Goal: Information Seeking & Learning: Compare options

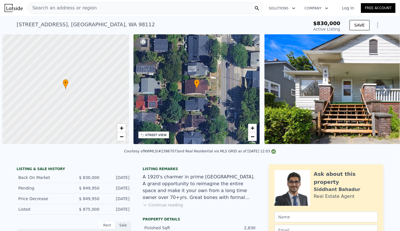
scroll to position [0, 2]
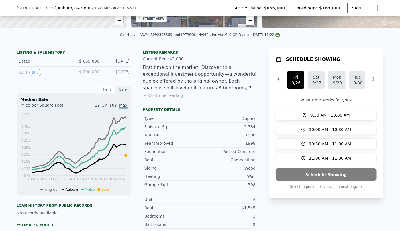
scroll to position [102, 0]
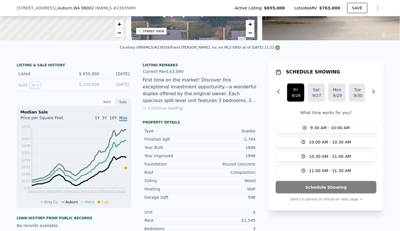
click at [167, 111] on button "Continue reading" at bounding box center [163, 108] width 40 height 6
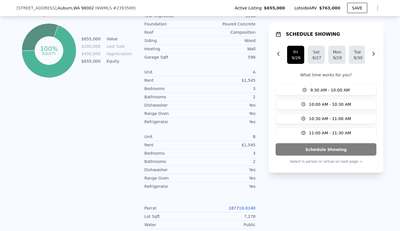
scroll to position [336, 0]
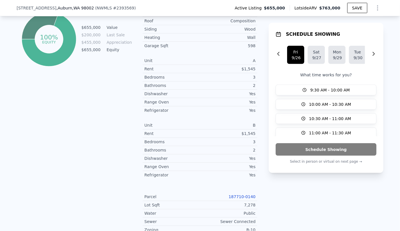
click at [234, 195] on link "187710-0140" at bounding box center [242, 197] width 27 height 5
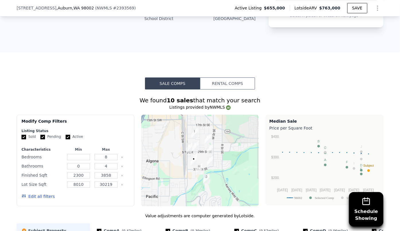
scroll to position [547, 0]
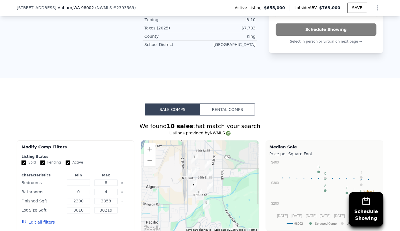
click at [49, 215] on div "Edit all filters" at bounding box center [75, 223] width 108 height 16
click at [47, 220] on button "Edit all filters" at bounding box center [37, 223] width 33 height 6
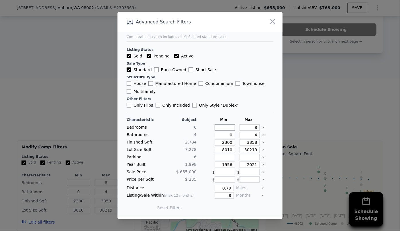
click at [225, 127] on input "number" at bounding box center [225, 128] width 20 height 6
type input "4"
drag, startPoint x: 255, startPoint y: 127, endPoint x: 231, endPoint y: 126, distance: 23.2
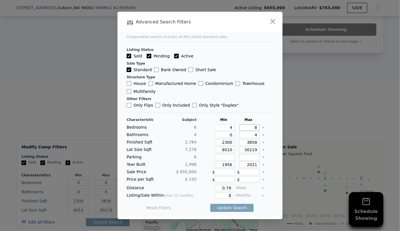
click at [232, 126] on div "Bedrooms 6 4 8" at bounding box center [200, 128] width 147 height 6
type input "6"
drag, startPoint x: 255, startPoint y: 137, endPoint x: 225, endPoint y: 140, distance: 30.2
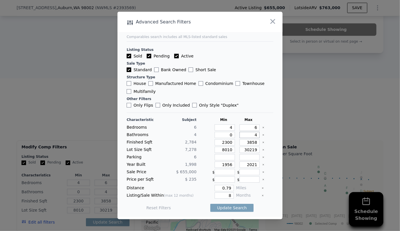
click at [225, 140] on div "Characteristic Subject Min Max Bedrooms 6 4 6 Bathrooms 4 0 4 Finished Sqft 2,7…" at bounding box center [200, 167] width 147 height 99
drag, startPoint x: 230, startPoint y: 136, endPoint x: 193, endPoint y: 135, distance: 36.4
click at [193, 135] on div "Bathrooms 4 0" at bounding box center [200, 135] width 147 height 6
type input "2"
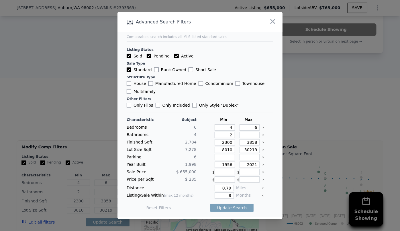
type input "2"
drag, startPoint x: 231, startPoint y: 142, endPoint x: 176, endPoint y: 142, distance: 54.7
click at [176, 142] on div "Finished Sqft 2,784 2300 3858" at bounding box center [200, 142] width 147 height 6
drag, startPoint x: 253, startPoint y: 143, endPoint x: 190, endPoint y: 148, distance: 63.2
click at [190, 148] on div "Characteristic Subject Min Max Bedrooms 6 4 6 Bathrooms 4 2 Finished Sqft 2,784…" at bounding box center [200, 167] width 147 height 99
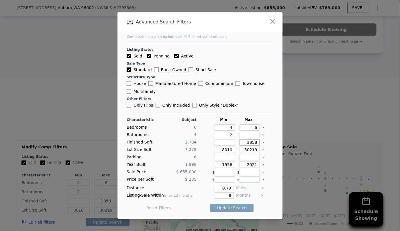
type input "3"
type input "30"
type input "300"
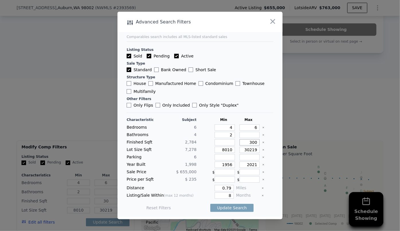
type input "300"
type input "3000"
drag, startPoint x: 230, startPoint y: 150, endPoint x: 184, endPoint y: 155, distance: 46.6
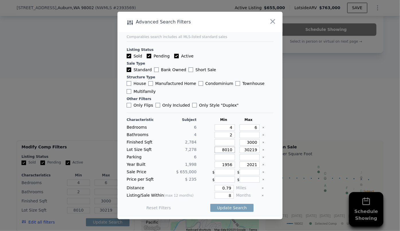
click at [184, 155] on div "Characteristic Subject Min Max Bedrooms 6 4 6 Bathrooms 4 2 Finished Sqft 2,784…" at bounding box center [200, 167] width 147 height 99
drag, startPoint x: 253, startPoint y: 152, endPoint x: 196, endPoint y: 159, distance: 57.4
click at [196, 159] on div "Characteristic Subject Min Max Bedrooms 6 4 6 Bathrooms 4 2 Finished Sqft 2,784…" at bounding box center [200, 167] width 147 height 99
type input "1"
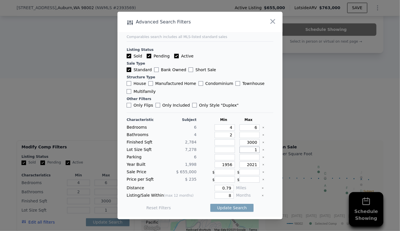
type input "11"
type input "110"
type input "1100"
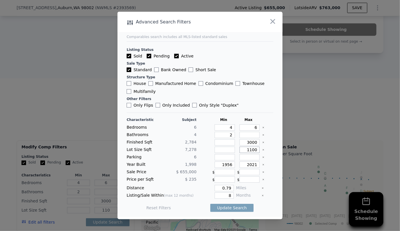
type input "1100"
type input "11000"
drag, startPoint x: 231, startPoint y: 166, endPoint x: 163, endPoint y: 168, distance: 67.9
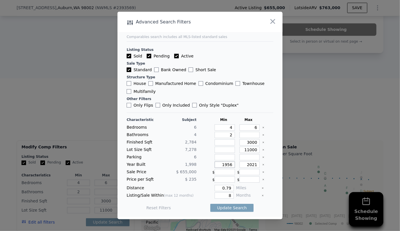
click at [168, 166] on div "Year Built 1,998 1956 2021" at bounding box center [200, 165] width 147 height 6
drag, startPoint x: 254, startPoint y: 166, endPoint x: 213, endPoint y: 169, distance: 41.3
click at [213, 169] on div "Characteristic Subject Min Max Bedrooms 6 4 6 Bathrooms 4 2 Finished Sqft 2,784…" at bounding box center [200, 167] width 147 height 99
type input "2010"
drag, startPoint x: 229, startPoint y: 196, endPoint x: 193, endPoint y: 201, distance: 36.3
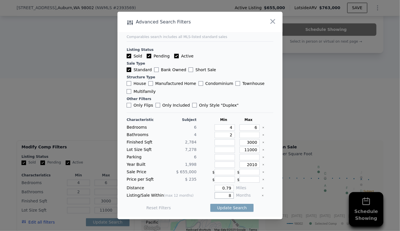
click at [193, 201] on div "Characteristic Subject Min Max Bedrooms 6 4 6 Bathrooms 4 2 Finished Sqft 2,784…" at bounding box center [200, 167] width 147 height 99
type input "6"
click at [217, 209] on button "Update Search" at bounding box center [231, 208] width 43 height 8
checkbox input "false"
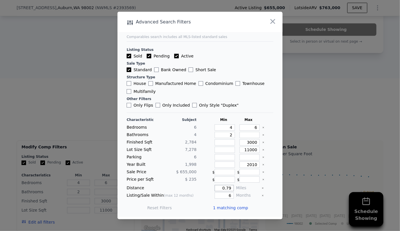
drag, startPoint x: 229, startPoint y: 187, endPoint x: 214, endPoint y: 189, distance: 15.4
click at [215, 189] on input "0.79" at bounding box center [224, 188] width 19 height 6
type input "1"
click at [236, 205] on button "Update Search" at bounding box center [231, 208] width 43 height 8
click at [128, 93] on input "Multifamily" at bounding box center [129, 91] width 5 height 5
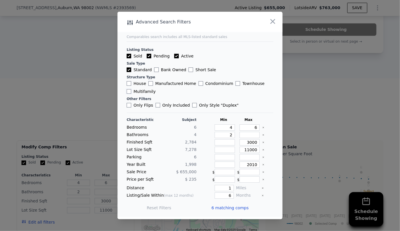
checkbox input "true"
click at [233, 209] on button "Update Search" at bounding box center [231, 208] width 43 height 8
drag, startPoint x: 230, startPoint y: 192, endPoint x: 212, endPoint y: 197, distance: 18.6
click at [215, 197] on input "6" at bounding box center [224, 196] width 19 height 6
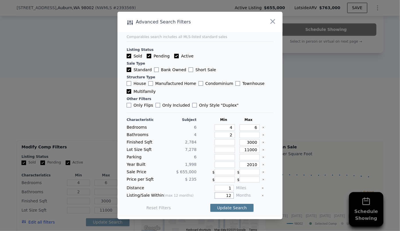
type input "12"
click at [230, 206] on button "Update Search" at bounding box center [231, 208] width 43 height 8
click at [230, 206] on span "2 matching comps" at bounding box center [229, 208] width 37 height 6
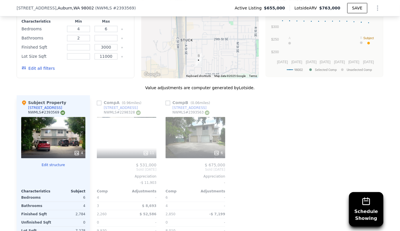
scroll to position [703, 0]
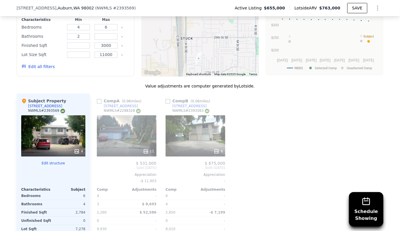
click at [208, 115] on div "6" at bounding box center [196, 135] width 60 height 41
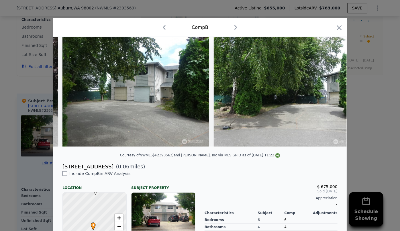
scroll to position [0, 609]
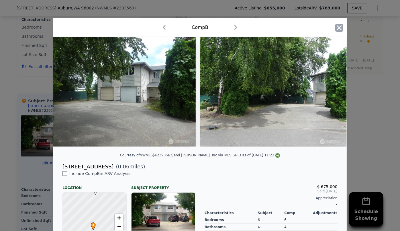
click at [339, 30] on icon "button" at bounding box center [339, 28] width 8 height 8
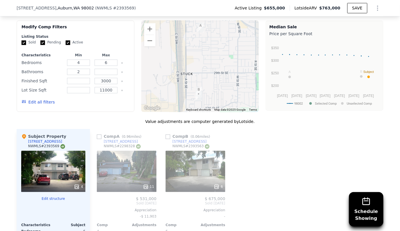
scroll to position [677, 0]
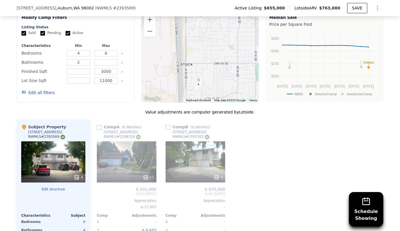
click at [42, 90] on button "Edit all filters" at bounding box center [37, 93] width 33 height 6
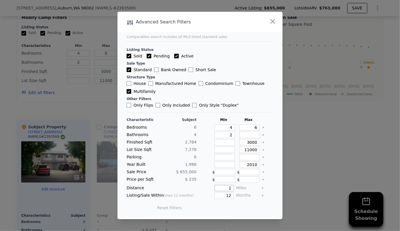
drag, startPoint x: 227, startPoint y: 188, endPoint x: 209, endPoint y: 188, distance: 18.3
click at [209, 188] on div "1" at bounding box center [216, 188] width 35 height 6
type input "2"
drag, startPoint x: 229, startPoint y: 195, endPoint x: 203, endPoint y: 202, distance: 26.9
click at [204, 200] on div "Characteristic Subject Min Max Bedrooms 6 4 6 Bathrooms 4 2 Finished Sqft 2,784…" at bounding box center [200, 167] width 147 height 99
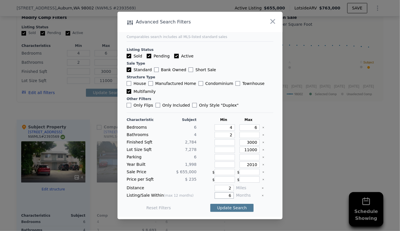
type input "6"
drag, startPoint x: 238, startPoint y: 209, endPoint x: 232, endPoint y: 209, distance: 5.7
click at [238, 209] on button "Update Search" at bounding box center [231, 208] width 43 height 8
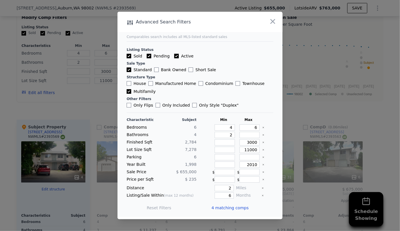
click at [232, 210] on span "4 matching comps" at bounding box center [229, 208] width 37 height 6
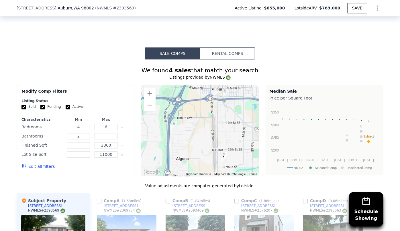
scroll to position [599, 0]
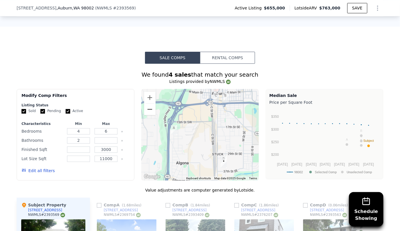
click at [151, 104] on button "Zoom out" at bounding box center [149, 109] width 11 height 11
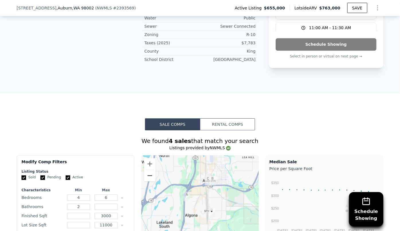
scroll to position [521, 0]
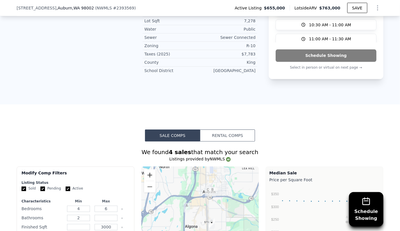
click at [147, 170] on button "Zoom in" at bounding box center [149, 175] width 11 height 11
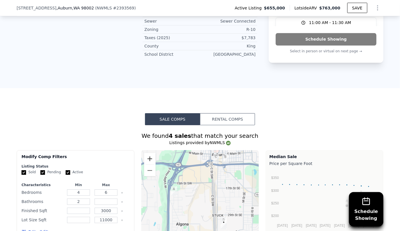
scroll to position [599, 0]
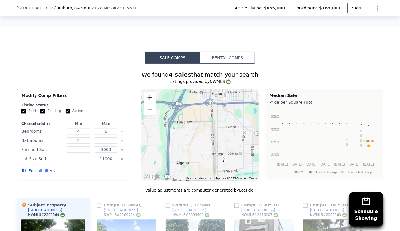
click at [141, 89] on div at bounding box center [200, 135] width 118 height 92
click at [148, 92] on button "Zoom in" at bounding box center [149, 97] width 11 height 11
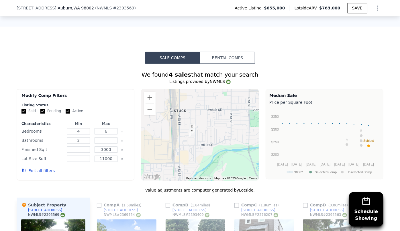
drag, startPoint x: 171, startPoint y: 121, endPoint x: 169, endPoint y: 42, distance: 78.8
click at [169, 42] on div "Sale Comps Rental Comps Schedule Showing We found 4 sales that match your searc…" at bounding box center [200, 226] width 400 height 399
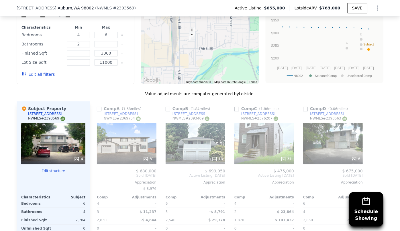
scroll to position [703, 0]
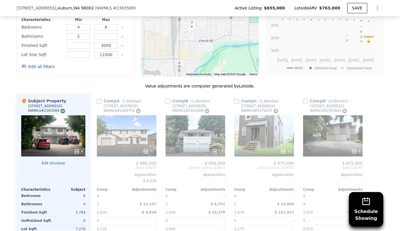
click at [119, 123] on div "31" at bounding box center [127, 135] width 60 height 41
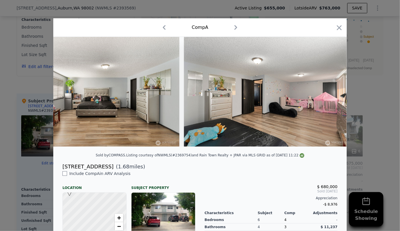
scroll to position [0, 2253]
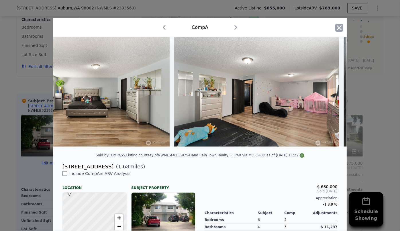
click at [337, 27] on icon "button" at bounding box center [339, 27] width 5 height 5
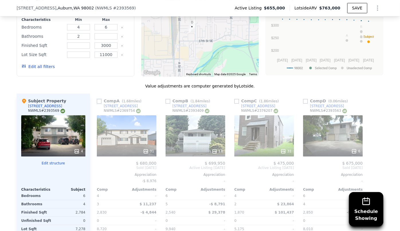
click at [97, 99] on input "checkbox" at bounding box center [99, 101] width 5 height 5
checkbox input "true"
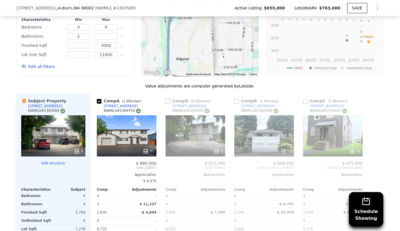
click at [167, 99] on input "checkbox" at bounding box center [168, 101] width 5 height 5
checkbox input "true"
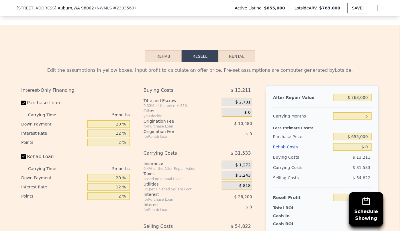
scroll to position [1015, 0]
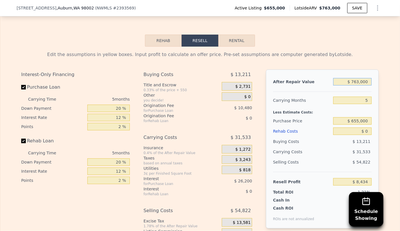
drag, startPoint x: 368, startPoint y: 63, endPoint x: 301, endPoint y: 68, distance: 66.6
click at [301, 77] on div "After Repair Value $ 763,000" at bounding box center [322, 82] width 99 height 10
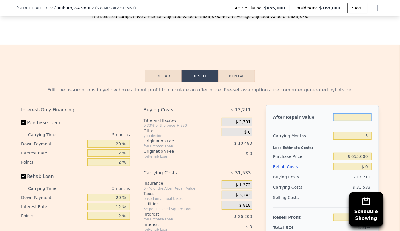
scroll to position [989, 0]
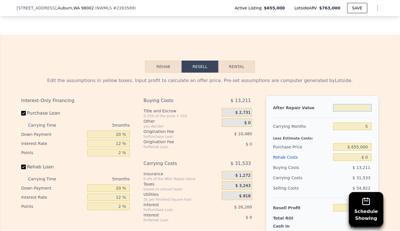
type input "$ 6"
type input "-$ 699,016"
type input "$ 67"
type input "-$ 698,960"
type input "$ 670"
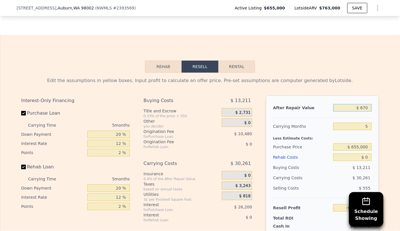
type input "-$ 698,401"
type input "$ 6,700"
type input "-$ 692,810"
type input "$ 67,000"
type input "-$ 636,900"
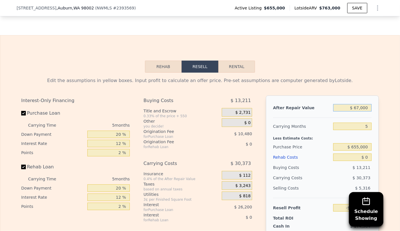
type input "$ 670,000"
type input "-$ 77,796"
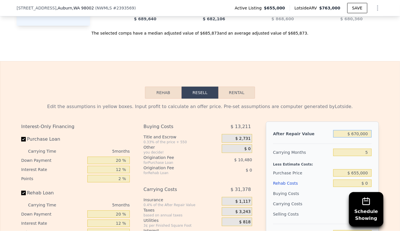
type input "$ 670,000"
click at [293, 122] on div "After Repair Value $ 670,000 Carrying Months 5 Less Estimate Costs: Purchase Pr…" at bounding box center [322, 201] width 113 height 159
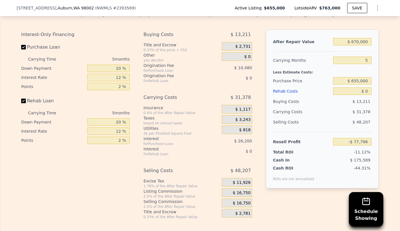
scroll to position [1067, 0]
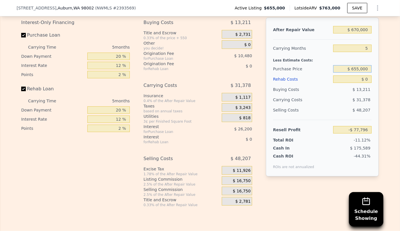
drag, startPoint x: 367, startPoint y: 49, endPoint x: 312, endPoint y: 50, distance: 54.7
click at [312, 64] on div "Purchase Price $ 655,000" at bounding box center [322, 69] width 99 height 10
type input "$ 600,000"
click at [298, 105] on div "Selling Costs $ 48,207" at bounding box center [322, 112] width 99 height 15
type input "-$ 19,533"
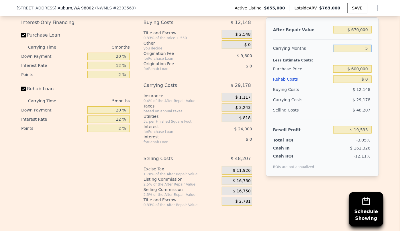
drag, startPoint x: 367, startPoint y: 29, endPoint x: 325, endPoint y: 36, distance: 42.3
click at [334, 43] on div "5" at bounding box center [352, 48] width 38 height 10
type input "6"
type input "-$ 25,368"
type input "6"
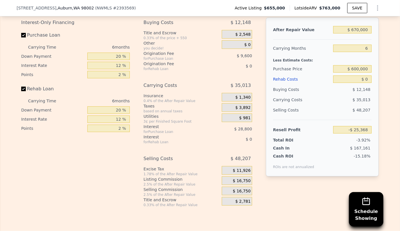
click at [292, 120] on div "Resell Profit -$ 25,368" at bounding box center [322, 127] width 99 height 15
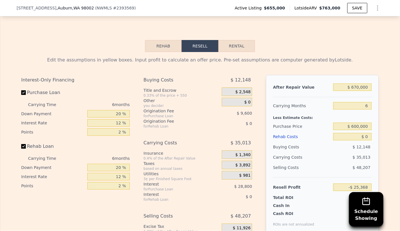
scroll to position [1015, 0]
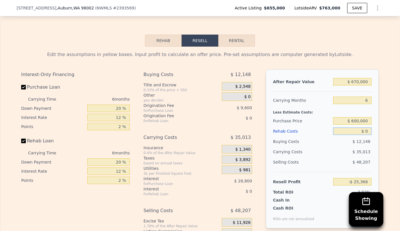
click at [363, 128] on input "$ 0" at bounding box center [352, 131] width 38 height 7
type input "$ 30"
type input "-$ 25,398"
type input "$ 300"
type input "-$ 25,685"
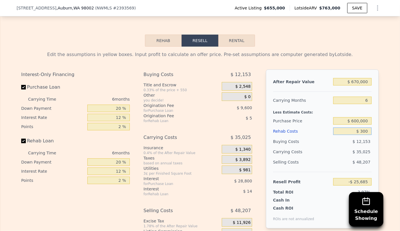
type input "$ 3,000"
type input "-$ 28,560"
type input "$ 30,000"
type input "-$ 57,288"
click at [242, 35] on button "Rental" at bounding box center [236, 41] width 37 height 12
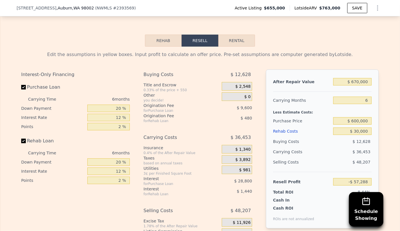
select select "30"
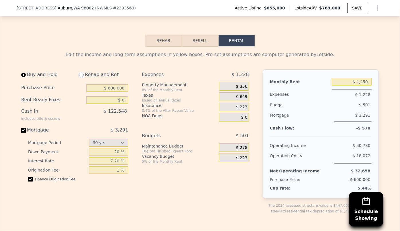
click at [81, 73] on input "radio" at bounding box center [81, 75] width 5 height 5
radio input "true"
type input "$ 30,000"
type input "$ 4,850"
select select "30"
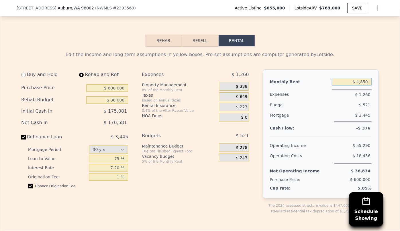
drag, startPoint x: 368, startPoint y: 65, endPoint x: 288, endPoint y: 67, distance: 79.9
click at [288, 77] on div "Monthly Rent $ 4,850" at bounding box center [321, 82] width 102 height 11
type input "$ 5,000"
click at [245, 84] on span "$ 400" at bounding box center [241, 86] width 11 height 5
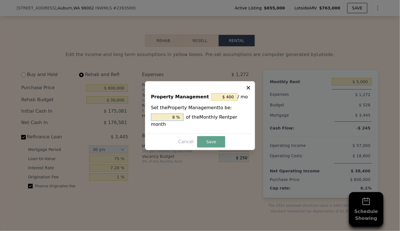
click at [175, 121] on input "8 %" at bounding box center [167, 117] width 33 height 7
type input "$ 0"
type input "0 %"
click at [204, 139] on button "Save" at bounding box center [211, 141] width 28 height 11
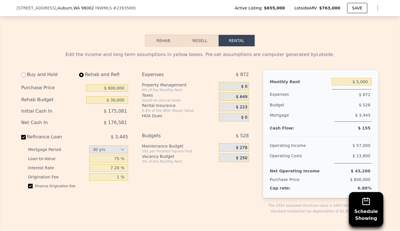
click at [203, 35] on button "Resell" at bounding box center [200, 41] width 36 height 12
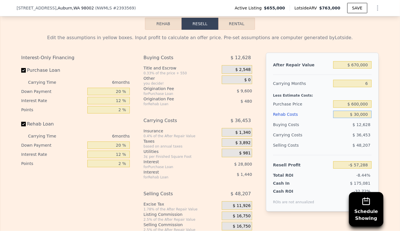
click at [356, 106] on div "After Repair Value $ 670,000 Carrying Months 6 Less Estimate Costs: Purchase Pr…" at bounding box center [322, 132] width 113 height 159
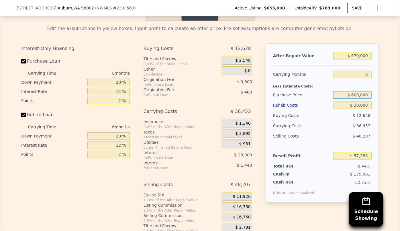
click at [354, 91] on input "$ 600,000" at bounding box center [352, 94] width 38 height 7
type input "$ 580,000"
type input "-$ 35,941"
click at [346, 131] on div "$ 48,207" at bounding box center [352, 136] width 39 height 10
drag, startPoint x: 368, startPoint y: 57, endPoint x: 325, endPoint y: 59, distance: 42.4
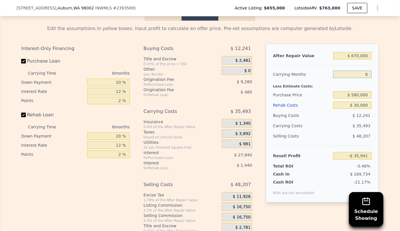
click at [333, 71] on input "6" at bounding box center [352, 74] width 38 height 7
type input "3"
type input "-$ 18,195"
type input "3"
click at [329, 146] on div "Resell Profit -$ 18,195" at bounding box center [322, 153] width 99 height 15
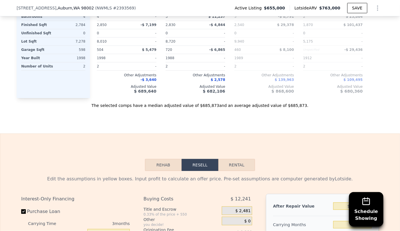
scroll to position [885, 0]
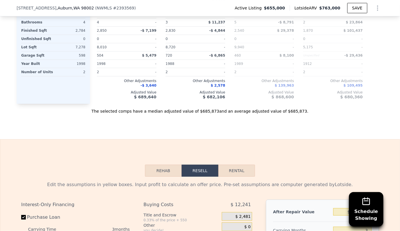
click at [243, 165] on button "Rental" at bounding box center [236, 171] width 37 height 12
select select "30"
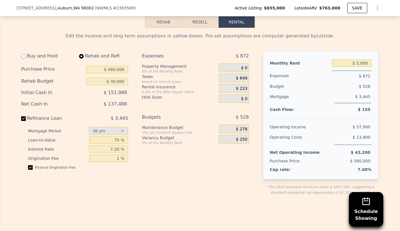
scroll to position [1041, 0]
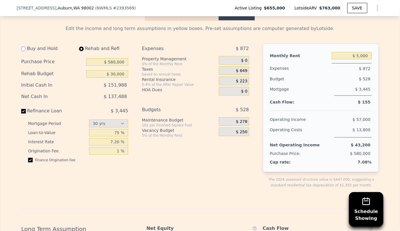
click at [21, 47] on input "radio" at bounding box center [23, 49] width 5 height 5
radio input "true"
type input "$ 0"
type input "$ 4,450"
select select "30"
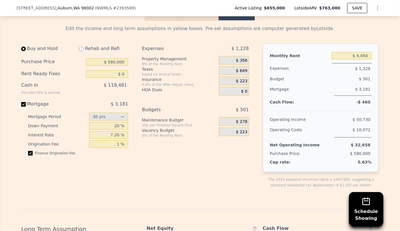
click at [80, 47] on input "radio" at bounding box center [81, 49] width 5 height 5
radio input "true"
type input "$ 30,000"
type input "$ 5,000"
select select "30"
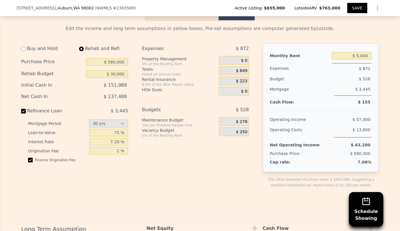
click at [360, 7] on button "SAVE" at bounding box center [357, 8] width 20 height 10
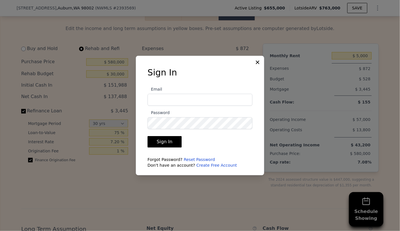
click at [155, 100] on input "Email" at bounding box center [199, 100] width 105 height 12
type input "info@Jirehsnajproperties.com"
click at [147, 136] on button "Sign In" at bounding box center [164, 141] width 34 height 11
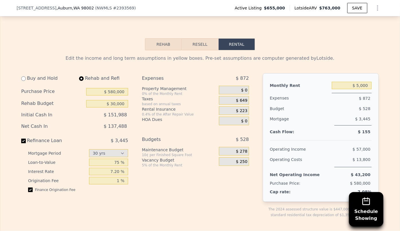
scroll to position [1068, 0]
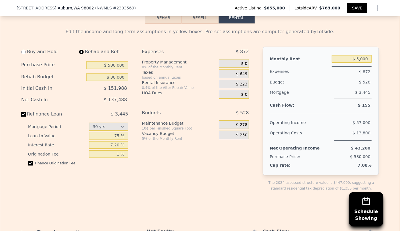
click at [355, 9] on button "SAVE" at bounding box center [357, 8] width 20 height 10
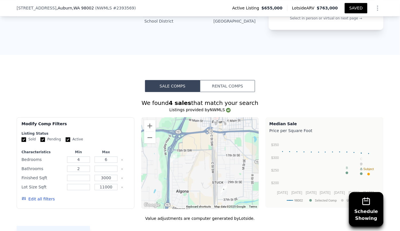
scroll to position [599, 0]
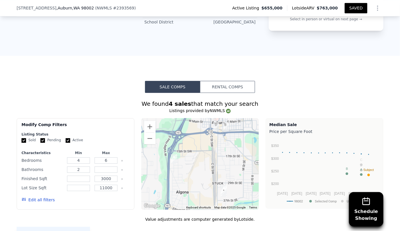
click at [351, 12] on button "SAVED" at bounding box center [356, 8] width 23 height 10
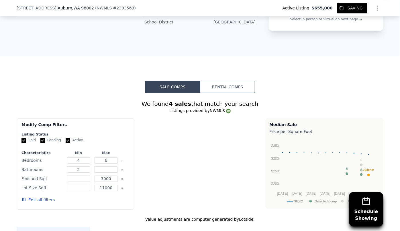
type input "0"
type input "5"
type input "1870"
type input "2850"
type input "5175"
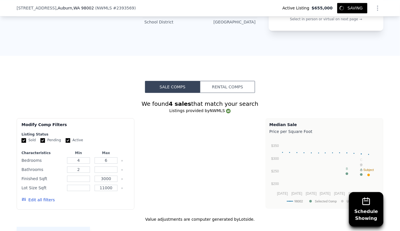
type input "9940"
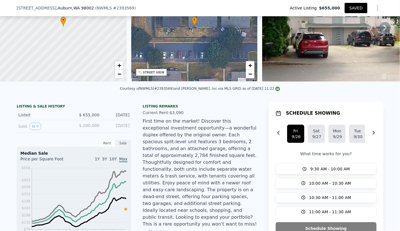
scroll to position [52, 0]
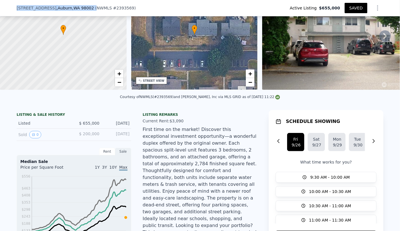
drag, startPoint x: 13, startPoint y: 9, endPoint x: 79, endPoint y: 7, distance: 65.6
click at [79, 7] on div "308 35th St SE , Auburn , WA 98002 ( NWMLS # 2393569 ) Active Listing $655,000 …" at bounding box center [200, 8] width 400 height 16
copy div "308 35th St SE , Auburn , WA 98002 ("
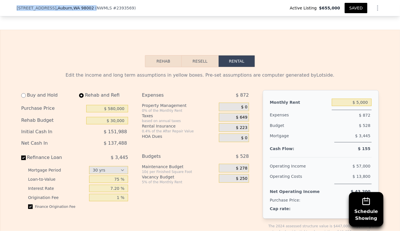
scroll to position [1042, 0]
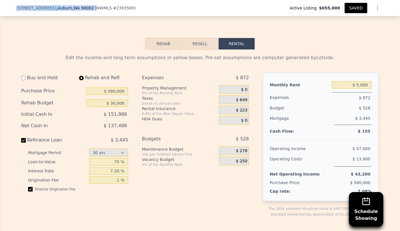
click at [199, 38] on button "Resell" at bounding box center [200, 44] width 36 height 12
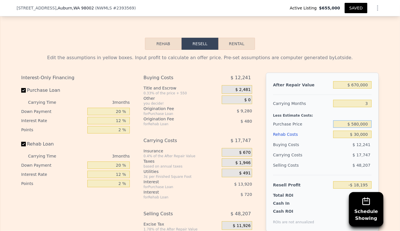
click at [356, 121] on input "$ 580,000" at bounding box center [352, 124] width 38 height 7
type input "$ 570,000"
click at [380, 92] on div "Edit the assumptions in yellow boxes. Input profit to calculate an offer price.…" at bounding box center [200, 156] width 367 height 213
type input "-$ 7,762"
click at [357, 121] on input "$ 570,000" at bounding box center [352, 124] width 38 height 7
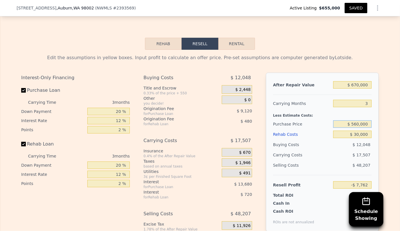
type input "$ 560,000"
click at [365, 131] on input "$ 30,000" at bounding box center [352, 134] width 38 height 7
type input "$ 2,671"
click at [237, 38] on button "Rental" at bounding box center [236, 44] width 37 height 12
select select "30"
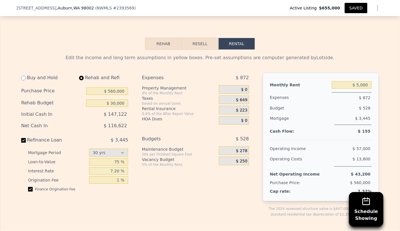
click at [22, 76] on input "radio" at bounding box center [23, 78] width 5 height 5
radio input "true"
type input "$ 4,450"
select select "30"
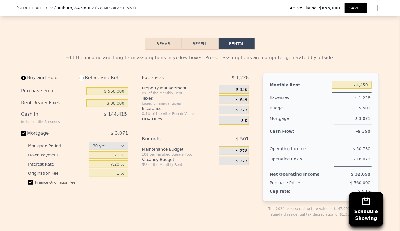
click at [80, 76] on input "radio" at bounding box center [81, 78] width 5 height 5
radio input "true"
type input "$ 5,000"
select select "30"
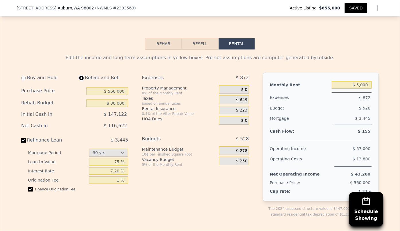
click at [205, 38] on button "Resell" at bounding box center [200, 44] width 36 height 12
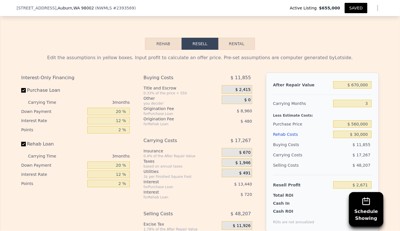
click at [357, 7] on button "SAVED" at bounding box center [356, 8] width 23 height 10
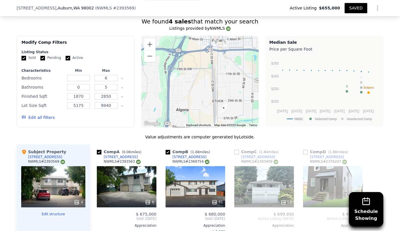
scroll to position [677, 0]
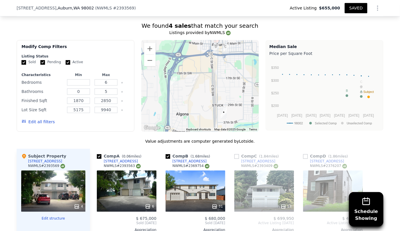
click at [194, 171] on div "31" at bounding box center [196, 191] width 60 height 41
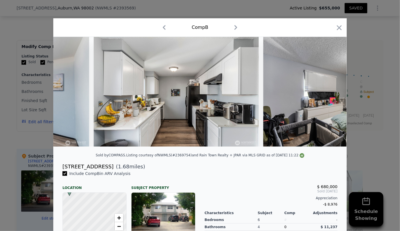
scroll to position [0, 4035]
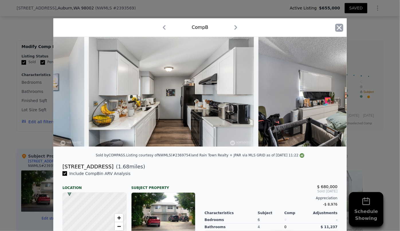
click at [341, 26] on icon "button" at bounding box center [339, 28] width 8 height 8
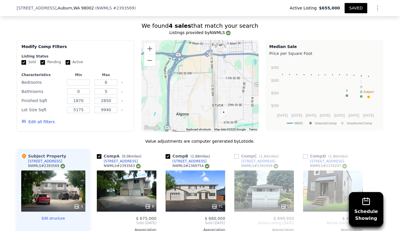
click at [353, 8] on button "SAVED" at bounding box center [356, 8] width 23 height 10
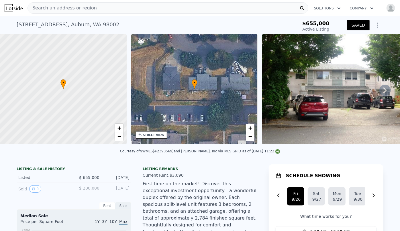
click at [66, 5] on span "Search an address or region" at bounding box center [62, 8] width 69 height 7
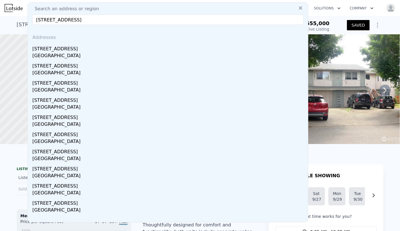
type input "10603 12th Avenue SW, Seattle, WA 98146"
click at [59, 51] on div "[STREET_ADDRESS]" at bounding box center [168, 47] width 273 height 9
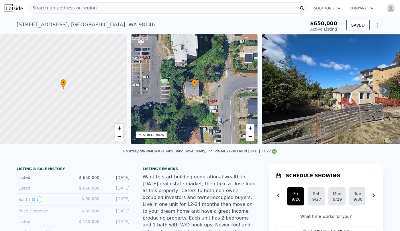
type input "-$ 695,890"
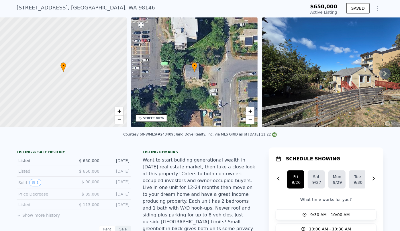
click at [154, 116] on div "STREET VIEW" at bounding box center [153, 118] width 21 height 4
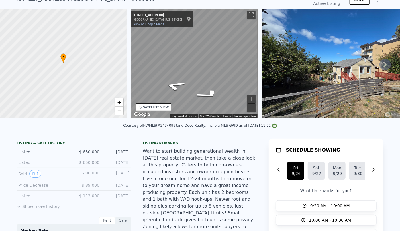
scroll to position [26, 0]
click at [117, 74] on div "• + − • + − STREET VIEW ← Move left → Move right ↑ Move up ↓ Move down + Zoom i…" at bounding box center [200, 65] width 400 height 112
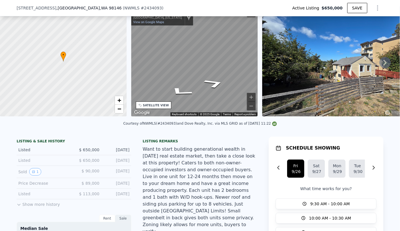
click at [280, 75] on div "• + − • + − STREET VIEW ← Move left → Move right ↑ Move up ↓ Move down + Zoom i…" at bounding box center [200, 63] width 400 height 112
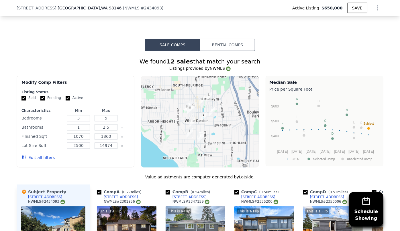
scroll to position [493, 0]
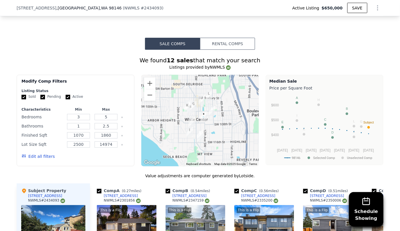
click at [308, 57] on div "We found 12 sales that match your search" at bounding box center [200, 61] width 367 height 8
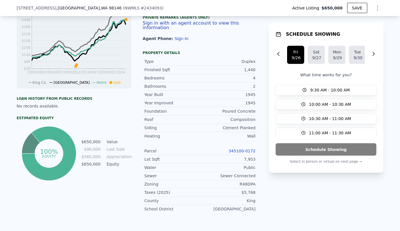
scroll to position [284, 0]
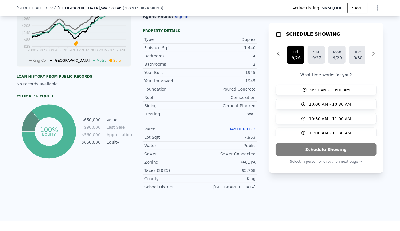
click at [242, 127] on link "345100-0172" at bounding box center [242, 129] width 27 height 5
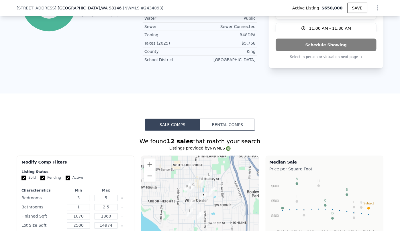
scroll to position [467, 0]
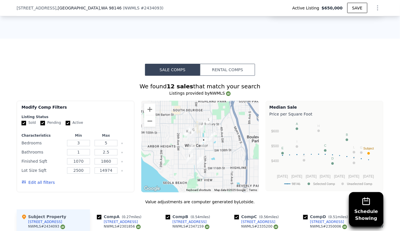
click at [42, 180] on button "Edit all filters" at bounding box center [37, 183] width 33 height 6
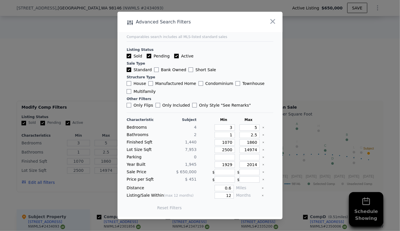
click at [142, 93] on label "Multifamily" at bounding box center [141, 92] width 29 height 6
click at [131, 93] on input "Multifamily" at bounding box center [129, 91] width 5 height 5
checkbox input "true"
drag, startPoint x: 231, startPoint y: 129, endPoint x: 220, endPoint y: 129, distance: 10.6
click at [221, 129] on input "3" at bounding box center [225, 128] width 20 height 6
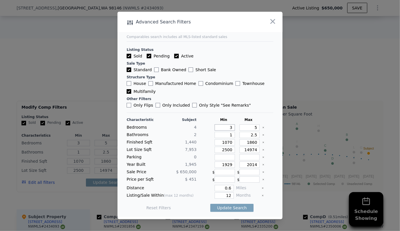
type input "2"
drag, startPoint x: 254, startPoint y: 128, endPoint x: 237, endPoint y: 129, distance: 16.6
click at [241, 129] on input "5" at bounding box center [249, 128] width 20 height 6
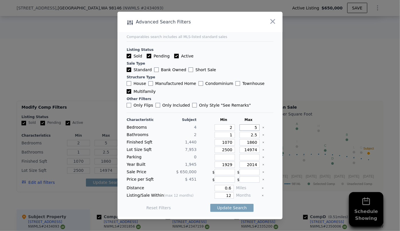
type input "4"
drag, startPoint x: 254, startPoint y: 136, endPoint x: 247, endPoint y: 136, distance: 6.9
click at [247, 136] on input "2.5" at bounding box center [249, 135] width 20 height 6
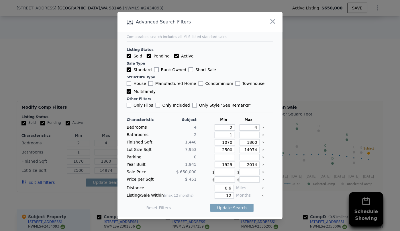
drag, startPoint x: 229, startPoint y: 137, endPoint x: 199, endPoint y: 134, distance: 30.2
click at [200, 134] on div "Bathrooms 2 1" at bounding box center [200, 135] width 147 height 6
type input "2"
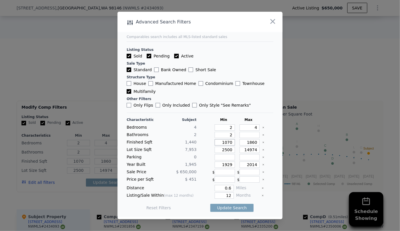
drag, startPoint x: 229, startPoint y: 142, endPoint x: 223, endPoint y: 143, distance: 5.8
click at [223, 143] on input "1070" at bounding box center [225, 142] width 20 height 6
type input "1"
drag, startPoint x: 232, startPoint y: 149, endPoint x: 203, endPoint y: 148, distance: 28.9
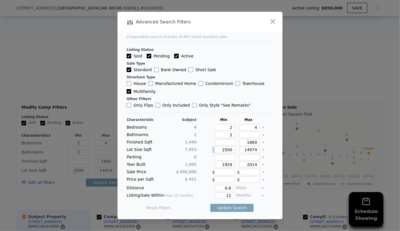
click at [204, 148] on div "Lot Size Sqft 7,953 2500 14974" at bounding box center [200, 150] width 147 height 6
click at [228, 151] on input "2500" at bounding box center [225, 150] width 20 height 6
click at [229, 150] on input "2500" at bounding box center [225, 150] width 20 height 6
type input "250"
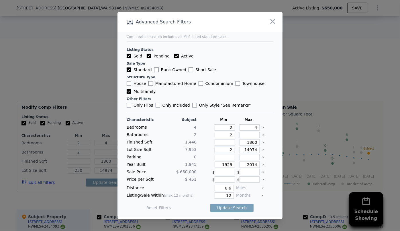
type input "25"
type input "2"
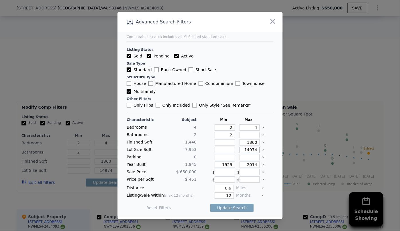
drag, startPoint x: 255, startPoint y: 151, endPoint x: 207, endPoint y: 148, distance: 48.2
click at [207, 148] on div "Lot Size Sqft 7,953 14974" at bounding box center [200, 150] width 147 height 6
type input "9"
type input "900"
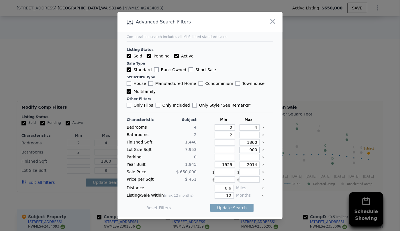
type input "90"
type input "900"
type input "9000"
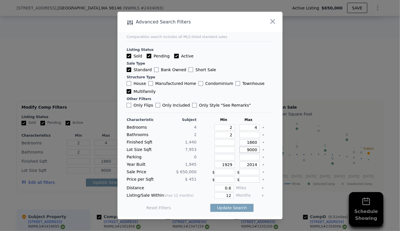
type input "9000"
drag, startPoint x: 230, startPoint y: 166, endPoint x: 202, endPoint y: 164, distance: 28.2
click at [204, 163] on div "Year Built 1,945 1929 2014" at bounding box center [200, 165] width 147 height 6
drag, startPoint x: 254, startPoint y: 166, endPoint x: 223, endPoint y: 166, distance: 31.8
click at [225, 166] on div "Year Built 1,945 2014" at bounding box center [200, 165] width 147 height 6
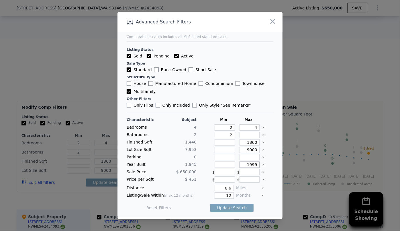
type input "1999"
drag, startPoint x: 223, startPoint y: 187, endPoint x: 216, endPoint y: 187, distance: 6.6
click at [216, 187] on input "0.6" at bounding box center [224, 188] width 19 height 6
type input "1"
drag, startPoint x: 228, startPoint y: 196, endPoint x: 204, endPoint y: 194, distance: 23.3
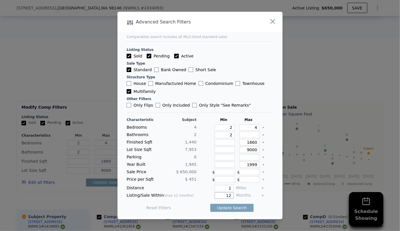
click at [204, 194] on div "12" at bounding box center [216, 196] width 35 height 6
type input "6"
click at [226, 210] on button "Update Search" at bounding box center [231, 208] width 43 height 8
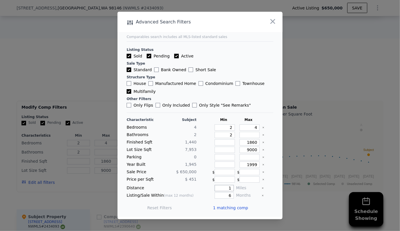
drag, startPoint x: 228, startPoint y: 186, endPoint x: 218, endPoint y: 186, distance: 10.0
click at [218, 186] on input "1" at bounding box center [224, 188] width 19 height 6
type input "2"
click at [231, 209] on button "Update Search" at bounding box center [231, 208] width 43 height 8
click at [231, 209] on span "1 matching comp" at bounding box center [230, 208] width 35 height 6
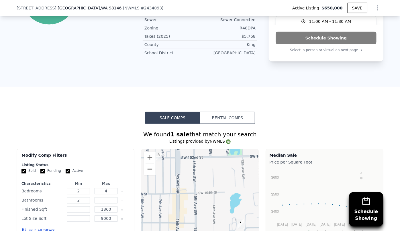
scroll to position [414, 0]
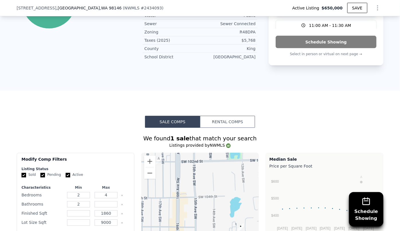
click at [46, 231] on button "Edit all filters" at bounding box center [37, 235] width 33 height 6
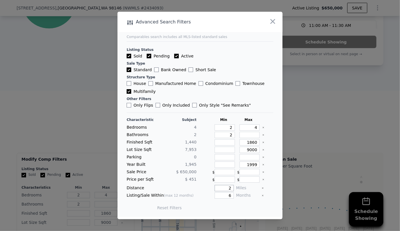
drag, startPoint x: 227, startPoint y: 188, endPoint x: 223, endPoint y: 188, distance: 3.4
click at [223, 188] on input "2" at bounding box center [224, 188] width 19 height 6
type input "1"
drag, startPoint x: 230, startPoint y: 195, endPoint x: 205, endPoint y: 195, distance: 24.9
click at [205, 195] on div "6" at bounding box center [216, 196] width 35 height 6
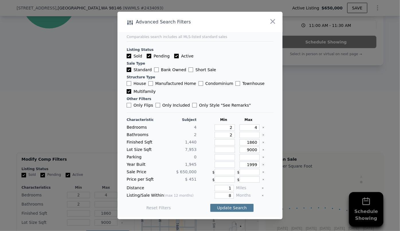
click at [219, 206] on button "Update Search" at bounding box center [231, 208] width 43 height 8
drag, startPoint x: 228, startPoint y: 195, endPoint x: 206, endPoint y: 195, distance: 21.8
click at [206, 195] on div "8" at bounding box center [216, 196] width 35 height 6
type input "12"
click at [225, 207] on button "Update Search" at bounding box center [231, 208] width 43 height 8
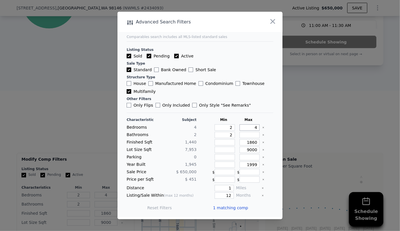
drag, startPoint x: 253, startPoint y: 126, endPoint x: 226, endPoint y: 129, distance: 26.5
click at [227, 129] on div "Bedrooms 4 2 4" at bounding box center [200, 128] width 147 height 6
type input "6"
click at [228, 207] on button "Update Search" at bounding box center [231, 208] width 43 height 8
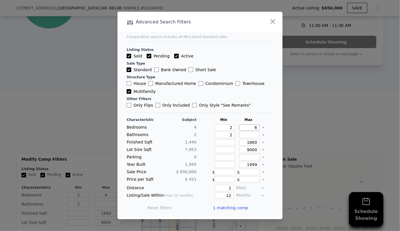
drag, startPoint x: 254, startPoint y: 127, endPoint x: 224, endPoint y: 133, distance: 31.1
click at [225, 133] on div "Characteristic Subject Min Max Bedrooms 4 2 6 Bathrooms 2 2 Finished Sqft 1,440…" at bounding box center [200, 167] width 147 height 99
type input "4"
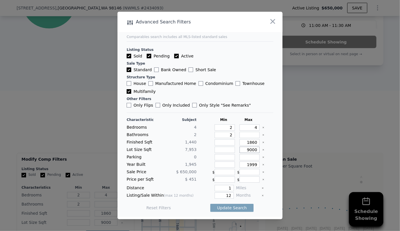
drag, startPoint x: 254, startPoint y: 149, endPoint x: 205, endPoint y: 150, distance: 49.0
click at [205, 150] on div "Lot Size Sqft 7,953 9000" at bounding box center [200, 150] width 147 height 6
click at [236, 209] on button "Update Search" at bounding box center [231, 208] width 43 height 8
click at [236, 209] on span "1 matching comp" at bounding box center [230, 208] width 35 height 6
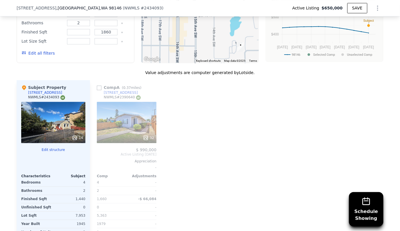
scroll to position [597, 0]
click at [98, 85] on input "checkbox" at bounding box center [99, 87] width 5 height 5
checkbox input "true"
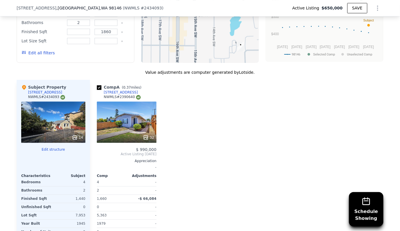
click at [119, 135] on div "32" at bounding box center [126, 138] width 55 height 6
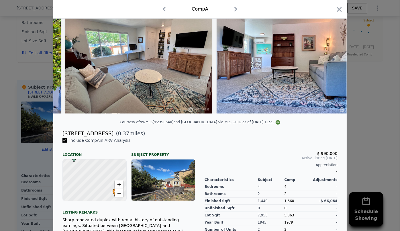
scroll to position [23, 0]
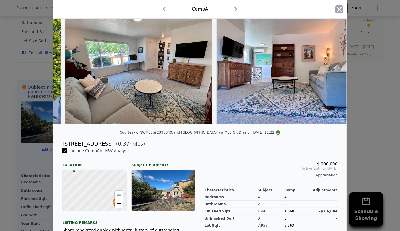
click at [338, 5] on icon "button" at bounding box center [339, 9] width 8 height 8
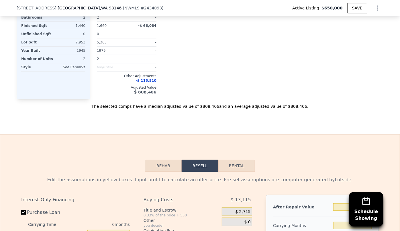
scroll to position [779, 0]
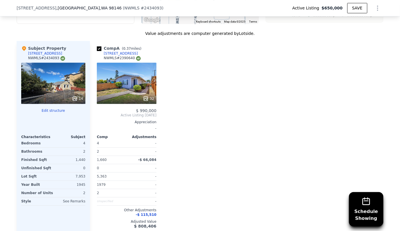
scroll to position [625, 0]
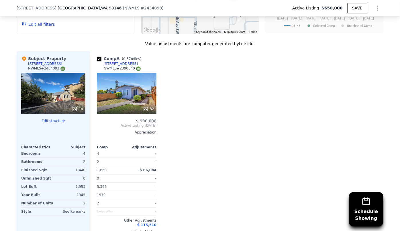
click at [133, 73] on div "32" at bounding box center [127, 93] width 60 height 41
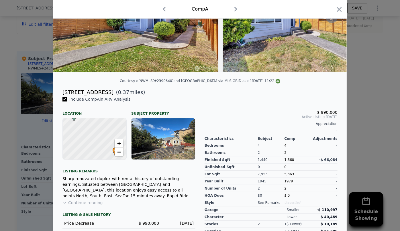
scroll to position [101, 0]
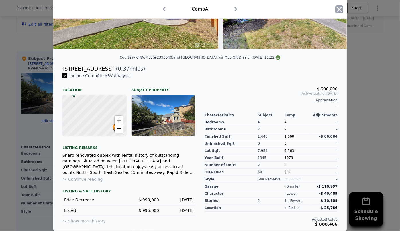
click at [335, 9] on icon "button" at bounding box center [339, 9] width 8 height 8
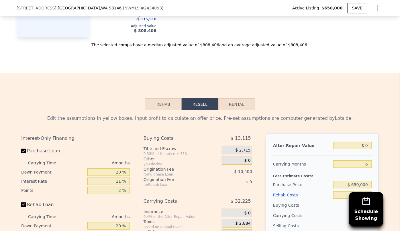
scroll to position [833, 0]
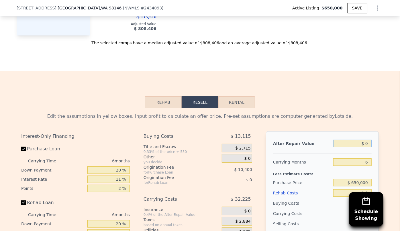
click at [365, 140] on input "$ 0" at bounding box center [352, 143] width 38 height 7
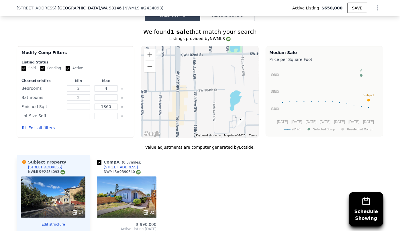
scroll to position [495, 0]
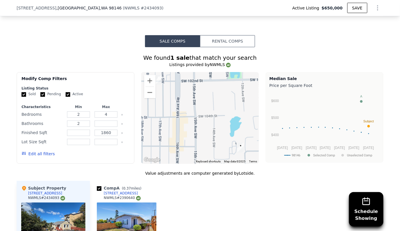
click at [44, 151] on button "Edit all filters" at bounding box center [37, 154] width 33 height 6
type input "$ 0"
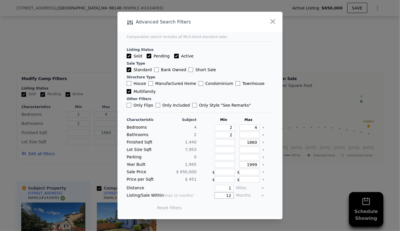
drag, startPoint x: 226, startPoint y: 196, endPoint x: 210, endPoint y: 194, distance: 16.2
click at [210, 194] on div "12" at bounding box center [216, 196] width 35 height 6
type input "6"
drag, startPoint x: 231, startPoint y: 189, endPoint x: 218, endPoint y: 188, distance: 13.2
click at [218, 188] on div "Distance 1 Miles" at bounding box center [200, 188] width 147 height 6
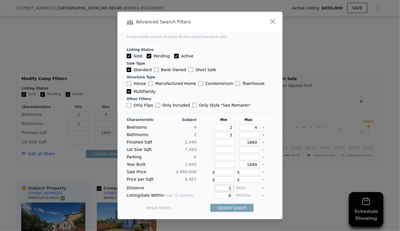
click at [229, 188] on input "1" at bounding box center [224, 188] width 19 height 6
type input "3"
click at [235, 209] on button "Update Search" at bounding box center [231, 208] width 43 height 8
checkbox input "false"
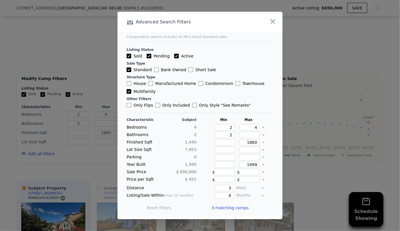
click at [235, 209] on span "3 matching comps" at bounding box center [229, 208] width 37 height 6
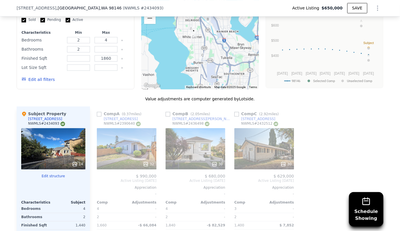
scroll to position [573, 0]
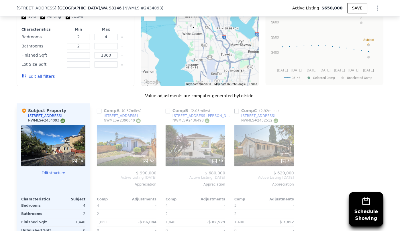
click at [265, 156] on div at bounding box center [264, 161] width 60 height 10
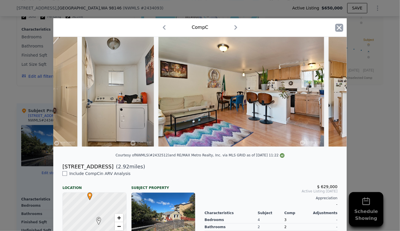
click at [340, 24] on icon "button" at bounding box center [339, 28] width 8 height 8
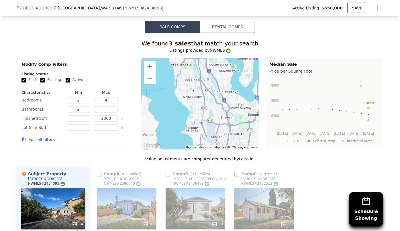
scroll to position [547, 0]
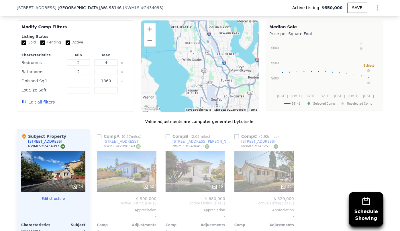
click at [39, 100] on button "Edit all filters" at bounding box center [37, 103] width 33 height 6
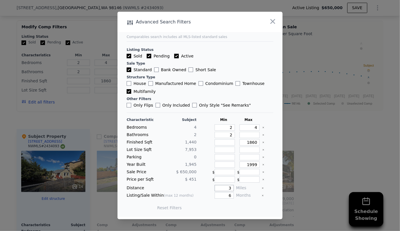
drag, startPoint x: 228, startPoint y: 188, endPoint x: 212, endPoint y: 190, distance: 16.0
click at [215, 190] on input "3" at bounding box center [224, 188] width 19 height 6
type input "4"
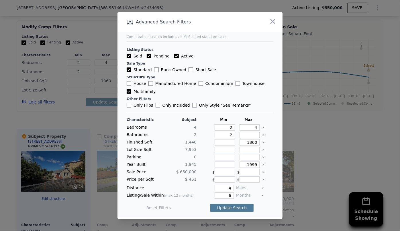
click at [238, 206] on button "Update Search" at bounding box center [231, 208] width 43 height 8
click at [238, 206] on span "3 matching comps" at bounding box center [229, 208] width 37 height 6
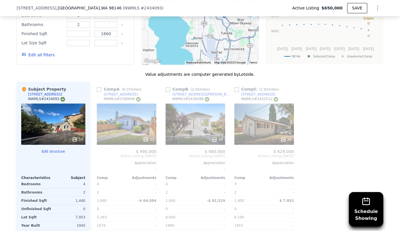
scroll to position [599, 0]
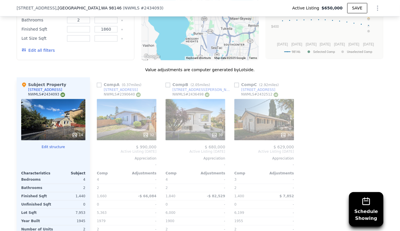
click at [192, 130] on div at bounding box center [196, 135] width 60 height 10
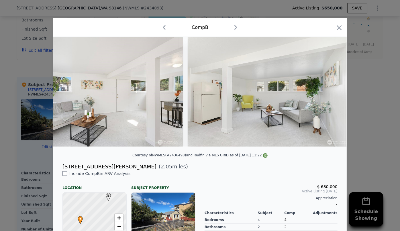
scroll to position [0, 2779]
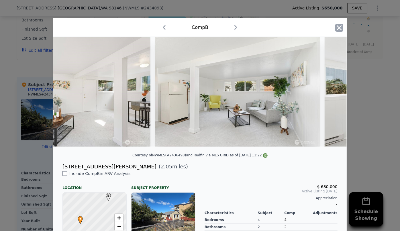
click at [337, 29] on icon "button" at bounding box center [339, 28] width 8 height 8
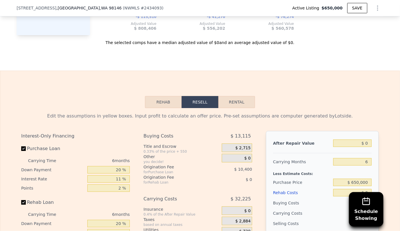
scroll to position [833, 0]
click at [365, 140] on input "$ 0" at bounding box center [352, 143] width 38 height 7
type input "$ 6"
type input "-$ 695,884"
type input "$ 65"
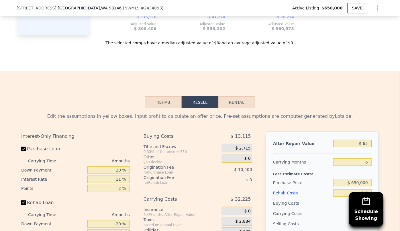
type input "-$ 695,830"
type input "$ 6,500"
type input "-$ 695,287"
type input "$ 65,000"
type input "-$ 635,643"
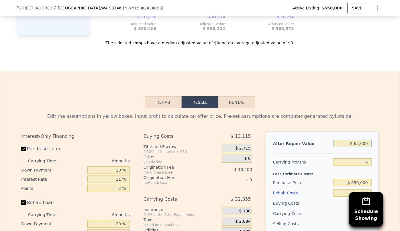
type input "$ 650,000"
type input "-$ 93,425"
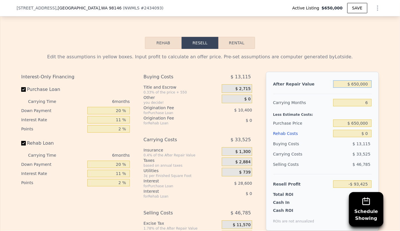
scroll to position [912, 0]
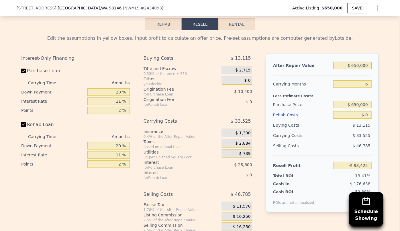
type input "$ 650,000"
click at [366, 80] on input "6" at bounding box center [352, 83] width 38 height 7
click at [356, 101] on input "$ 650,000" at bounding box center [352, 104] width 38 height 7
type input "$ 600,000"
click at [364, 111] on input "$ 0" at bounding box center [352, 114] width 38 height 7
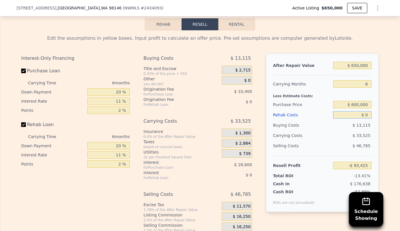
type input "-$ 40,256"
type input "$ 30"
type input "-$ 40,286"
type input "$ 3,000"
type input "-$ 43,436"
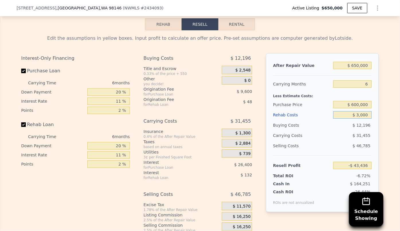
type input "$ 30,000"
type input "-$ 72,056"
type input "$ 30,000"
click at [320, 141] on div "Selling Costs" at bounding box center [302, 146] width 58 height 10
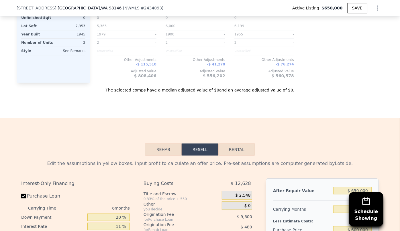
scroll to position [782, 0]
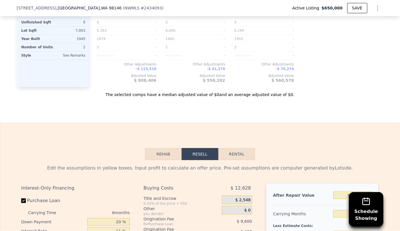
click at [239, 148] on button "Rental" at bounding box center [236, 154] width 37 height 12
select select "30"
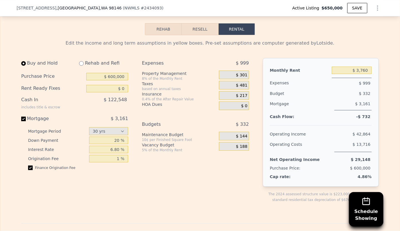
scroll to position [912, 0]
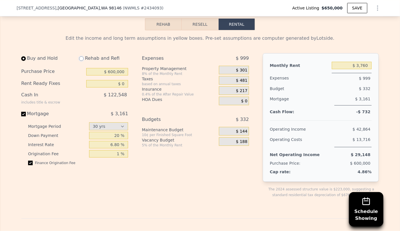
click at [80, 56] on input "radio" at bounding box center [81, 58] width 5 height 5
radio input "true"
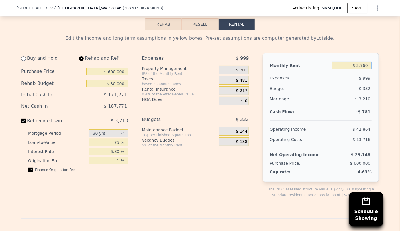
drag, startPoint x: 368, startPoint y: 45, endPoint x: 339, endPoint y: 44, distance: 28.9
click at [339, 62] on input "$ 3,760" at bounding box center [352, 65] width 40 height 7
click at [328, 124] on div "$ 42,864" at bounding box center [342, 129] width 60 height 10
click at [243, 68] on span "$ 320" at bounding box center [241, 70] width 11 height 5
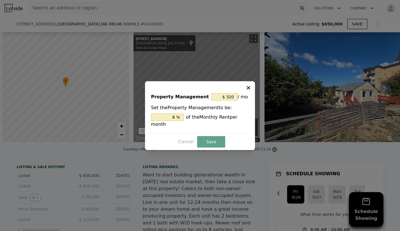
select select "30"
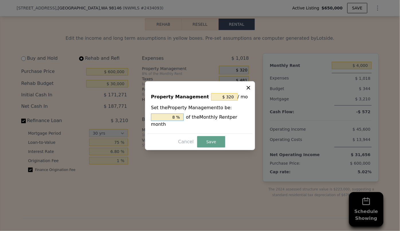
click at [176, 119] on input "8 %" at bounding box center [167, 117] width 33 height 7
type input "$ 0"
type input "0 %"
click at [208, 136] on button "Save" at bounding box center [211, 141] width 28 height 11
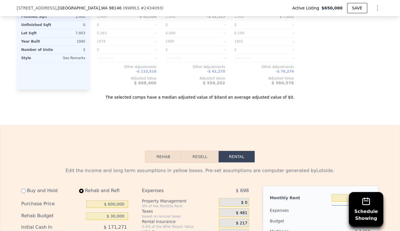
scroll to position [755, 0]
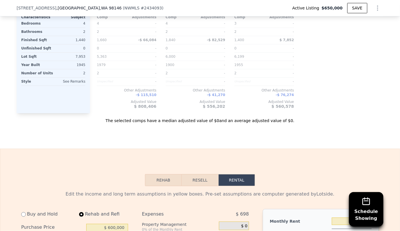
click at [204, 174] on button "Resell" at bounding box center [200, 180] width 36 height 12
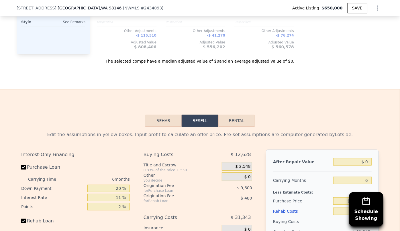
scroll to position [886, 0]
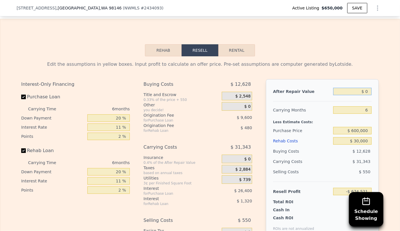
click at [364, 88] on input "$ 0" at bounding box center [352, 91] width 38 height 7
type input "$ 650"
type input "-$ 673,918"
type input "$ 6,500"
type input "-$ 668,498"
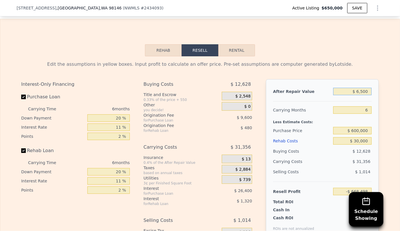
type input "$ 65,000"
type input "-$ 614,274"
type input "$ 650,000"
type input "-$ 72,056"
type input "$ 650,000"
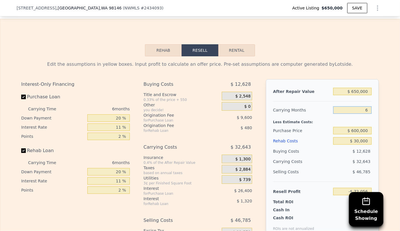
drag, startPoint x: 369, startPoint y: 88, endPoint x: 363, endPoint y: 90, distance: 6.0
click at [363, 107] on input "6" at bounding box center [352, 110] width 38 height 7
type input "3"
type input "-$ 55,735"
type input "3"
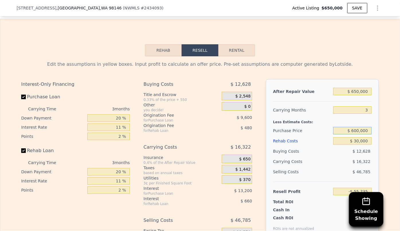
click at [356, 127] on input "$ 600,000" at bounding box center [352, 130] width 38 height 7
type input "$ 550,000"
click at [270, 151] on div "After Repair Value $ 650,000 Carrying Months 3 Less Estimate Costs: Purchase Pr…" at bounding box center [322, 158] width 113 height 159
type input "-$ 3,668"
click at [233, 44] on button "Rental" at bounding box center [236, 50] width 37 height 12
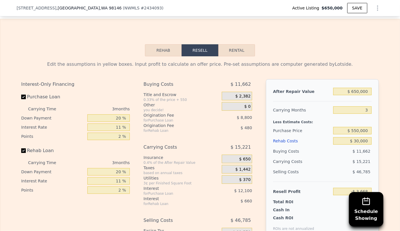
select select "30"
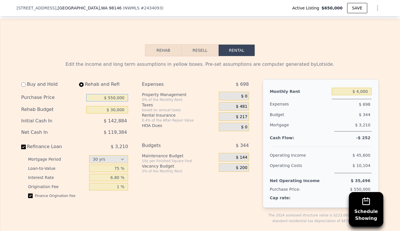
click at [114, 94] on input "$ 550,000" at bounding box center [107, 97] width 42 height 7
type input "$ 550,000"
click at [22, 82] on input "radio" at bounding box center [23, 84] width 5 height 5
radio input "true"
type input "$ 0"
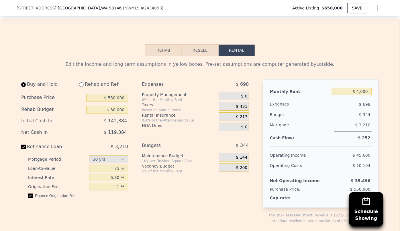
type input "$ 3,760"
select select "30"
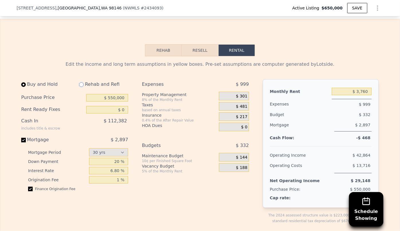
click at [80, 82] on input "radio" at bounding box center [81, 84] width 5 height 5
radio input "true"
type input "$ 30,000"
type input "$ 4,000"
select select "30"
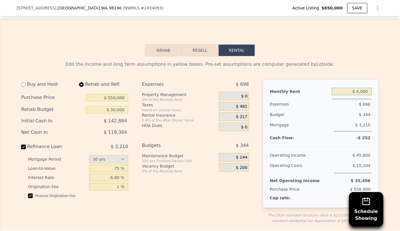
click at [362, 88] on input "$ 4,000" at bounding box center [352, 91] width 40 height 7
click at [365, 88] on input "$ 4,000" at bounding box center [352, 91] width 40 height 7
type input "$ 4,010"
click at [365, 98] on div "Expenses $ 698" at bounding box center [321, 104] width 102 height 12
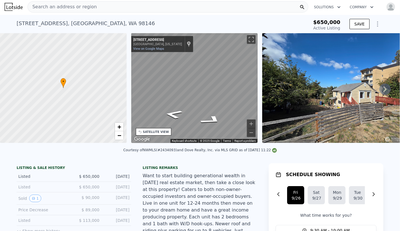
scroll to position [0, 0]
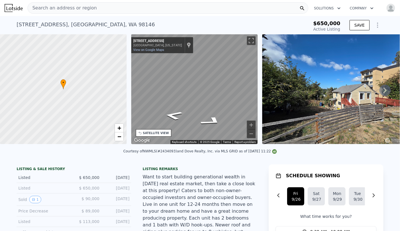
click at [65, 7] on span "Search an address or region" at bounding box center [62, 8] width 69 height 7
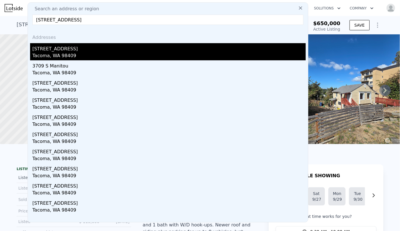
type input "[STREET_ADDRESS]"
click at [71, 53] on div "Tacoma, WA 98409" at bounding box center [168, 56] width 273 height 8
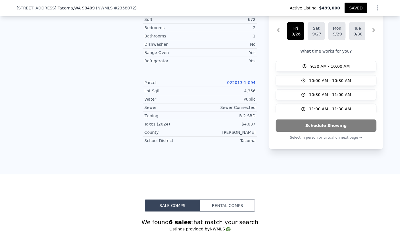
scroll to position [467, 0]
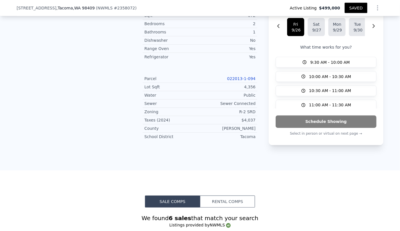
click at [243, 76] on link "022013-1-094" at bounding box center [241, 78] width 28 height 5
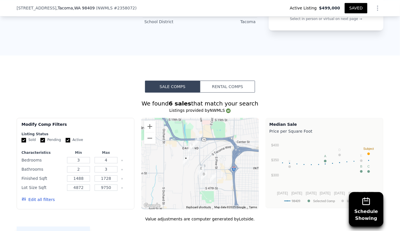
scroll to position [649, 0]
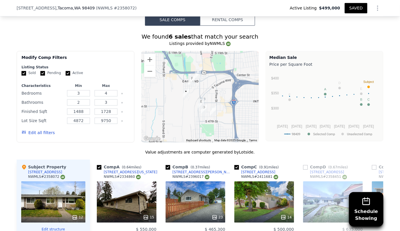
click at [44, 130] on button "Edit all filters" at bounding box center [37, 133] width 33 height 6
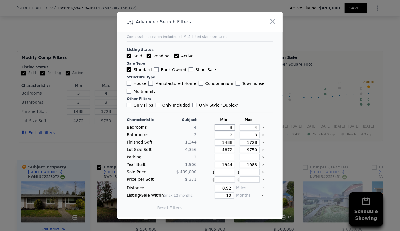
drag, startPoint x: 231, startPoint y: 127, endPoint x: 204, endPoint y: 127, distance: 27.5
click at [204, 127] on div "Bedrooms 4 3 4" at bounding box center [200, 128] width 147 height 6
type input "2"
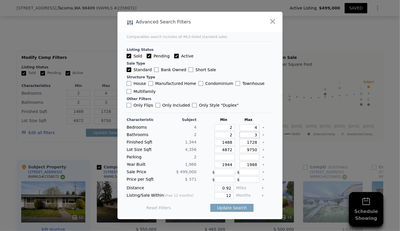
drag, startPoint x: 253, startPoint y: 135, endPoint x: 236, endPoint y: 134, distance: 17.2
click at [239, 134] on input "3" at bounding box center [249, 135] width 20 height 6
drag, startPoint x: 229, startPoint y: 141, endPoint x: 160, endPoint y: 143, distance: 68.7
click at [166, 143] on div "Finished Sqft 1,344 1488 1728" at bounding box center [200, 142] width 147 height 6
drag, startPoint x: 225, startPoint y: 149, endPoint x: 179, endPoint y: 151, distance: 46.5
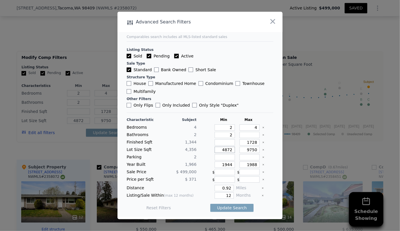
click at [187, 150] on div "Lot Size Sqft 4,356 4872 9750" at bounding box center [200, 150] width 147 height 6
drag, startPoint x: 232, startPoint y: 163, endPoint x: 197, endPoint y: 164, distance: 35.5
click at [197, 164] on div "Year Built 1,966 1944 1988" at bounding box center [200, 165] width 147 height 6
click at [242, 180] on input "number" at bounding box center [249, 180] width 20 height 6
drag, startPoint x: 229, startPoint y: 165, endPoint x: 209, endPoint y: 164, distance: 20.6
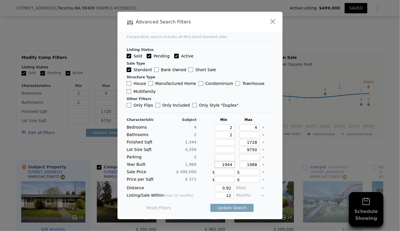
click at [209, 164] on div "Year Built 1,966 1944 1988" at bounding box center [200, 165] width 147 height 6
click at [226, 195] on input "12" at bounding box center [224, 196] width 19 height 6
drag, startPoint x: 231, startPoint y: 196, endPoint x: 206, endPoint y: 194, distance: 24.4
click at [206, 194] on div "Listing/Sale Within (max 12 months) 12 Months" at bounding box center [200, 196] width 147 height 6
click at [229, 198] on input "12" at bounding box center [224, 196] width 19 height 6
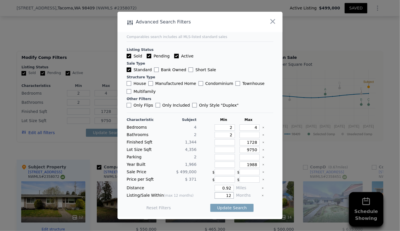
type input "1"
type input "6"
drag, startPoint x: 228, startPoint y: 189, endPoint x: 153, endPoint y: 199, distance: 76.3
click at [153, 199] on div "Characteristic Subject Min Max Bedrooms 4 2 4 Bathrooms 2 2 Finished Sqft 1,344…" at bounding box center [200, 167] width 147 height 99
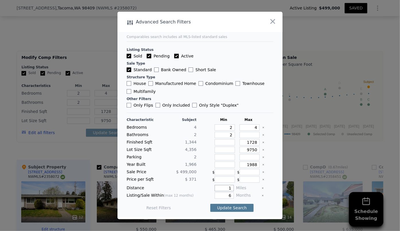
type input "1"
click at [220, 207] on button "Update Search" at bounding box center [231, 208] width 43 height 8
checkbox input "false"
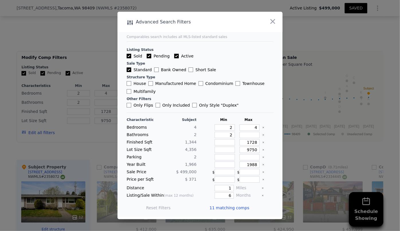
click at [220, 207] on span "11 matching comps" at bounding box center [229, 208] width 40 height 6
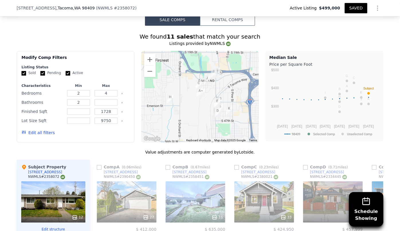
click at [41, 130] on button "Edit all filters" at bounding box center [37, 133] width 33 height 6
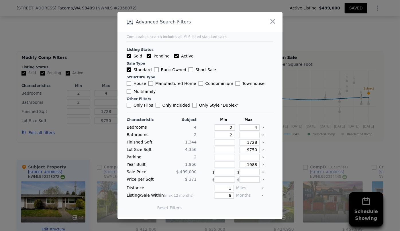
click at [137, 90] on label "Multifamily" at bounding box center [141, 92] width 29 height 6
click at [131, 90] on input "Multifamily" at bounding box center [129, 91] width 5 height 5
checkbox input "true"
click at [235, 206] on button "Update Search" at bounding box center [231, 208] width 43 height 8
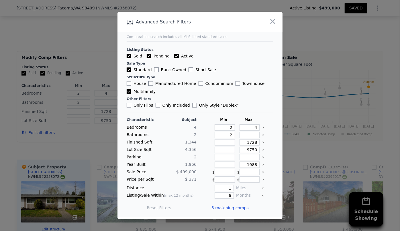
click at [236, 208] on span "5 matching comps" at bounding box center [229, 208] width 37 height 6
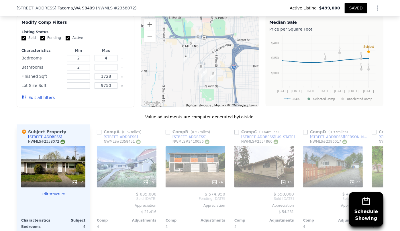
scroll to position [675, 0]
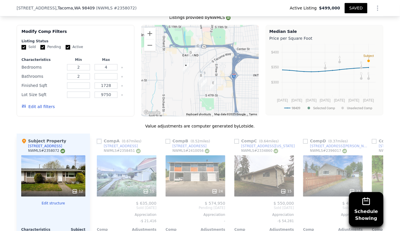
click at [97, 139] on input "checkbox" at bounding box center [99, 141] width 5 height 5
checkbox input "true"
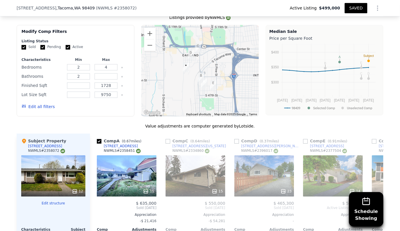
click at [113, 156] on div "15" at bounding box center [127, 176] width 60 height 41
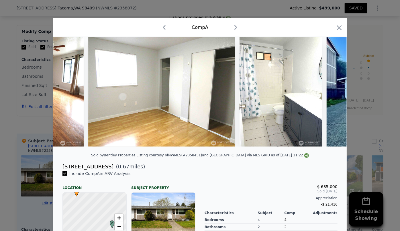
scroll to position [0, 1486]
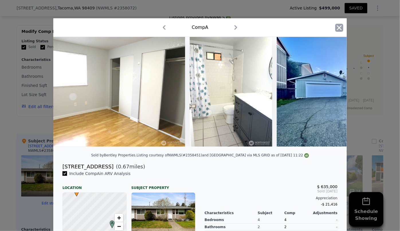
click at [337, 29] on icon "button" at bounding box center [339, 27] width 5 height 5
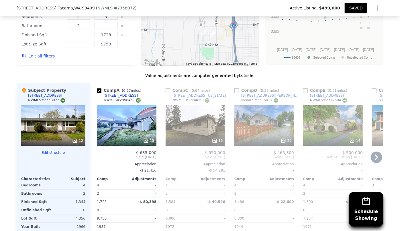
scroll to position [727, 0]
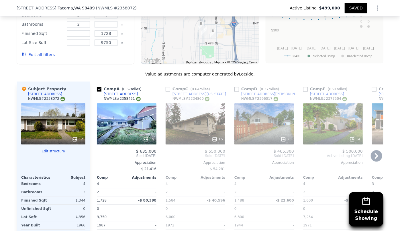
click at [198, 109] on div "15" at bounding box center [196, 123] width 60 height 41
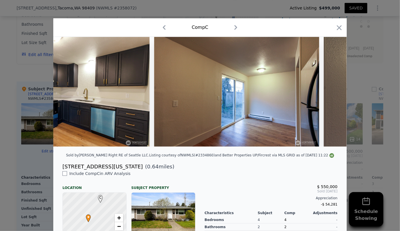
scroll to position [0, 1720]
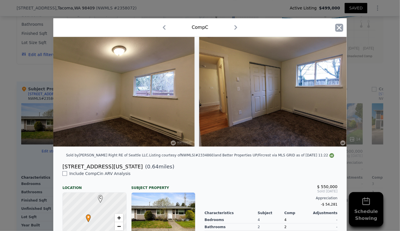
click at [337, 26] on icon "button" at bounding box center [339, 28] width 8 height 8
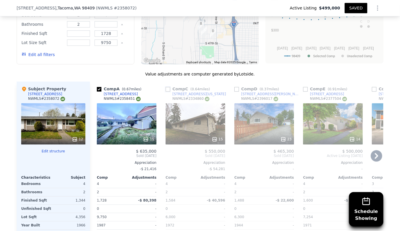
click at [166, 87] on input "checkbox" at bounding box center [168, 89] width 5 height 5
checkbox input "true"
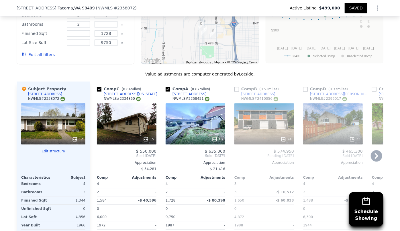
click at [376, 150] on icon at bounding box center [376, 155] width 11 height 11
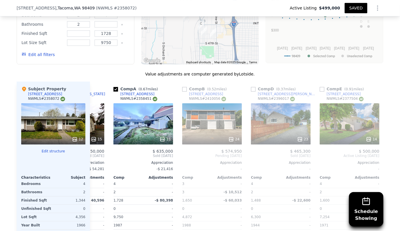
scroll to position [0, 64]
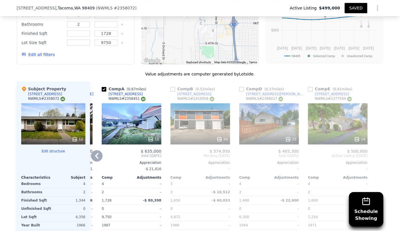
click at [272, 103] on div "23" at bounding box center [269, 123] width 60 height 41
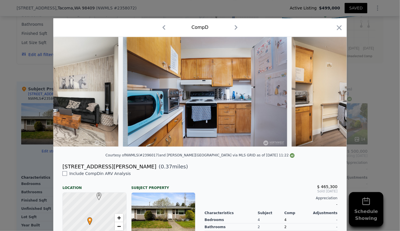
scroll to position [0, 2706]
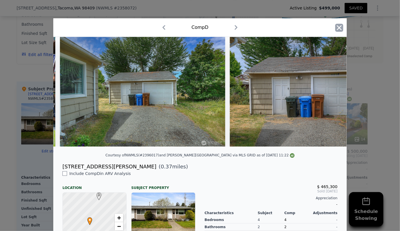
click at [340, 26] on icon "button" at bounding box center [339, 28] width 8 height 8
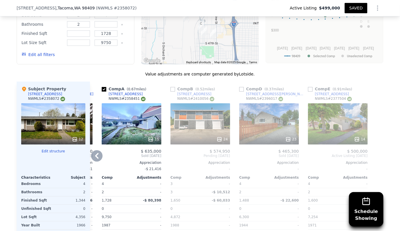
click at [330, 107] on div "14" at bounding box center [338, 123] width 60 height 41
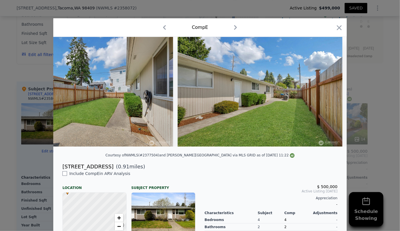
scroll to position [0, 1932]
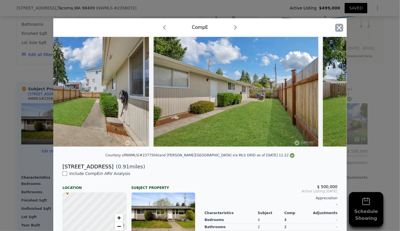
click at [337, 29] on icon "button" at bounding box center [339, 27] width 5 height 5
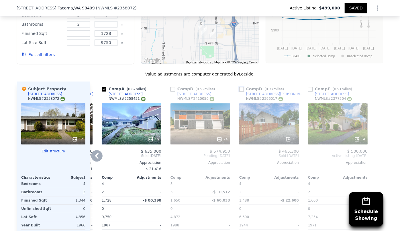
drag, startPoint x: 239, startPoint y: 68, endPoint x: 239, endPoint y: 76, distance: 8.6
click at [239, 87] on input "checkbox" at bounding box center [241, 89] width 5 height 5
checkbox input "true"
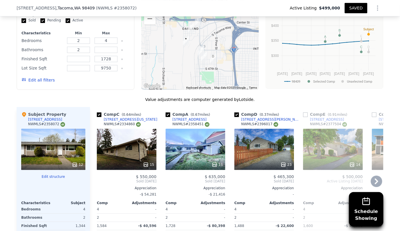
scroll to position [701, 0]
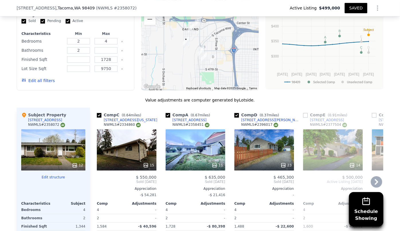
click at [327, 129] on div "14" at bounding box center [333, 149] width 60 height 41
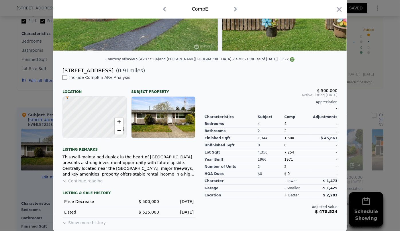
scroll to position [100, 0]
click at [338, 8] on icon "button" at bounding box center [339, 9] width 5 height 5
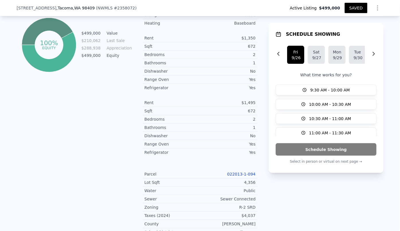
scroll to position [362, 0]
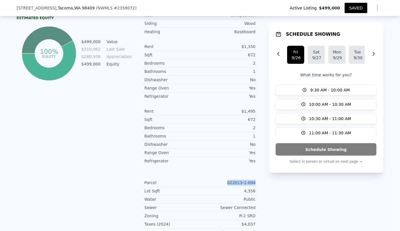
drag, startPoint x: 229, startPoint y: 159, endPoint x: 253, endPoint y: 160, distance: 24.1
click at [253, 180] on div "022013-1-094" at bounding box center [228, 183] width 56 height 6
copy link "022013-1-094"
type input "3"
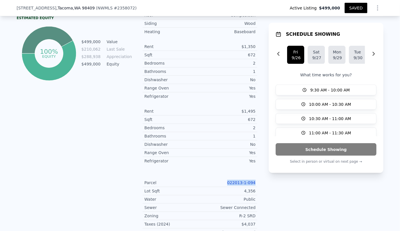
type input "1488"
type input "4872"
checkbox input "false"
checkbox input "true"
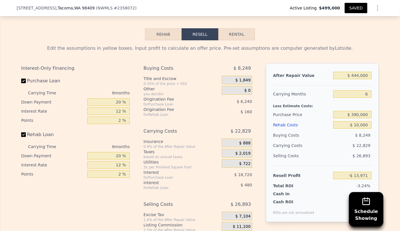
scroll to position [1013, 0]
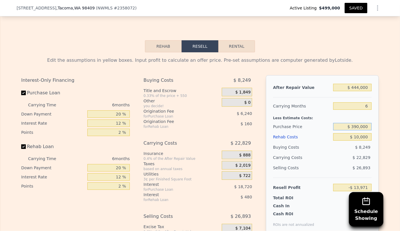
click at [357, 123] on input "$ 390,000" at bounding box center [352, 126] width 38 height 7
type input "$ 350,000"
click at [341, 163] on div "Selling Costs $ 26,893" at bounding box center [322, 170] width 99 height 15
type input "$ 28,722"
click at [355, 133] on input "$ 10,000" at bounding box center [352, 136] width 38 height 7
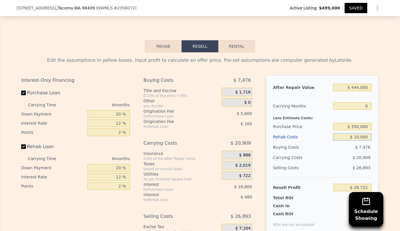
type input "$ 0000"
type input "$ 39,362"
type input "$ 30,000"
type input "$ 7,442"
type input "$ 30,000"
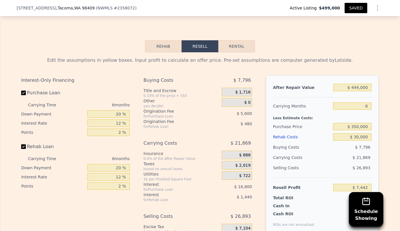
click at [332, 153] on div "$ 21,869" at bounding box center [341, 158] width 60 height 10
click at [321, 132] on div "Rehab Costs" at bounding box center [302, 137] width 58 height 10
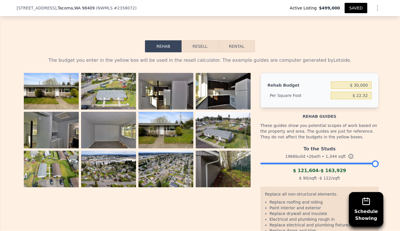
click at [198, 40] on button "Resell" at bounding box center [200, 46] width 36 height 12
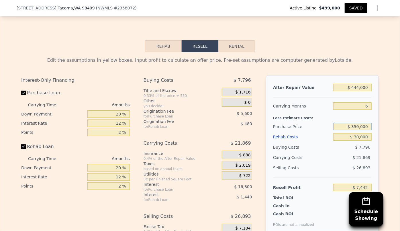
click at [357, 123] on input "$ 350,000" at bounding box center [352, 126] width 38 height 7
type input "$ 380,000"
click at [317, 142] on div "Buying Costs" at bounding box center [302, 147] width 58 height 10
type input "-$ 24,577"
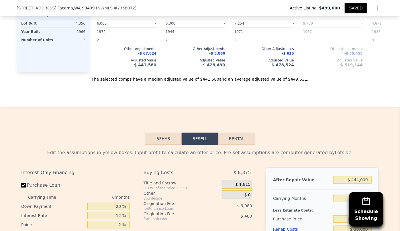
scroll to position [909, 0]
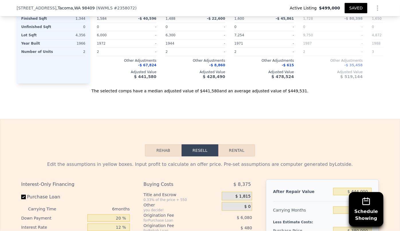
click at [240, 145] on button "Rental" at bounding box center [236, 151] width 37 height 12
select select "30"
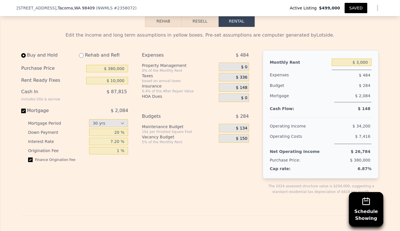
scroll to position [1039, 0]
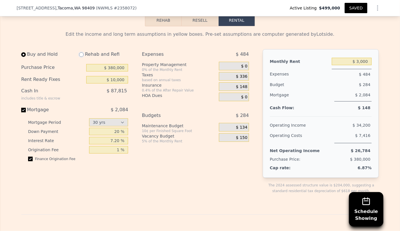
click at [81, 52] on input "radio" at bounding box center [81, 54] width 5 height 5
radio input "true"
type input "$ 30,000"
select select "30"
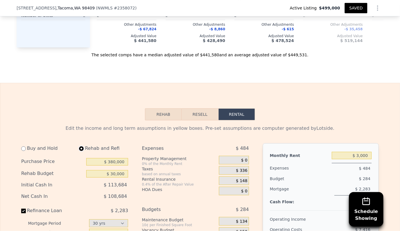
scroll to position [935, 0]
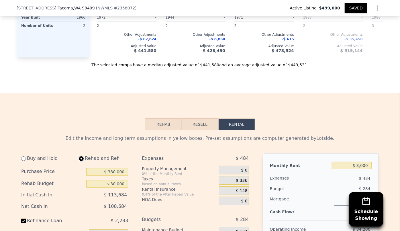
click at [196, 119] on button "Resell" at bounding box center [200, 125] width 36 height 12
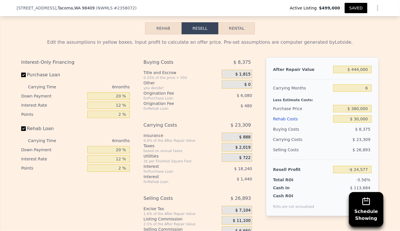
scroll to position [1039, 0]
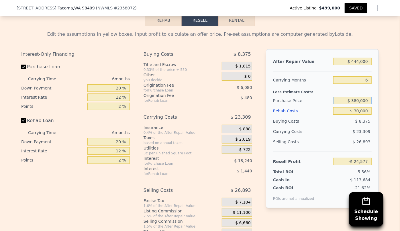
click at [356, 97] on input "$ 380,000" at bounding box center [352, 100] width 38 height 7
type input "$ 350,000"
click at [362, 137] on div "$ 26,893" at bounding box center [352, 142] width 39 height 10
type input "$ 7,442"
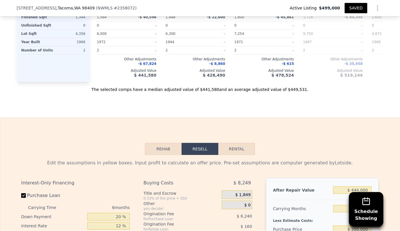
type input "$ 10,000"
type input "-$ 13,971"
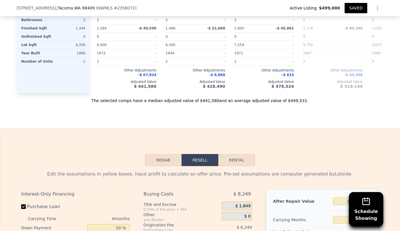
scroll to position [883, 0]
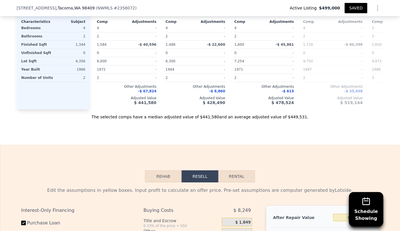
click at [244, 171] on button "Rental" at bounding box center [236, 177] width 37 height 12
select select "30"
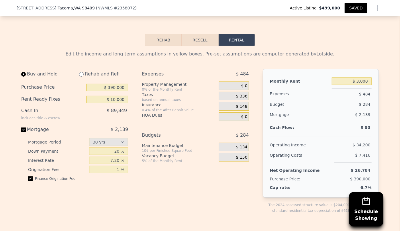
scroll to position [1039, 0]
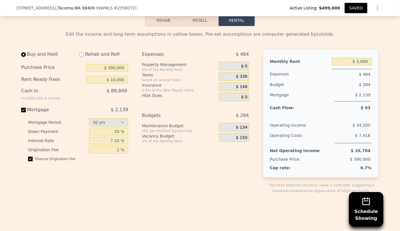
click at [81, 52] on input "radio" at bounding box center [81, 54] width 5 height 5
radio input "true"
select select "30"
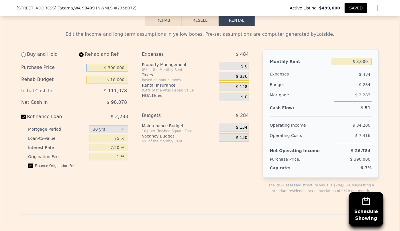
click at [113, 64] on input "$ 390,000" at bounding box center [107, 67] width 42 height 7
type input "$ 360,000"
click at [155, 84] on div "Expenses $ 484 Property Management 0% of the Monthly Rent $ 0 Taxes based on an…" at bounding box center [197, 126] width 111 height 154
click at [112, 76] on input "$ 10,000" at bounding box center [107, 79] width 42 height 7
type input "$ 30,000"
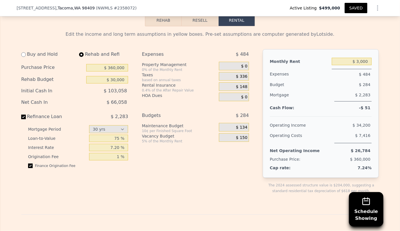
click at [125, 97] on div "Net Cash In $ 66,058" at bounding box center [74, 102] width 107 height 11
click at [363, 58] on input "$ 3,000" at bounding box center [352, 61] width 40 height 7
type input "$ 3,010"
click at [337, 100] on div "Monthly Rent $ 3,010 Expenses $ 484 Budget $ 284 Mortgage $ 2,283 Cash Flow: -$…" at bounding box center [321, 113] width 116 height 129
click at [114, 64] on input "$ 360,000" at bounding box center [107, 67] width 42 height 7
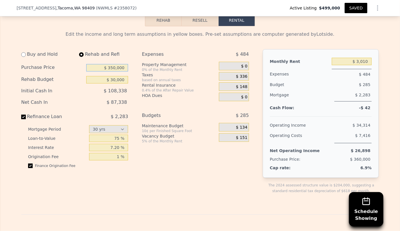
type input "$ 350,000"
click at [155, 123] on div "Maintenance Budget" at bounding box center [179, 126] width 75 height 6
click at [363, 58] on input "$ 3,010" at bounding box center [352, 61] width 40 height 7
type input "$ 3,000"
click at [341, 80] on div "$ 284" at bounding box center [342, 85] width 60 height 10
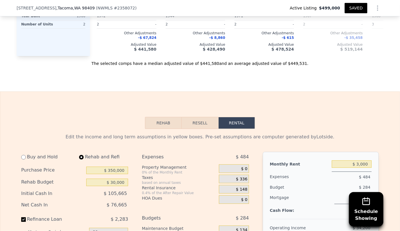
scroll to position [935, 0]
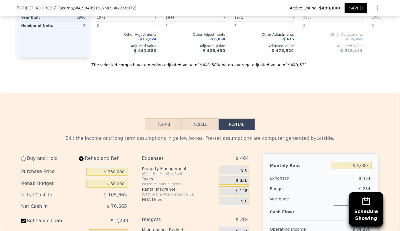
click at [193, 119] on button "Resell" at bounding box center [200, 125] width 36 height 12
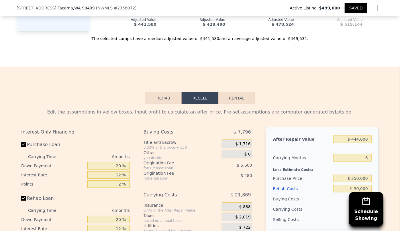
scroll to position [961, 0]
click at [229, 93] on button "Rental" at bounding box center [236, 99] width 37 height 12
select select "30"
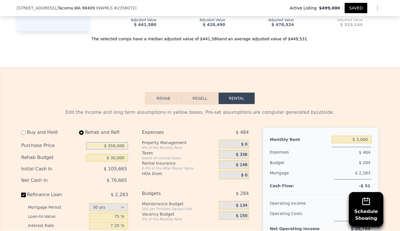
click at [113, 142] on input "$ 350,000" at bounding box center [107, 145] width 42 height 7
type input "$ 300,000"
click at [149, 156] on div "based on annual taxes" at bounding box center [179, 158] width 75 height 5
click at [298, 168] on div "Mortgage" at bounding box center [301, 174] width 62 height 12
click at [21, 131] on input "radio" at bounding box center [23, 133] width 5 height 5
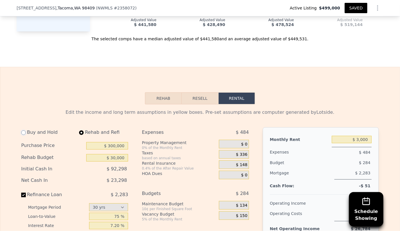
radio input "true"
type input "$ 10,000"
select select "30"
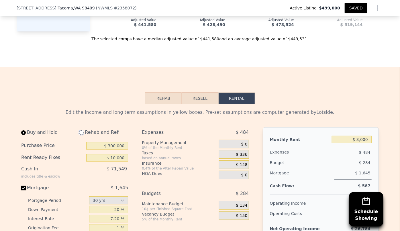
click at [81, 131] on input "radio" at bounding box center [81, 133] width 5 height 5
radio input "true"
type input "$ 30,000"
select select "30"
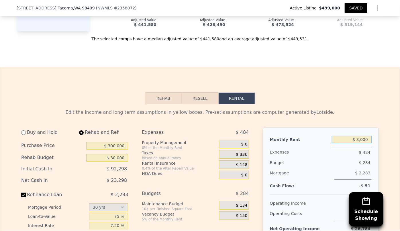
click at [367, 136] on input "$ 3,000" at bounding box center [352, 139] width 40 height 7
type input "$ 3"
type input "$ 3,000"
click at [201, 93] on button "Resell" at bounding box center [200, 99] width 36 height 12
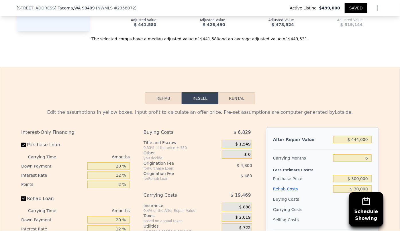
type input "$ 10,000"
type input "-$ 13,971"
click at [358, 136] on input "$ 444,000" at bounding box center [352, 139] width 38 height 7
type input "$ 44,000"
type input "-$ 389,439"
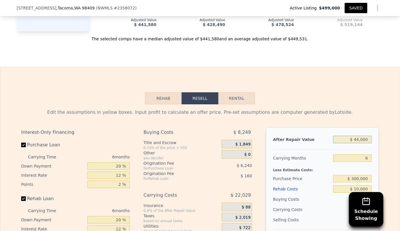
type input "$ 4,000"
type input "-$ 426,985"
type input "$ 45,000"
type input "-$ 388,500"
type input "$ 450,000"
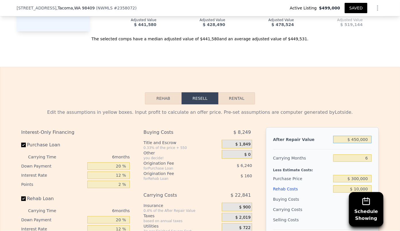
type input "-$ 8,339"
type input "$ 450,000"
click at [365, 83] on div "Rehab Resell Rental Edit the assumptions in yellow boxes. Input profit to calcu…" at bounding box center [200, 205] width 400 height 276
click at [366, 155] on input "6" at bounding box center [352, 158] width 38 height 7
type input "3"
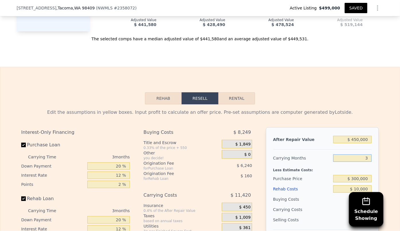
type input "$ 3,082"
type input "3"
click at [356, 186] on input "$ 10,000" at bounding box center [352, 189] width 38 height 7
type input "$ 0000"
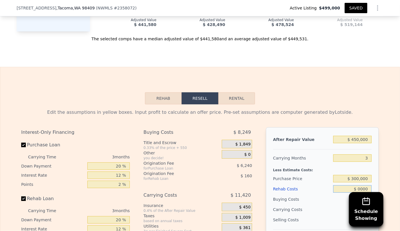
type input "$ 13,482"
type input "$ 30,000"
type input "-$ 17,718"
type input "$ 30,000"
click at [355, 175] on input "$ 300,000" at bounding box center [352, 178] width 38 height 7
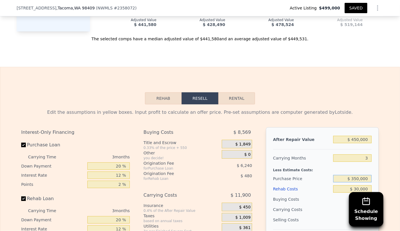
type input "$ 350,000"
click at [336, 109] on div "Edit the assumptions in yellow boxes. Input profit to calculate an offer price.…" at bounding box center [199, 112] width 357 height 7
type input "$ 24,015"
click at [234, 93] on button "Rental" at bounding box center [236, 99] width 37 height 12
select select "30"
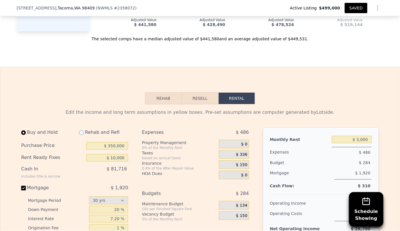
click at [80, 131] on input "radio" at bounding box center [81, 133] width 5 height 5
radio input "true"
type input "$ 30,000"
select select "30"
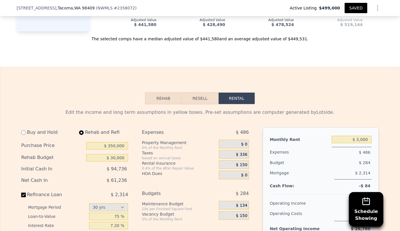
click at [203, 93] on button "Resell" at bounding box center [200, 99] width 36 height 12
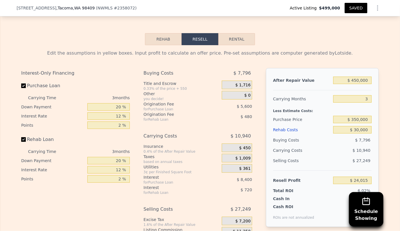
scroll to position [1065, 0]
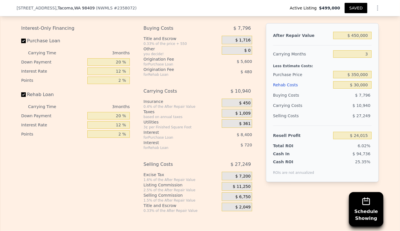
click at [246, 195] on span "$ 6,750" at bounding box center [242, 197] width 15 height 5
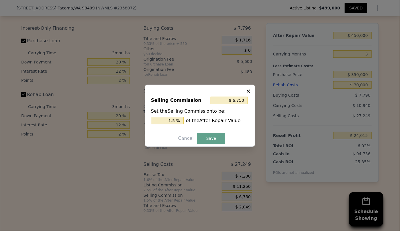
click at [249, 89] on icon at bounding box center [248, 91] width 6 height 6
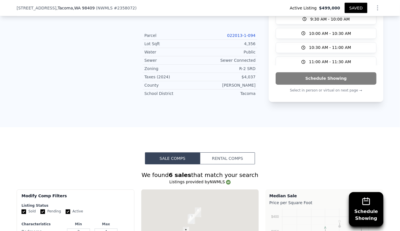
scroll to position [229, 0]
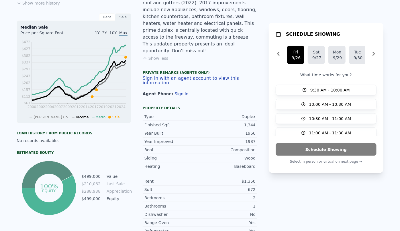
type input "$ 444,000"
type input "6"
type input "$ 10,000"
type input "-$ 13,971"
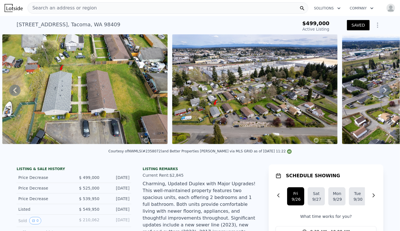
click at [58, 10] on span "Search an address or region" at bounding box center [62, 8] width 69 height 7
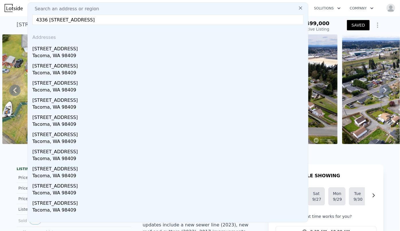
type input "4336 4338 S Junett Street, Tacoma, WA 98409"
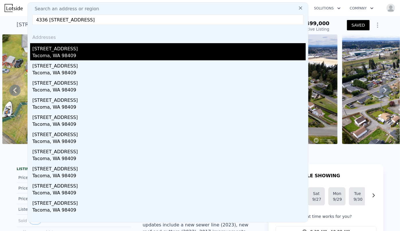
drag, startPoint x: 79, startPoint y: 51, endPoint x: 80, endPoint y: 43, distance: 8.3
click at [80, 43] on div "4338 S Junett Street" at bounding box center [168, 47] width 273 height 9
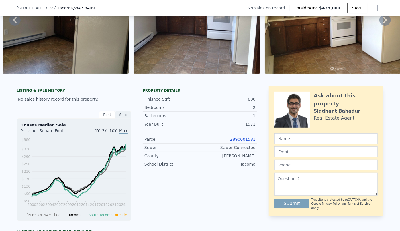
scroll to position [154, 0]
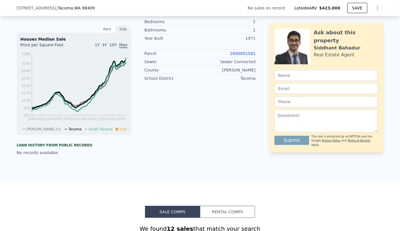
click at [245, 56] on link "2890001581" at bounding box center [242, 53] width 25 height 5
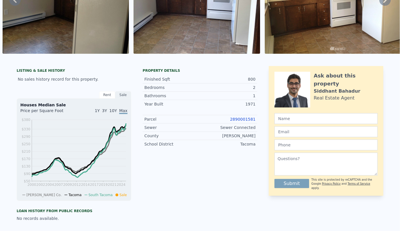
scroll to position [0, 0]
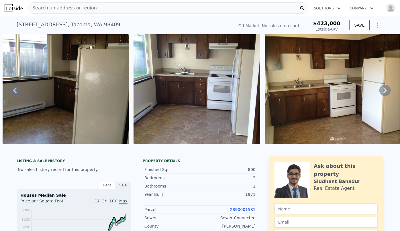
click at [70, 6] on span "Search an address or region" at bounding box center [62, 8] width 69 height 7
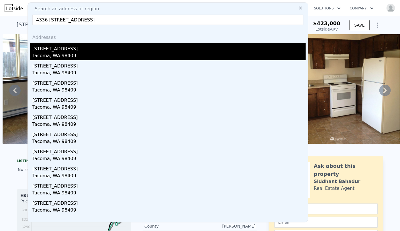
type input "4336 4338 S Junett Street, Tacoma, WA 98409"
click at [65, 51] on div "4338 S Junett Street" at bounding box center [168, 47] width 273 height 9
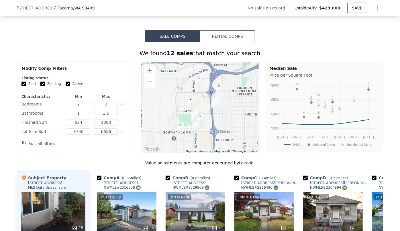
scroll to position [414, 0]
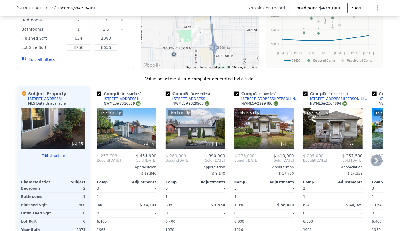
click at [377, 159] on span "$ 250,000" at bounding box center [382, 156] width 20 height 5
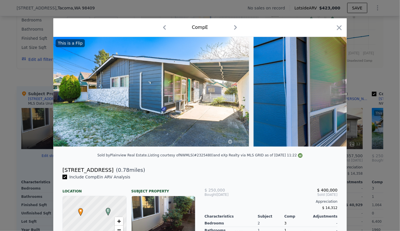
click at [332, 26] on div "Comp E" at bounding box center [200, 27] width 284 height 9
click at [342, 26] on div "Comp E" at bounding box center [199, 27] width 293 height 19
click at [338, 27] on icon "button" at bounding box center [339, 27] width 5 height 5
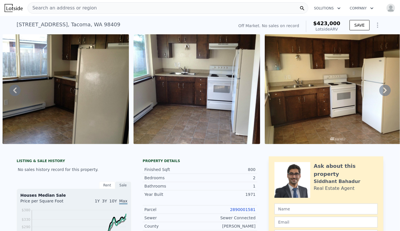
click at [68, 6] on span "Search an address or region" at bounding box center [62, 8] width 69 height 7
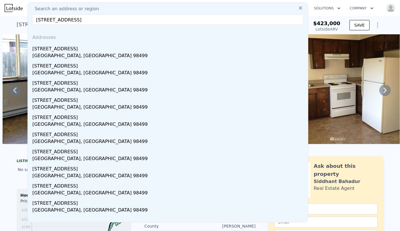
type input "3320 90th Street, Lakewood, WA 98499"
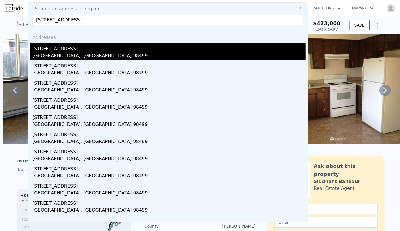
click at [63, 50] on div "3320 90th St S" at bounding box center [168, 47] width 273 height 9
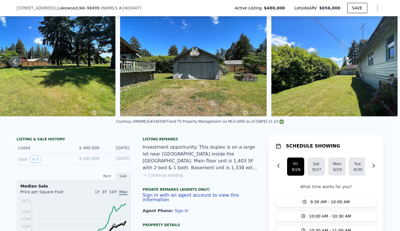
scroll to position [24, 0]
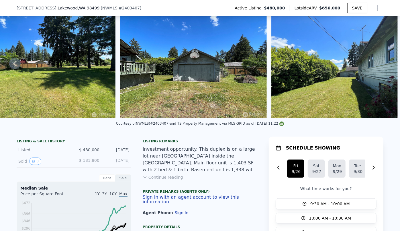
click at [175, 180] on button "Continue reading" at bounding box center [163, 178] width 40 height 6
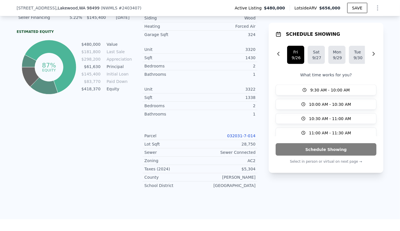
scroll to position [312, 0]
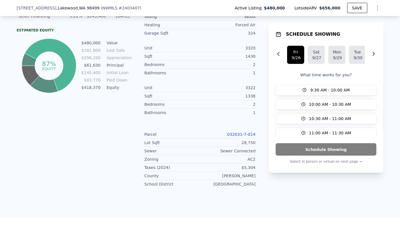
click at [237, 132] on link "032031-7-014" at bounding box center [241, 134] width 28 height 5
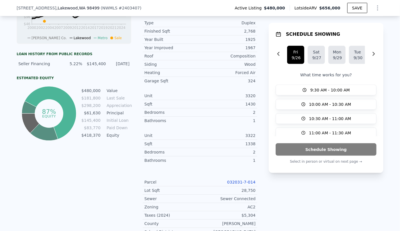
scroll to position [286, 0]
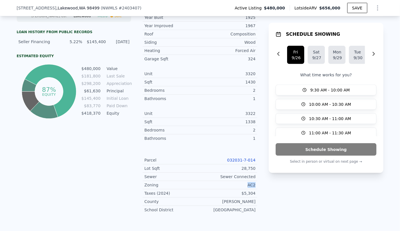
drag, startPoint x: 245, startPoint y: 170, endPoint x: 256, endPoint y: 171, distance: 11.2
click at [256, 171] on div "LISTING & SALE HISTORY Listed $ 480,000 Jul 4, 2025 Sold 0 $ 181,800 Jul 1, 200…" at bounding box center [200, 46] width 367 height 345
copy div "AC2"
click at [223, 136] on div "1" at bounding box center [228, 139] width 56 height 6
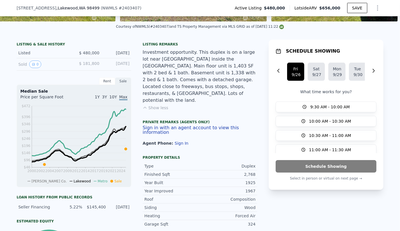
scroll to position [130, 0]
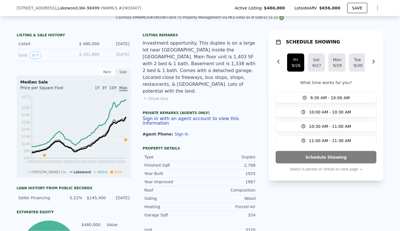
click at [374, 7] on icon "Show Options" at bounding box center [377, 8] width 7 height 7
click at [359, 25] on div "Edit Structure" at bounding box center [351, 22] width 64 height 11
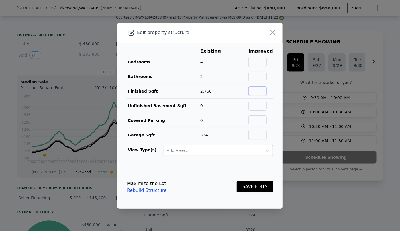
click at [256, 90] on input "text" at bounding box center [257, 91] width 18 height 10
type input "2741"
click at [254, 188] on button "SAVE EDITS" at bounding box center [255, 187] width 37 height 11
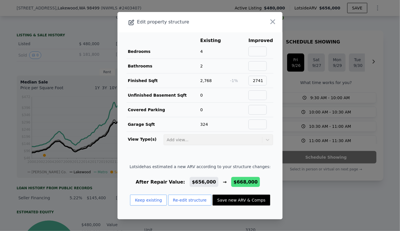
click at [239, 202] on button "Save new ARV & Comps" at bounding box center [240, 200] width 57 height 11
type input "3"
type input "2"
type input "1959"
type input "5015"
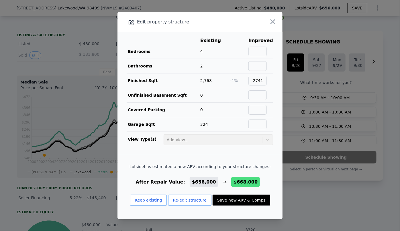
type input "12000"
checkbox input "false"
type input "$ 668,000"
type input "$ 102,102"
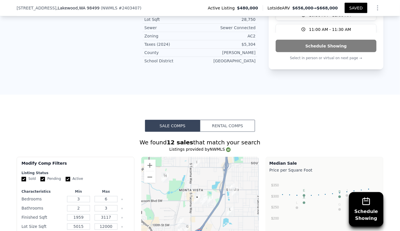
scroll to position [521, 0]
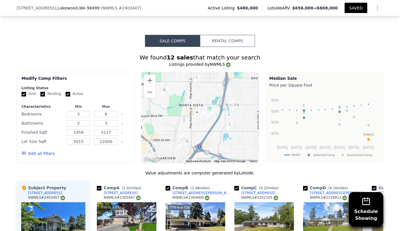
click at [37, 151] on button "Edit all filters" at bounding box center [37, 154] width 33 height 6
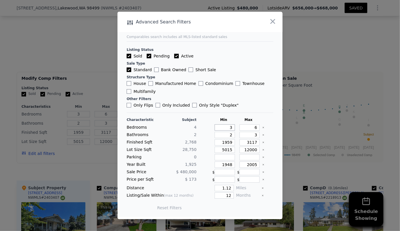
drag, startPoint x: 229, startPoint y: 128, endPoint x: 211, endPoint y: 129, distance: 18.0
click at [212, 129] on div "3" at bounding box center [223, 128] width 23 height 6
type input "2"
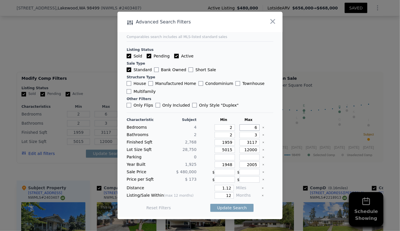
drag, startPoint x: 253, startPoint y: 128, endPoint x: 226, endPoint y: 132, distance: 27.2
click at [227, 131] on div "Characteristic Subject Min Max Bedrooms 4 2 6 Bathrooms 2 2 3 Finished Sqft 2,7…" at bounding box center [200, 167] width 147 height 99
type input "4"
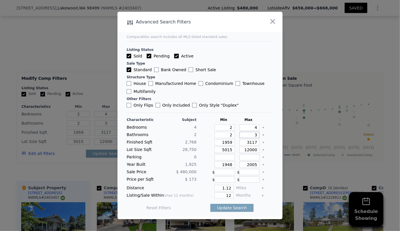
drag, startPoint x: 254, startPoint y: 134, endPoint x: 250, endPoint y: 135, distance: 4.0
click at [250, 135] on input "3" at bounding box center [249, 135] width 20 height 6
drag, startPoint x: 230, startPoint y: 144, endPoint x: 195, endPoint y: 144, distance: 34.9
click at [198, 145] on div "Finished Sqft 2,768 1959 3117" at bounding box center [200, 142] width 147 height 6
drag, startPoint x: 255, startPoint y: 143, endPoint x: 230, endPoint y: 144, distance: 25.2
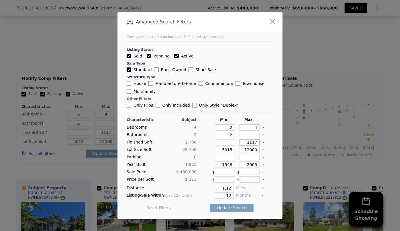
click at [230, 144] on div "Finished Sqft 2,768 3117" at bounding box center [200, 142] width 147 height 6
type input "3"
type input "30"
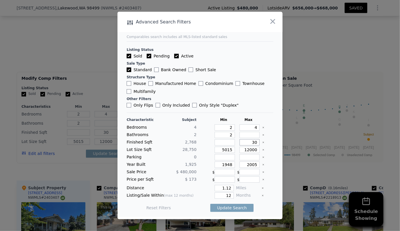
type input "300"
type input "3000"
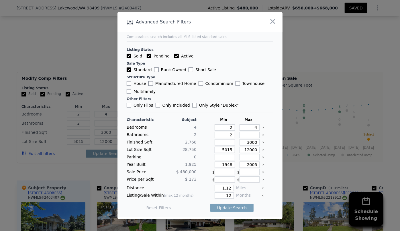
drag, startPoint x: 230, startPoint y: 150, endPoint x: 177, endPoint y: 153, distance: 53.3
click at [189, 153] on div "Lot Size Sqft 28,750 5015 12000" at bounding box center [200, 150] width 147 height 6
drag, startPoint x: 229, startPoint y: 165, endPoint x: 199, endPoint y: 165, distance: 29.5
click at [204, 166] on div "Year Built 1,925 1948 2005" at bounding box center [200, 165] width 147 height 6
drag, startPoint x: 254, startPoint y: 165, endPoint x: 206, endPoint y: 168, distance: 47.6
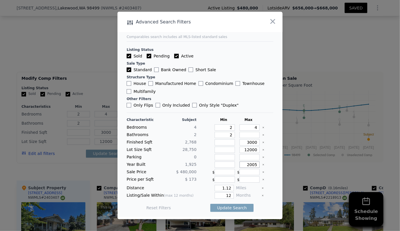
click at [206, 168] on div "Characteristic Subject Min Max Bedrooms 4 2 4 Bathrooms 2 2 Finished Sqft 2,768…" at bounding box center [200, 167] width 147 height 99
type input "2000"
drag, startPoint x: 230, startPoint y: 187, endPoint x: 208, endPoint y: 188, distance: 22.1
click at [208, 188] on div "1.12" at bounding box center [216, 188] width 35 height 6
type input "1"
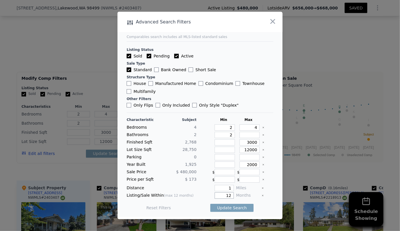
drag, startPoint x: 228, startPoint y: 195, endPoint x: 198, endPoint y: 201, distance: 30.4
click at [198, 201] on div "Characteristic Subject Min Max Bedrooms 4 2 4 Bathrooms 2 2 Finished Sqft 2,768…" at bounding box center [200, 167] width 147 height 99
type input "6"
click at [217, 202] on div "Update Search" at bounding box center [231, 208] width 43 height 16
click at [218, 206] on button "Update Search" at bounding box center [231, 208] width 43 height 8
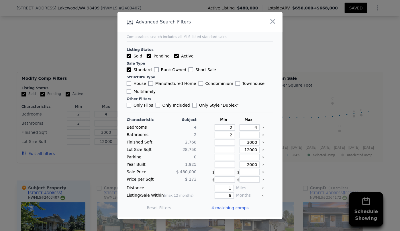
click at [218, 206] on span "4 matching comps" at bounding box center [229, 208] width 37 height 6
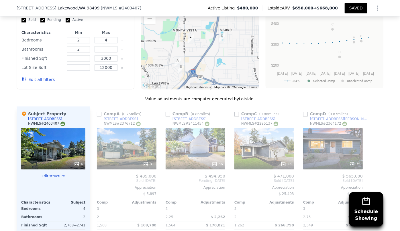
scroll to position [599, 0]
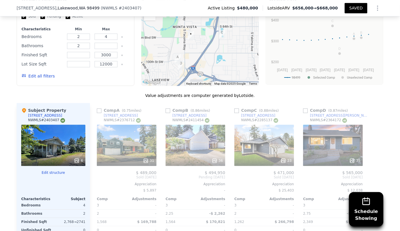
click at [41, 68] on div "Edit all filters" at bounding box center [37, 76] width 33 height 16
click at [43, 73] on button "Edit all filters" at bounding box center [37, 76] width 33 height 6
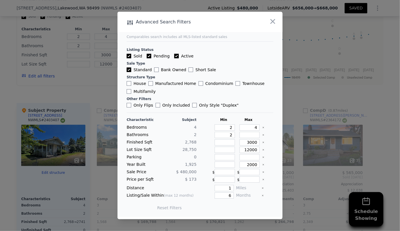
click at [147, 92] on label "Multifamily" at bounding box center [141, 92] width 29 height 6
click at [131, 92] on input "Multifamily" at bounding box center [129, 91] width 5 height 5
checkbox input "true"
click at [236, 210] on button "Update Search" at bounding box center [231, 208] width 43 height 8
drag, startPoint x: 229, startPoint y: 196, endPoint x: 221, endPoint y: 197, distance: 8.5
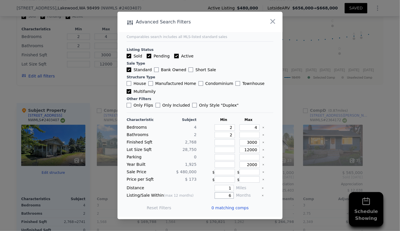
click at [221, 197] on input "6" at bounding box center [224, 196] width 19 height 6
click at [232, 204] on button "Update Search" at bounding box center [231, 208] width 43 height 8
drag, startPoint x: 229, startPoint y: 197, endPoint x: 206, endPoint y: 198, distance: 22.6
click at [206, 198] on div "12" at bounding box center [216, 196] width 35 height 6
type input "6"
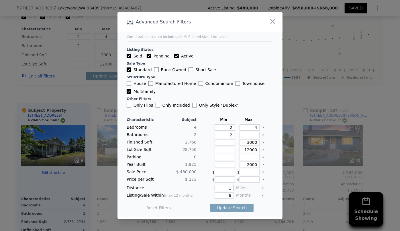
drag, startPoint x: 229, startPoint y: 190, endPoint x: 210, endPoint y: 188, distance: 19.0
click at [210, 188] on div "1" at bounding box center [216, 188] width 35 height 6
type input "2"
click at [233, 206] on button "Update Search" at bounding box center [231, 208] width 43 height 8
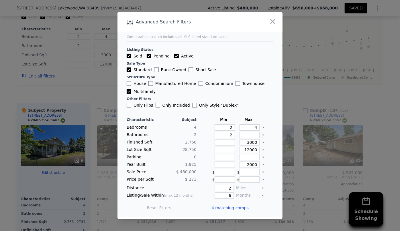
click at [230, 207] on span "4 matching comps" at bounding box center [229, 208] width 37 height 6
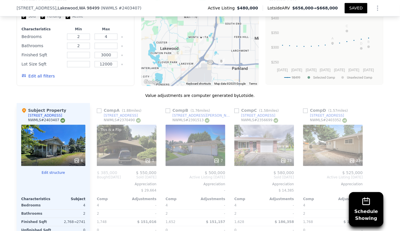
click at [117, 134] on div "This is a Flip 1" at bounding box center [127, 145] width 60 height 41
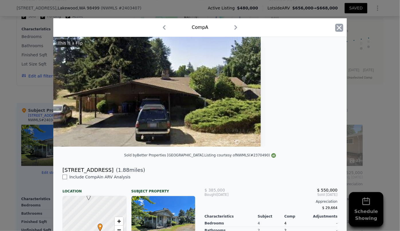
click at [337, 27] on icon "button" at bounding box center [339, 27] width 5 height 5
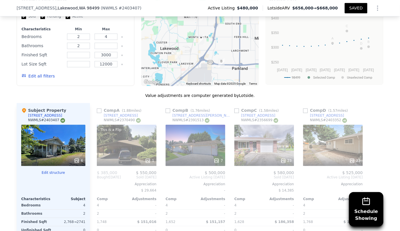
click at [251, 140] on div "23" at bounding box center [264, 145] width 60 height 41
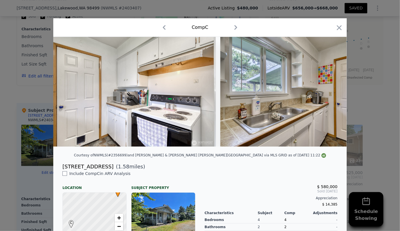
scroll to position [0, 1566]
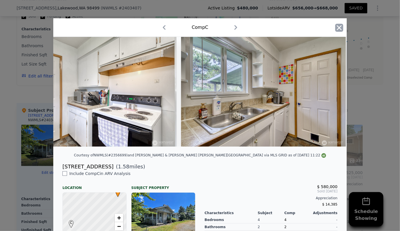
click at [339, 24] on icon "button" at bounding box center [339, 28] width 8 height 8
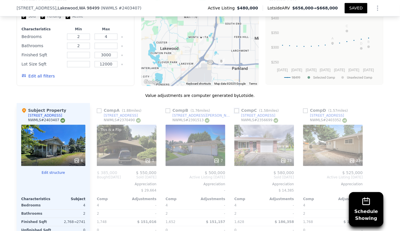
click at [235, 109] on input "checkbox" at bounding box center [236, 111] width 5 height 5
checkbox input "true"
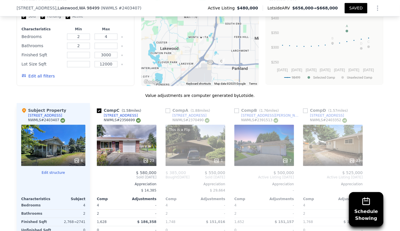
click at [328, 137] on div "23" at bounding box center [333, 145] width 60 height 41
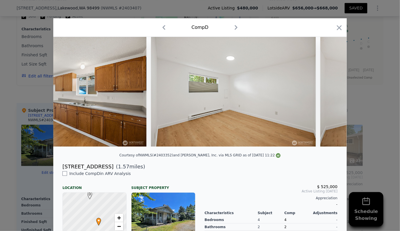
scroll to position [0, 1947]
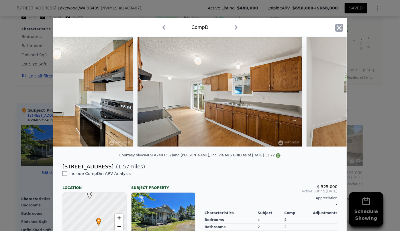
click at [338, 25] on icon "button" at bounding box center [339, 28] width 8 height 8
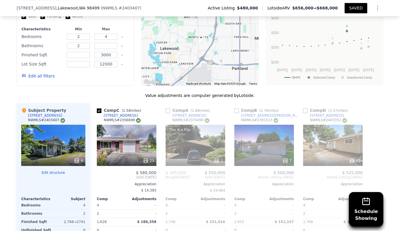
scroll to position [625, 0]
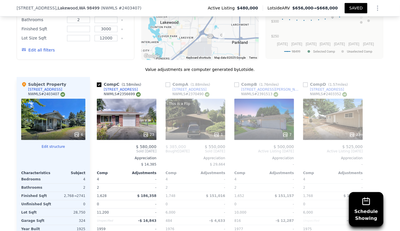
click at [321, 132] on div "23" at bounding box center [333, 135] width 55 height 6
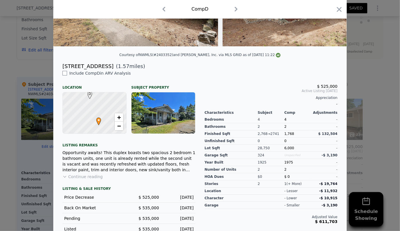
scroll to position [121, 0]
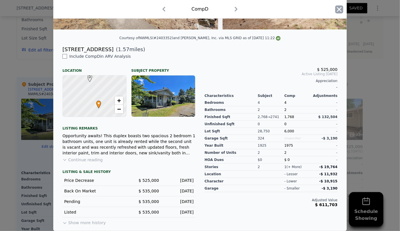
click at [335, 8] on icon "button" at bounding box center [339, 9] width 8 height 8
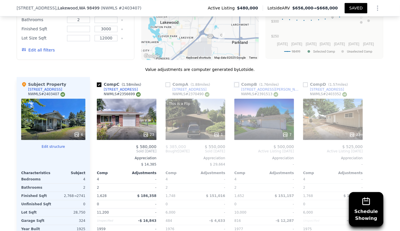
drag, startPoint x: 234, startPoint y: 71, endPoint x: 235, endPoint y: 105, distance: 34.7
click at [234, 82] on input "checkbox" at bounding box center [236, 84] width 5 height 5
checkbox input "true"
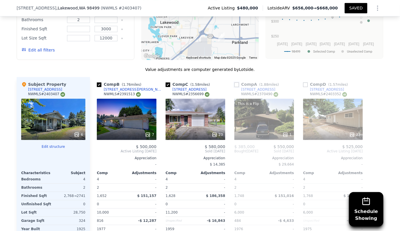
click at [234, 82] on input "checkbox" at bounding box center [236, 84] width 5 height 5
checkbox input "true"
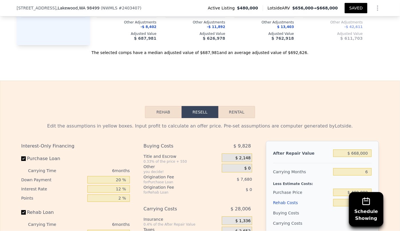
scroll to position [859, 0]
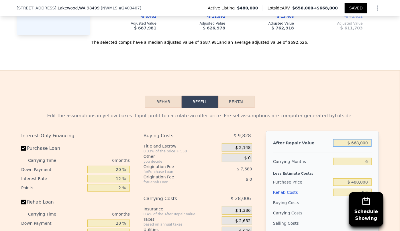
drag, startPoint x: 357, startPoint y: 130, endPoint x: 329, endPoint y: 135, distance: 28.5
click at [329, 135] on div "After Repair Value $ 668,000 Carrying Months 6 Less Estimate Costs: Purchase Pr…" at bounding box center [322, 210] width 113 height 159
type input "$ 5,668,000"
type input "$ 4,736,452"
type input "$ 50,668,000"
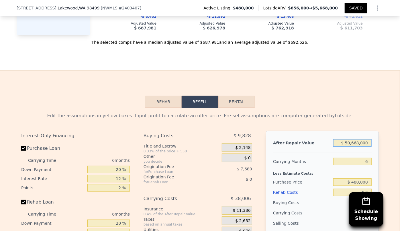
type input "$ 46,445,602"
type input "$ 5,000,668,000"
type input "$ 4,634,452,102"
type input "$ 50,000"
type input "$ 45,832,013"
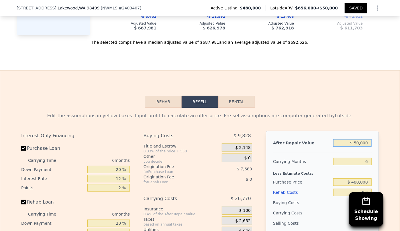
type input "$ 5,000"
type input "-$ 512,414"
type input "$ 000"
type input "-$ 517,048"
type input "$ 5,000"
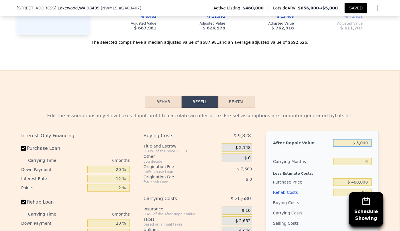
type input "-$ 512,414"
type input "$ 55,000"
type input "-$ 466,070"
type input "$ 550,000"
type input "-$ 7,270"
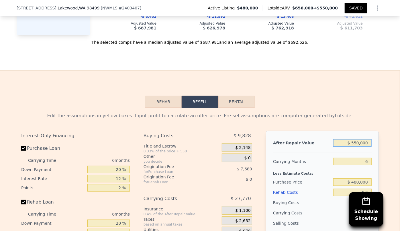
type input "$ 550,000"
click at [328, 177] on div "Purchase Price" at bounding box center [302, 182] width 58 height 10
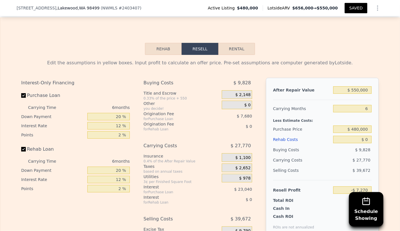
scroll to position [937, 0]
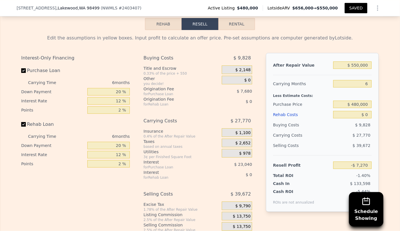
click at [273, 110] on div "Rehab Costs" at bounding box center [302, 115] width 58 height 10
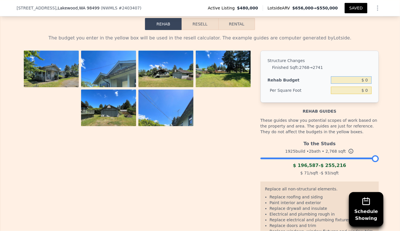
click at [362, 76] on input "$ 0" at bounding box center [351, 79] width 41 height 7
type input "$ 80,000"
type input "$ 28.90"
type input "$ 100,000"
type input "$ 36.13"
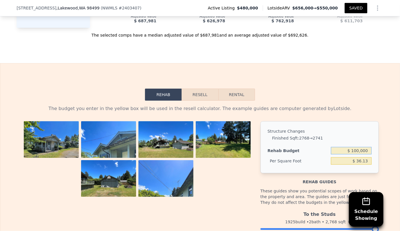
scroll to position [859, 0]
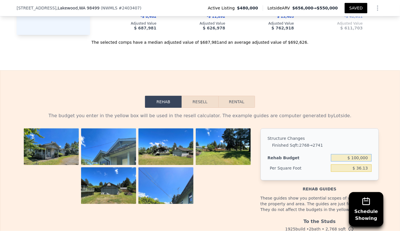
click at [204, 96] on button "Resell" at bounding box center [200, 102] width 36 height 12
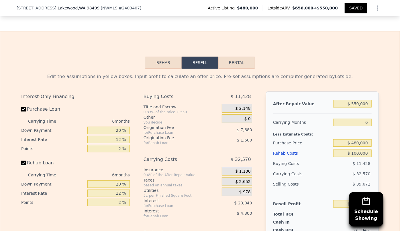
scroll to position [911, 0]
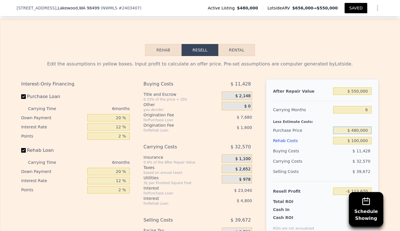
click at [353, 127] on input "$ 480,000" at bounding box center [352, 130] width 38 height 7
type input "$ 380,000"
click at [359, 115] on div "Less Estimate Costs:" at bounding box center [322, 120] width 99 height 10
type input "-$ 6,937"
click at [242, 44] on button "Rental" at bounding box center [236, 50] width 37 height 12
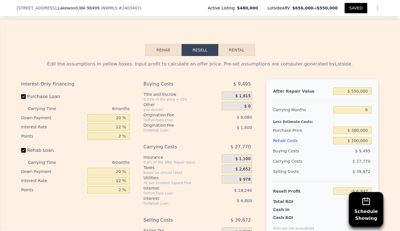
select select "30"
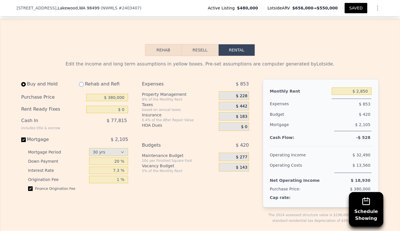
click at [80, 82] on input "radio" at bounding box center [81, 84] width 5 height 5
radio input "true"
type input "$ 100,000"
type input "$ 3,050"
select select "30"
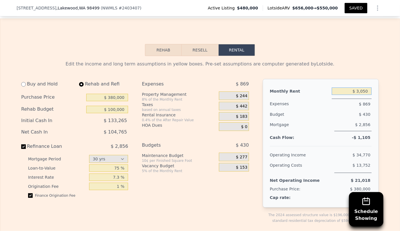
click at [368, 88] on input "$ 3,050" at bounding box center [352, 91] width 40 height 7
type input "$ 3,500"
click at [242, 94] on span "$ 280" at bounding box center [241, 96] width 11 height 5
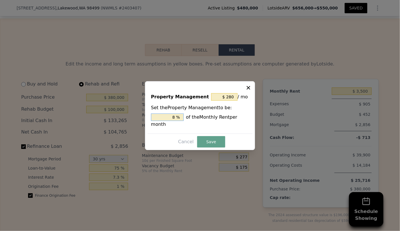
click at [174, 121] on input "8 %" at bounding box center [167, 117] width 33 height 7
type input "$ 0"
type input "0 %"
click at [211, 138] on button "Save" at bounding box center [211, 141] width 28 height 11
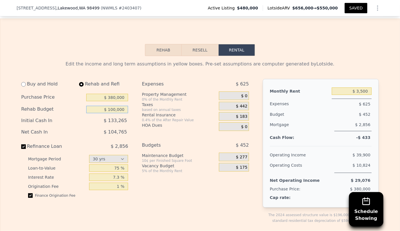
click at [113, 106] on input "$ 100,000" at bounding box center [107, 109] width 42 height 7
type input "$ 80,000"
click at [204, 44] on button "Resell" at bounding box center [200, 50] width 36 height 12
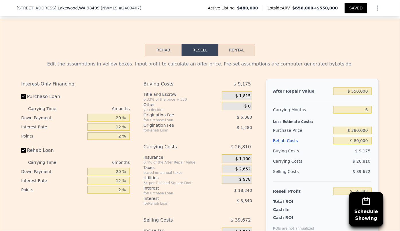
click at [244, 44] on button "Rental" at bounding box center [236, 50] width 37 height 12
select select "30"
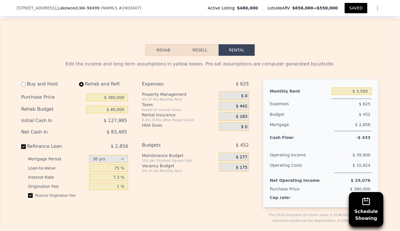
click at [183, 44] on button "Resell" at bounding box center [200, 50] width 36 height 12
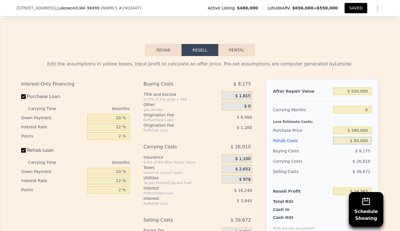
click at [356, 137] on input "$ 80,000" at bounding box center [352, 140] width 38 height 7
type input "$ 0000"
type input "$ 99,463"
type input "$ 10,000"
type input "$ 88,823"
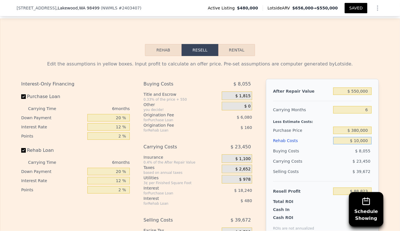
type input "$ 100,000"
type input "-$ 6,937"
type input "$ 100,000"
click at [311, 167] on div "Selling Costs $ 39,672" at bounding box center [322, 174] width 99 height 15
click at [357, 127] on input "$ 380,000" at bounding box center [352, 130] width 38 height 7
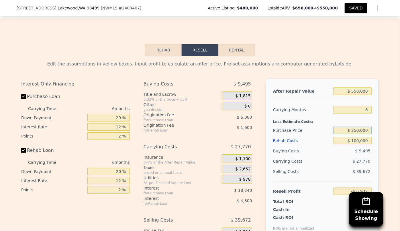
type input "$ 350,000"
click at [328, 167] on div "Selling Costs" at bounding box center [302, 172] width 58 height 10
type input "$ 25,082"
click at [240, 44] on button "Rental" at bounding box center [236, 50] width 37 height 12
select select "30"
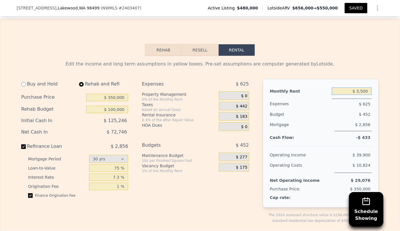
click at [363, 88] on input "$ 3,500" at bounding box center [352, 91] width 40 height 7
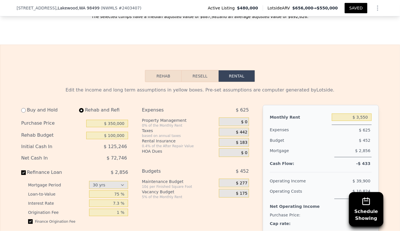
click at [343, 87] on div "Edit the income and long term assumptions in yellow boxes. Pre-set assumptions …" at bounding box center [199, 90] width 357 height 7
click at [366, 114] on input "$ 3,550" at bounding box center [352, 117] width 40 height 7
click at [350, 87] on div "Edit the income and long term assumptions in yellow boxes. Pre-set assumptions …" at bounding box center [199, 90] width 357 height 7
click at [362, 114] on input "$ 3,600" at bounding box center [352, 117] width 40 height 7
type input "$ 3,700"
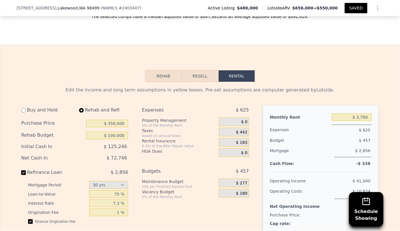
click at [343, 146] on div "$ 2,856" at bounding box center [352, 152] width 37 height 12
click at [119, 200] on input "7.3 %" at bounding box center [108, 203] width 39 height 7
type input "7.3 %"
click at [214, 200] on div "Expenses $ 625 Property Management 0% of the Monthly Rent $ 0 Taxes based on an…" at bounding box center [197, 182] width 111 height 154
click at [207, 70] on button "Resell" at bounding box center [200, 76] width 36 height 12
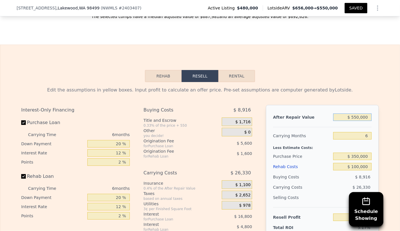
click at [356, 114] on input "$ 550,000" at bounding box center [352, 117] width 38 height 7
type input "$ 50,000"
type input "-$ 438,353"
type input "$ 580,000"
type input "$ 52,889"
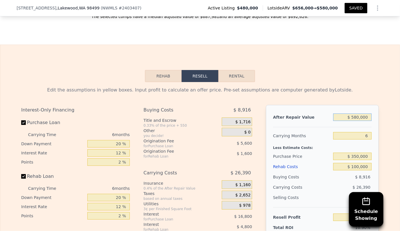
type input "$ 580,000"
click at [363, 45] on div "Rehab Resell Rental Edit the assumptions in yellow boxes. Input profit to calcu…" at bounding box center [200, 183] width 400 height 276
click at [233, 70] on button "Rental" at bounding box center [236, 76] width 37 height 12
select select "30"
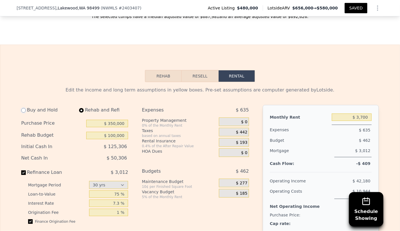
click at [23, 108] on input "radio" at bounding box center [23, 110] width 5 height 5
radio input "true"
type input "$ 0"
type input "$ 2,850"
select select "30"
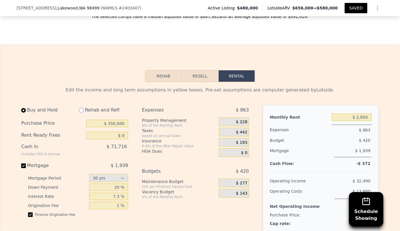
click at [79, 108] on input "radio" at bounding box center [81, 110] width 5 height 5
radio input "true"
type input "$ 100,000"
type input "$ 3,700"
select select "30"
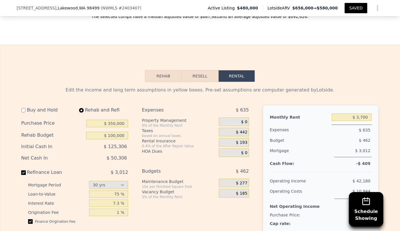
click at [202, 70] on button "Resell" at bounding box center [200, 76] width 36 height 12
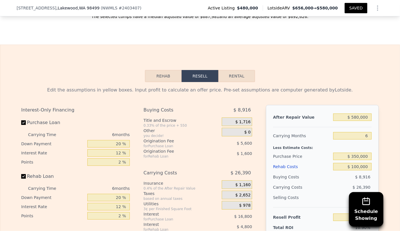
click at [351, 8] on button "SAVED" at bounding box center [356, 8] width 23 height 10
click at [359, 7] on button "SAVED" at bounding box center [356, 8] width 23 height 10
type input "0"
type input "2"
type input "1628"
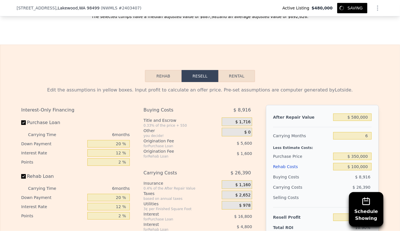
type input "1768"
type input "6000"
type input "11200"
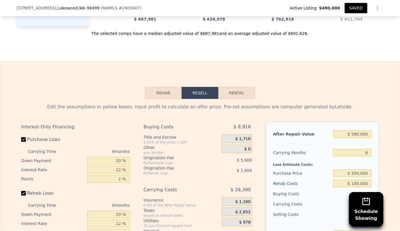
scroll to position [859, 0]
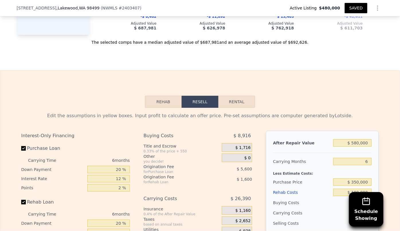
click at [355, 11] on button "SAVED" at bounding box center [356, 8] width 23 height 10
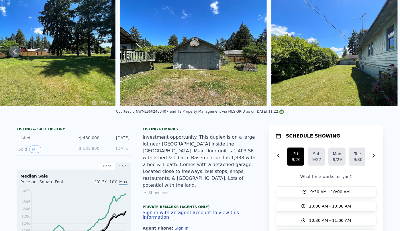
scroll to position [0, 0]
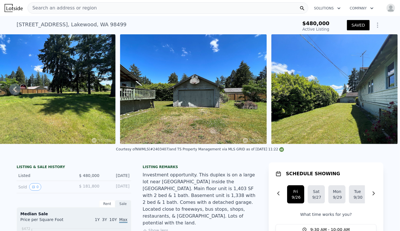
click at [99, 6] on div "Search an address or region" at bounding box center [167, 7] width 281 height 11
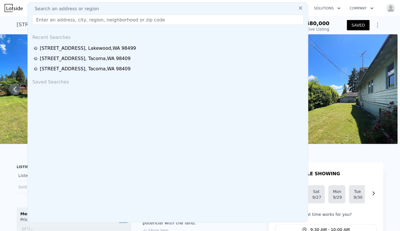
drag, startPoint x: 101, startPoint y: 8, endPoint x: 74, endPoint y: 18, distance: 28.6
click at [74, 18] on input "text" at bounding box center [167, 20] width 271 height 10
paste input "9046 9th Avenue SW, Seattle, WA 98106"
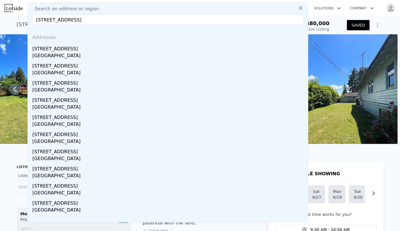
type input "9046 9th Avenue SW, Seattle, WA 98106"
click at [92, 50] on div "9046 9th Ave SW" at bounding box center [168, 47] width 273 height 9
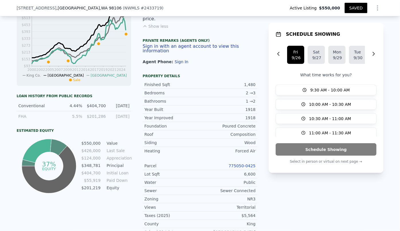
scroll to position [284, 0]
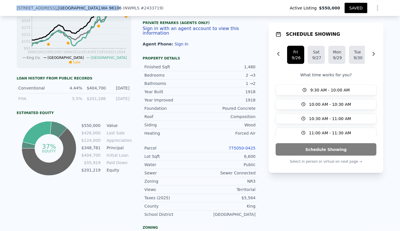
drag, startPoint x: 15, startPoint y: 7, endPoint x: 78, endPoint y: 7, distance: 63.3
click at [78, 7] on div "9046 9th Ave SW , Seattle , WA 98106" at bounding box center [69, 8] width 105 height 6
drag, startPoint x: 80, startPoint y: 7, endPoint x: 14, endPoint y: 10, distance: 66.2
click at [14, 10] on div "9046 9th Ave SW , Seattle , WA 98106 ( NWMLS # 2433719 ) Active Listing $550,00…" at bounding box center [200, 8] width 400 height 16
copy div "9046 9th Ave SW , Seattle , WA 98106"
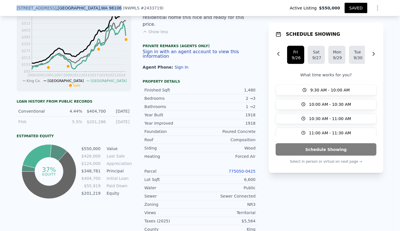
scroll to position [258, 0]
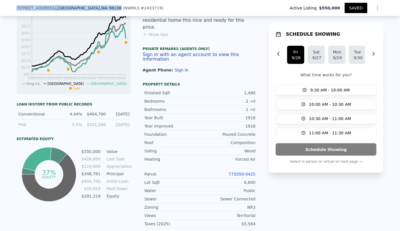
click at [245, 172] on link "775050-0425" at bounding box center [242, 174] width 27 height 5
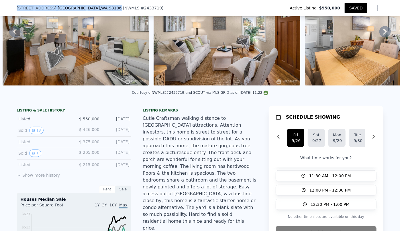
scroll to position [50, 0]
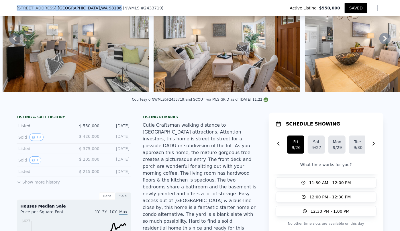
click at [377, 10] on icon "Show Options" at bounding box center [377, 8] width 1 height 5
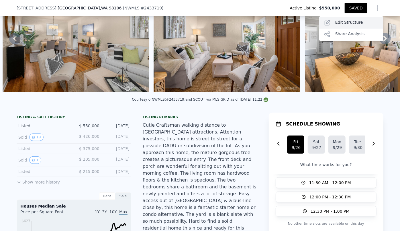
click at [343, 19] on div "Edit Structure" at bounding box center [351, 22] width 64 height 11
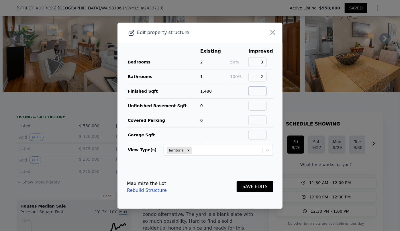
click at [260, 93] on input "text" at bounding box center [257, 91] width 18 height 10
click at [259, 187] on button "SAVE EDITS" at bounding box center [255, 187] width 37 height 11
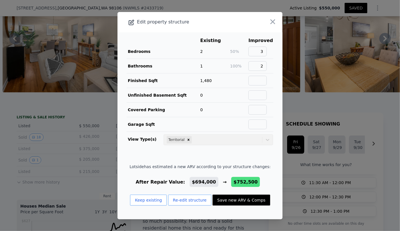
click at [250, 201] on button "Save new ARV & Comps" at bounding box center [240, 200] width 57 height 11
type input "4"
type input "1070"
type input "1900"
type input "3880"
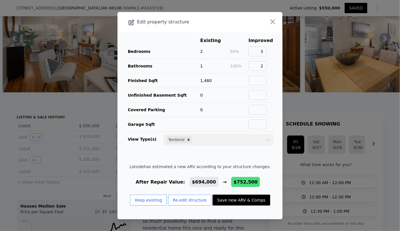
type input "9261"
checkbox input "false"
type input "$ 752,500"
type input "$ 78,702"
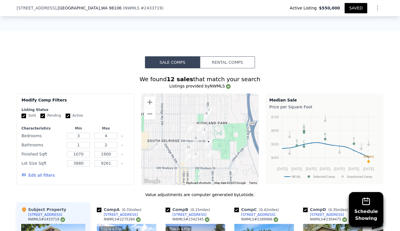
scroll to position [623, 0]
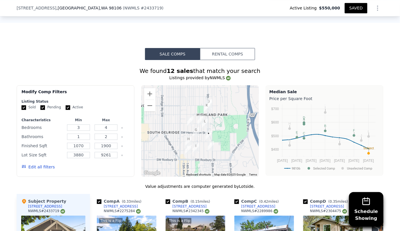
click at [38, 164] on button "Edit all filters" at bounding box center [37, 167] width 33 height 6
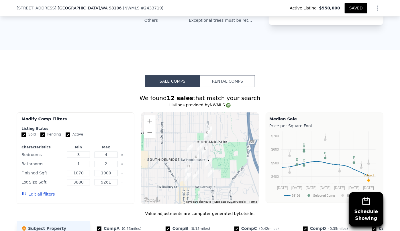
scroll to position [597, 0]
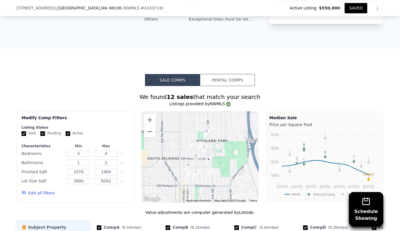
click at [43, 190] on button "Edit all filters" at bounding box center [37, 193] width 33 height 6
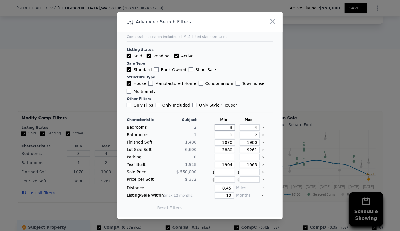
drag, startPoint x: 229, startPoint y: 128, endPoint x: 221, endPoint y: 126, distance: 7.6
click at [221, 126] on input "3" at bounding box center [225, 128] width 20 height 6
type input "2"
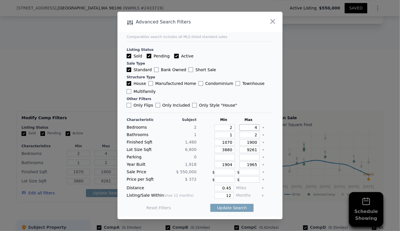
drag, startPoint x: 254, startPoint y: 129, endPoint x: 232, endPoint y: 131, distance: 22.5
click at [232, 131] on div "Characteristic Subject Min Max Bedrooms 2 2 4 Bathrooms 1 1 2 Finished Sqft 1,4…" at bounding box center [200, 167] width 147 height 99
type input "3"
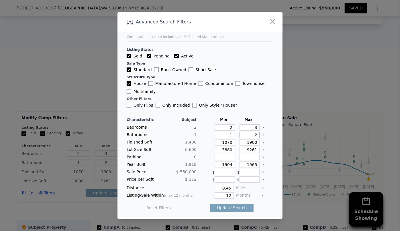
drag, startPoint x: 254, startPoint y: 136, endPoint x: 245, endPoint y: 135, distance: 9.2
click at [245, 135] on input "2" at bounding box center [249, 135] width 20 height 6
drag, startPoint x: 229, startPoint y: 143, endPoint x: 203, endPoint y: 138, distance: 27.0
click at [203, 138] on div "Characteristic Subject Min Max Bedrooms 2 2 3 Bathrooms 1 1 Finished Sqft 1,480…" at bounding box center [200, 167] width 147 height 99
type input "1"
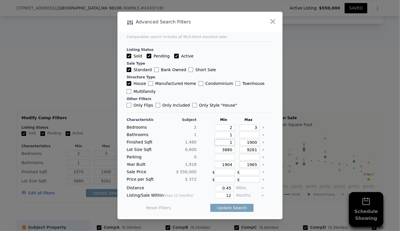
type input "1"
type input "10"
type input "1"
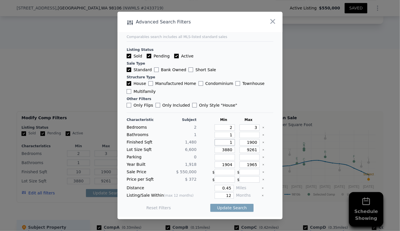
type input "12"
type input "120"
type input "1200"
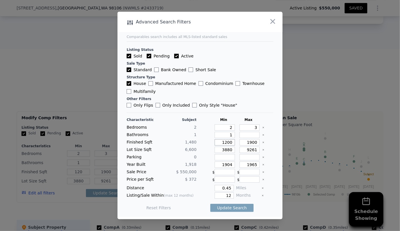
type input "1200"
drag, startPoint x: 255, startPoint y: 144, endPoint x: 236, endPoint y: 141, distance: 18.8
click at [239, 141] on input "1900" at bounding box center [249, 142] width 20 height 6
type input "1"
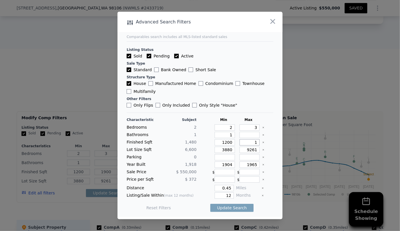
type input "1"
type input "16"
type input "160"
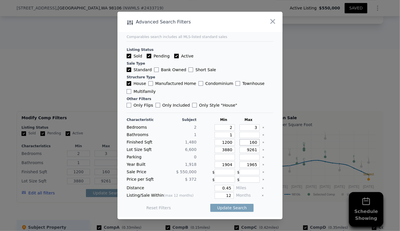
type input "1600"
type input "1601"
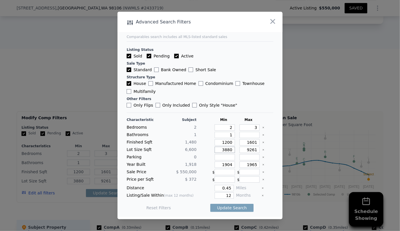
drag, startPoint x: 229, startPoint y: 151, endPoint x: 195, endPoint y: 147, distance: 34.8
click at [195, 147] on div "Lot Size Sqft 6,600 3880 9261" at bounding box center [200, 150] width 147 height 6
drag, startPoint x: 229, startPoint y: 164, endPoint x: 210, endPoint y: 164, distance: 19.5
click at [212, 164] on div "1904" at bounding box center [223, 165] width 23 height 6
click at [255, 166] on input "1965" at bounding box center [249, 165] width 20 height 6
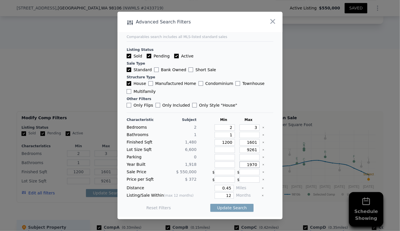
type input "1970"
drag, startPoint x: 229, startPoint y: 188, endPoint x: 183, endPoint y: 183, distance: 46.4
click at [183, 183] on div "Characteristic Subject Min Max Bedrooms 2 2 3 Bathrooms 1 1 Finished Sqft 1,480…" at bounding box center [200, 167] width 147 height 99
type input "0.5"
drag, startPoint x: 230, startPoint y: 195, endPoint x: 202, endPoint y: 192, distance: 28.5
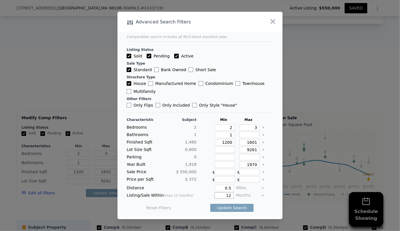
click at [202, 192] on div "Characteristic Subject Min Max Bedrooms 2 2 3 Bathrooms 1 1 Finished Sqft 1,480…" at bounding box center [200, 167] width 147 height 99
type input "6"
click at [223, 211] on button "Update Search" at bounding box center [231, 208] width 43 height 8
checkbox input "false"
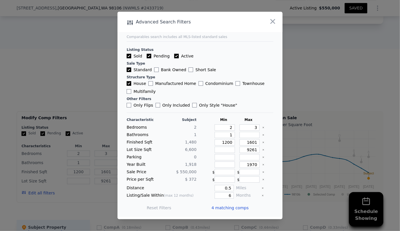
click at [223, 208] on span "4 matching comps" at bounding box center [229, 208] width 37 height 6
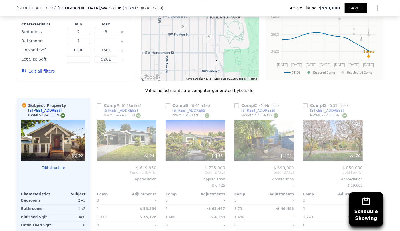
scroll to position [727, 0]
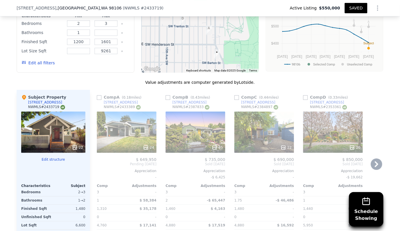
click at [196, 112] on div "35" at bounding box center [196, 132] width 60 height 41
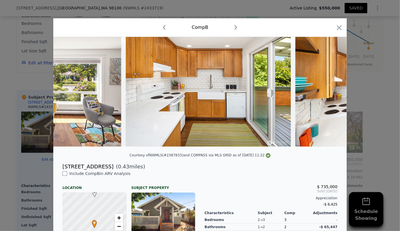
scroll to position [0, 1300]
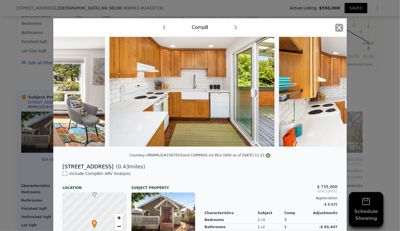
click at [335, 28] on icon "button" at bounding box center [339, 28] width 8 height 8
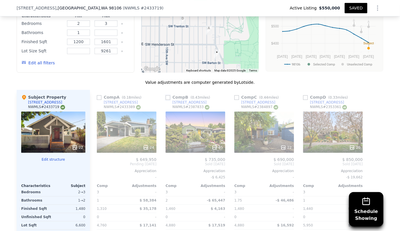
click at [166, 95] on input "checkbox" at bounding box center [168, 97] width 5 height 5
checkbox input "true"
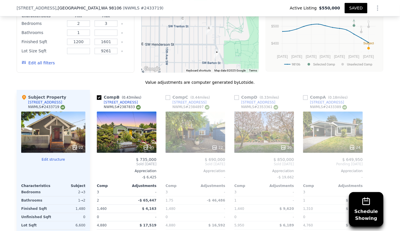
click at [135, 112] on div "35" at bounding box center [127, 132] width 60 height 41
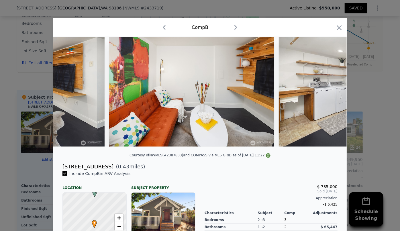
scroll to position [0, 4023]
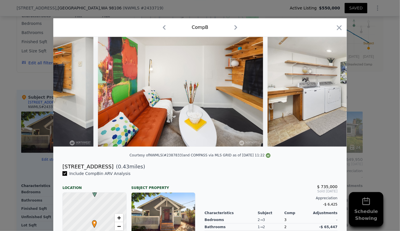
drag, startPoint x: 335, startPoint y: 28, endPoint x: 295, endPoint y: 124, distance: 104.2
click at [336, 28] on icon "button" at bounding box center [339, 28] width 8 height 8
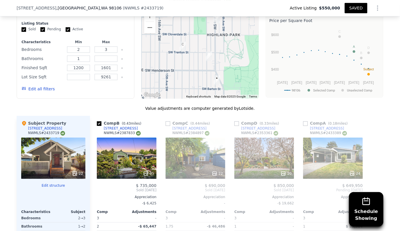
scroll to position [675, 0]
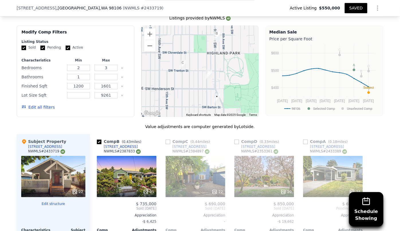
click at [258, 134] on div "Comp D ( 0.33 miles) 8656 13th Ave SW NWMLS # 2353361 20 $ 850,000 Sold May 202…" at bounding box center [264, 222] width 64 height 176
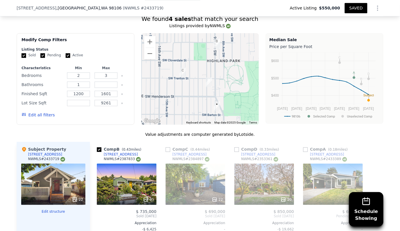
click at [255, 164] on div "20" at bounding box center [264, 184] width 60 height 41
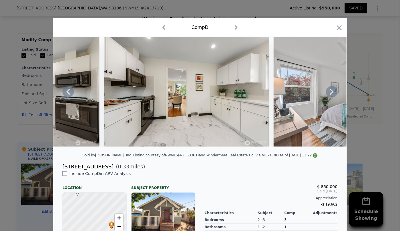
scroll to position [0, 1470]
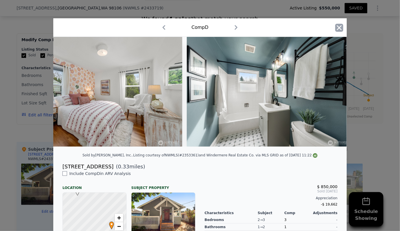
click at [340, 29] on icon "button" at bounding box center [339, 28] width 8 height 8
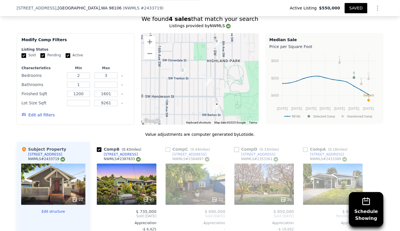
click at [234, 147] on input "checkbox" at bounding box center [236, 149] width 5 height 5
checkbox input "true"
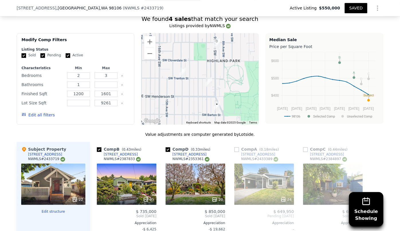
click at [339, 164] on div "22" at bounding box center [333, 184] width 60 height 41
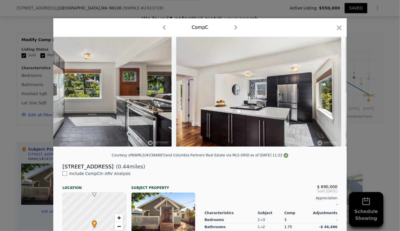
scroll to position [0, 640]
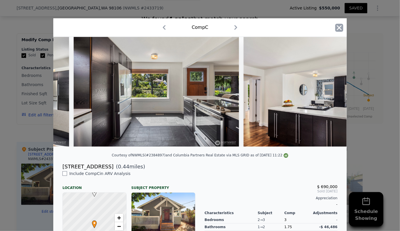
click at [341, 27] on icon "button" at bounding box center [339, 28] width 8 height 8
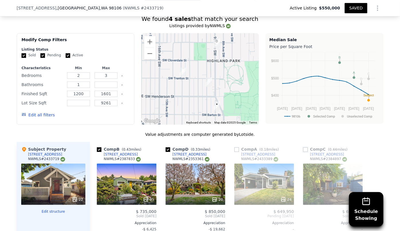
click at [304, 147] on input "checkbox" at bounding box center [305, 149] width 5 height 5
checkbox input "true"
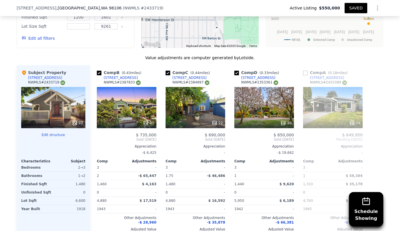
scroll to position [753, 0]
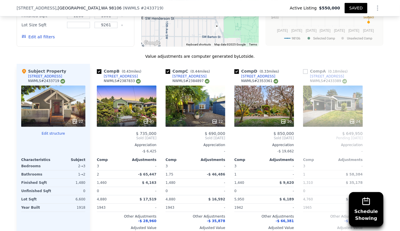
click at [335, 86] on div "24" at bounding box center [333, 106] width 60 height 41
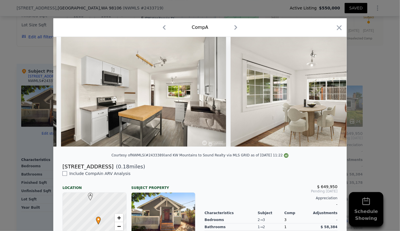
scroll to position [0, 723]
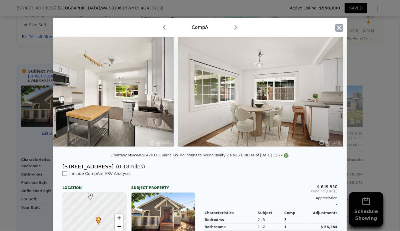
click at [335, 28] on icon "button" at bounding box center [339, 28] width 8 height 8
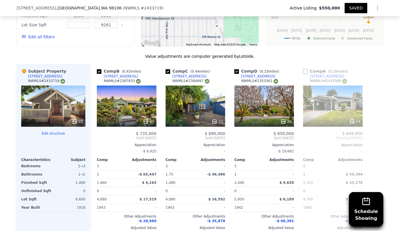
drag, startPoint x: 304, startPoint y: 43, endPoint x: 296, endPoint y: 64, distance: 22.2
click at [304, 69] on input "checkbox" at bounding box center [305, 71] width 5 height 5
checkbox input "true"
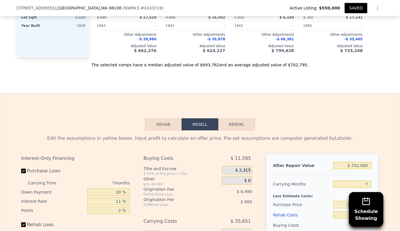
scroll to position [961, 0]
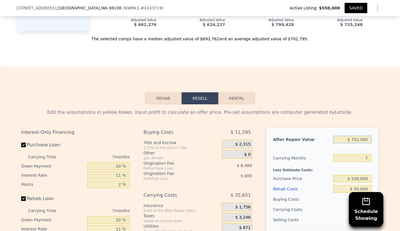
click at [367, 136] on input "$ 752,500" at bounding box center [352, 139] width 38 height 7
type input "$ 75"
type input "-$ 625,969"
type input "$ 7"
type input "-$ 626,033"
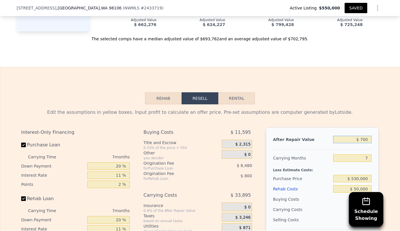
type input "$ 7,000"
type input "-$ 619,484"
type input "$ 70,000"
type input "-$ 560,482"
type input "$ 700,000"
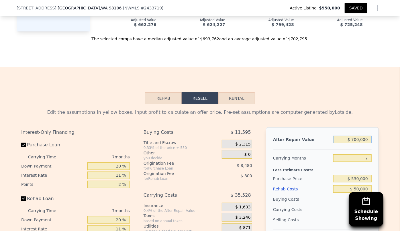
type input "$ 29,536"
type input "$ 700,000"
click at [367, 155] on input "7" at bounding box center [352, 158] width 38 height 7
type input "1"
type input "$ 59,989"
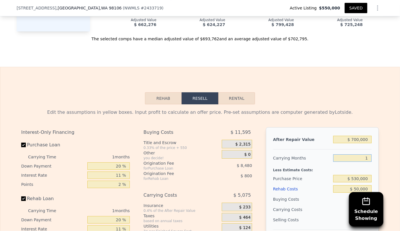
type input "10"
type input "$ 14,310"
click at [379, 153] on div "Edit the assumptions in yellow boxes. Input profit to calculate an offer price.…" at bounding box center [200, 211] width 367 height 213
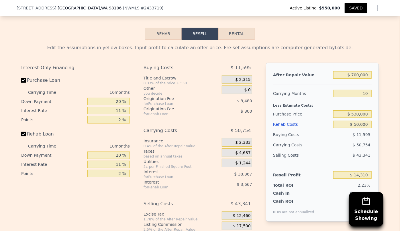
scroll to position [1039, 0]
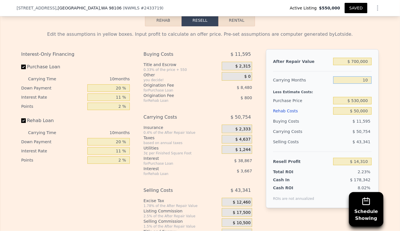
click at [366, 76] on input "10" at bounding box center [352, 79] width 38 height 7
type input "1"
type input "$ 59,989"
type input "12"
type input "$ 4,159"
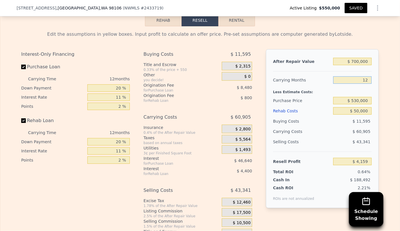
type input "12"
click at [308, 127] on div "Carrying Costs $ 60,905" at bounding box center [322, 132] width 99 height 10
click at [286, 106] on div "Rehab Costs" at bounding box center [302, 111] width 58 height 10
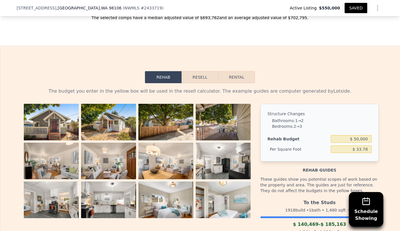
scroll to position [987, 0]
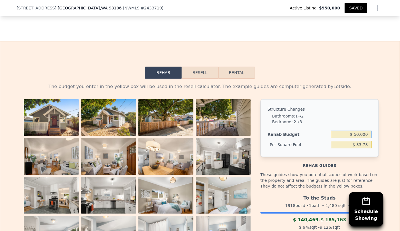
click at [368, 131] on input "$ 50,000" at bounding box center [351, 134] width 41 height 7
type input "$ 5"
type input "$ 100,000"
type input "$ 67.57"
click at [192, 67] on button "Resell" at bounding box center [200, 73] width 36 height 12
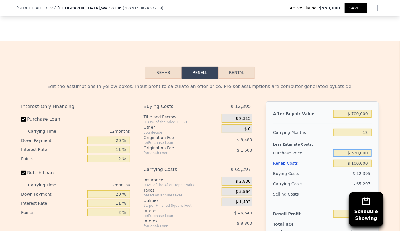
click at [357, 149] on input "$ 530,000" at bounding box center [352, 152] width 38 height 7
type input "$ 500,000"
click at [333, 179] on div "$ 65,297" at bounding box center [341, 184] width 60 height 10
type input "-$ 17,813"
click at [354, 149] on input "$ 500,000" at bounding box center [352, 152] width 38 height 7
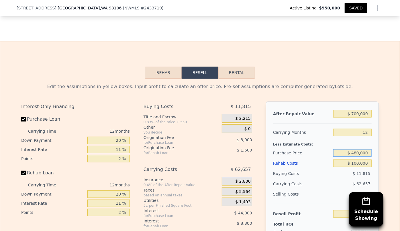
type input "$ 480,000"
type input "$ 4,338"
click at [344, 169] on div "$ 11,428" at bounding box center [352, 174] width 39 height 10
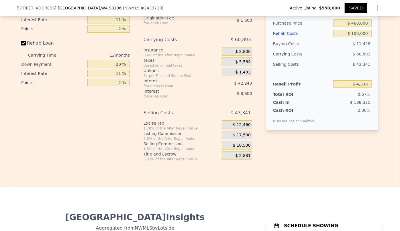
scroll to position [1091, 0]
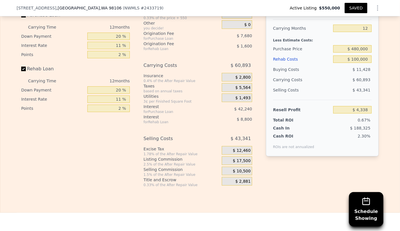
click at [229, 167] on div "$ 10,500" at bounding box center [237, 171] width 30 height 9
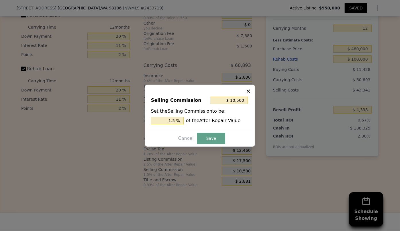
click at [247, 89] on icon at bounding box center [248, 91] width 6 height 6
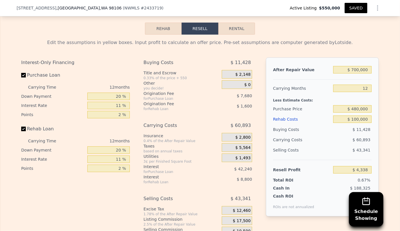
scroll to position [1013, 0]
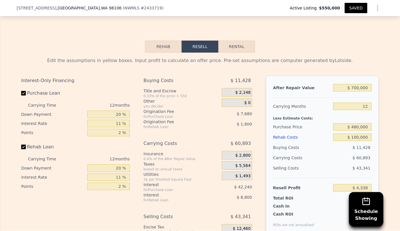
click at [354, 9] on button "SAVED" at bounding box center [356, 8] width 23 height 10
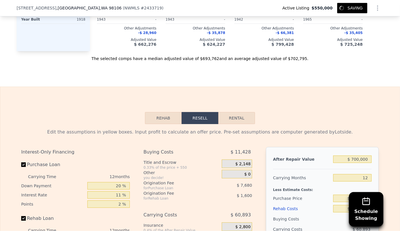
scroll to position [935, 0]
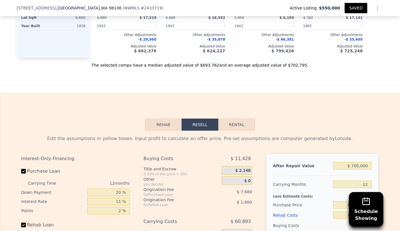
type input "3"
type input "2"
type input "1310"
type input "1480"
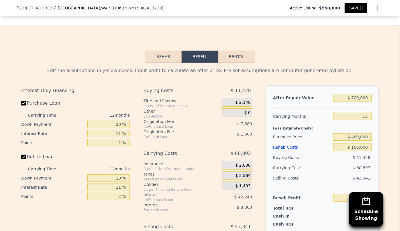
scroll to position [1013, 0]
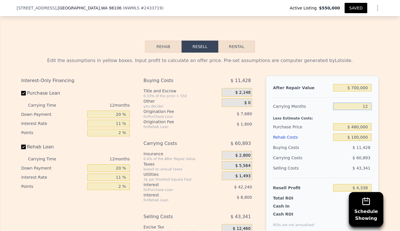
drag, startPoint x: 368, startPoint y: 79, endPoint x: 355, endPoint y: 80, distance: 13.3
click at [355, 103] on input "12" at bounding box center [352, 106] width 38 height 7
click at [357, 123] on input "$ 480,000" at bounding box center [352, 126] width 38 height 7
click at [349, 212] on div "8.13%" at bounding box center [343, 220] width 55 height 16
click at [351, 9] on button "SAVED" at bounding box center [356, 8] width 23 height 10
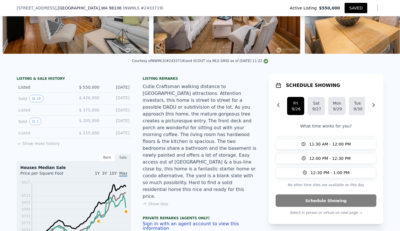
scroll to position [76, 0]
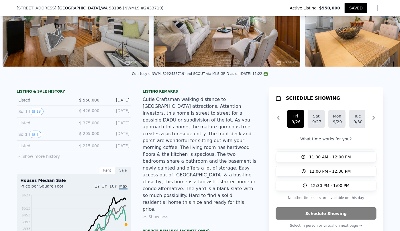
click at [355, 8] on button "SAVED" at bounding box center [356, 8] width 23 height 10
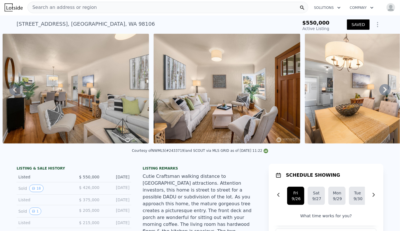
scroll to position [0, 0]
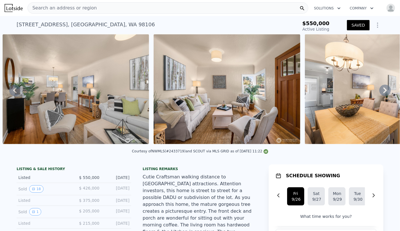
click at [360, 27] on button "SAVED" at bounding box center [358, 25] width 23 height 10
click at [360, 26] on button "SAVING" at bounding box center [354, 25] width 30 height 10
click at [389, 8] on img "button" at bounding box center [390, 7] width 9 height 9
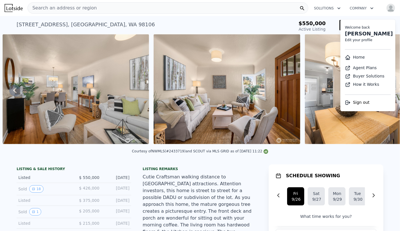
click at [355, 56] on link "Home" at bounding box center [355, 57] width 20 height 5
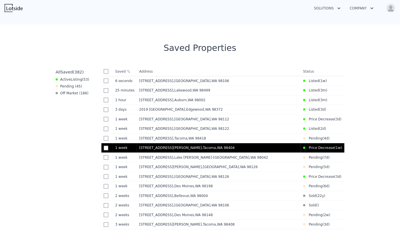
scroll to position [234, 0]
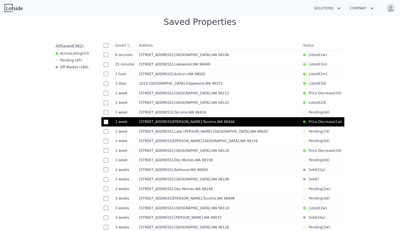
click at [249, 127] on td "3588 Mckinley Ave , Tacoma , WA 98404" at bounding box center [219, 122] width 164 height 10
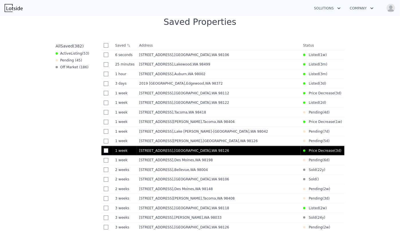
click at [265, 156] on td "5040 35th Ave SW , Seattle , WA 98126" at bounding box center [219, 151] width 164 height 10
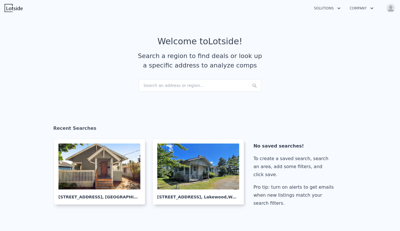
scroll to position [0, 0]
click at [158, 85] on div "Search an address or region..." at bounding box center [200, 86] width 123 height 13
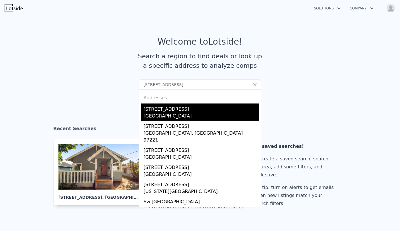
click at [180, 112] on div "[STREET_ADDRESS]" at bounding box center [200, 108] width 115 height 9
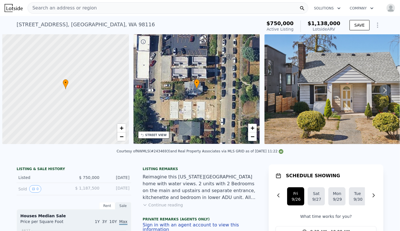
scroll to position [0, 2]
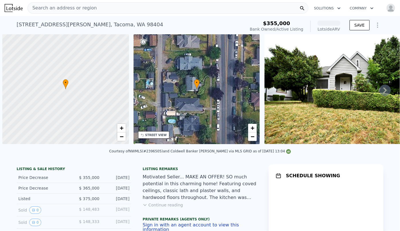
scroll to position [0, 2]
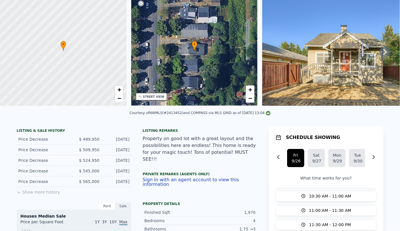
scroll to position [2, 0]
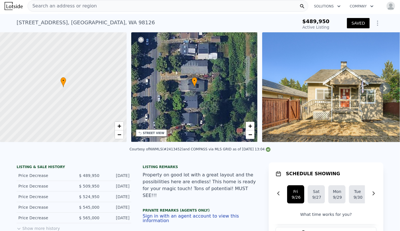
click at [200, 82] on div "• + −" at bounding box center [194, 87] width 127 height 110
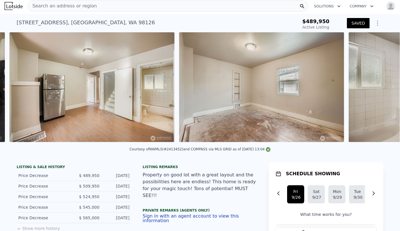
scroll to position [0, 1449]
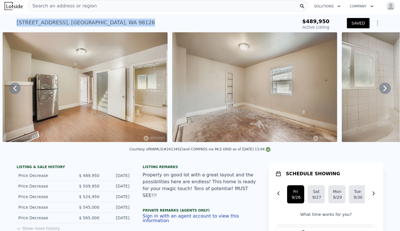
drag, startPoint x: 11, startPoint y: 20, endPoint x: 102, endPoint y: 19, distance: 90.8
click at [102, 19] on div "5040 35th Ave SW , Seattle , WA 98126 Active at $489,950 $489,950 Active Listin…" at bounding box center [200, 23] width 400 height 18
copy div "5040 35th Ave SW , Seattle , WA 98126"
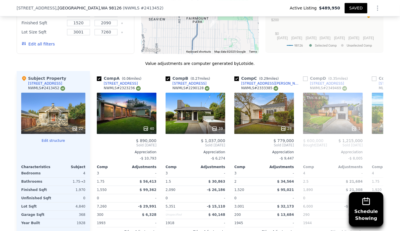
scroll to position [573, 0]
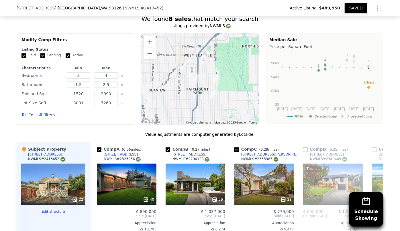
click at [41, 112] on button "Edit all filters" at bounding box center [37, 115] width 33 height 6
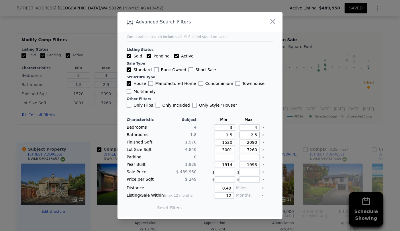
click at [237, 137] on div "2.5" at bounding box center [248, 135] width 23 height 6
drag, startPoint x: 231, startPoint y: 135, endPoint x: 209, endPoint y: 138, distance: 22.2
click at [209, 137] on div "Bathrooms 1.8 1.5" at bounding box center [200, 135] width 147 height 6
type input "1"
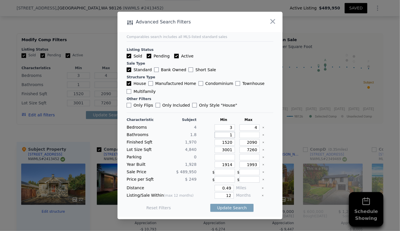
type input "1"
drag, startPoint x: 218, startPoint y: 151, endPoint x: 202, endPoint y: 161, distance: 18.5
click at [205, 156] on div "Characteristic Subject Min Max Bedrooms 4 3 4 Bathrooms 1.8 1 Finished Sqft 1,9…" at bounding box center [200, 167] width 147 height 99
click at [224, 143] on input "1520" at bounding box center [225, 142] width 20 height 6
type input "120"
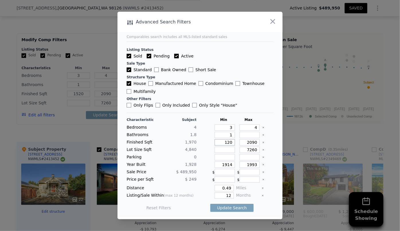
type input "120"
type input "1620"
drag, startPoint x: 228, startPoint y: 164, endPoint x: 195, endPoint y: 164, distance: 32.9
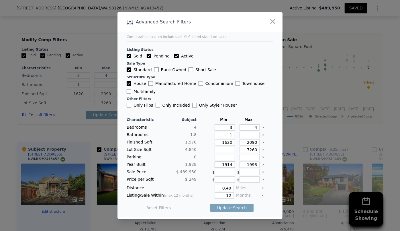
click at [195, 164] on div "Year Built 1,928 1914 1993" at bounding box center [200, 165] width 147 height 6
drag, startPoint x: 229, startPoint y: 187, endPoint x: 195, endPoint y: 190, distance: 34.3
click at [196, 190] on div "Distance 0.49 Miles" at bounding box center [200, 188] width 147 height 6
type input "0.5"
drag, startPoint x: 229, startPoint y: 196, endPoint x: 196, endPoint y: 195, distance: 32.7
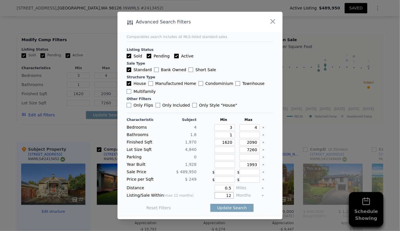
click at [199, 195] on div "12" at bounding box center [216, 196] width 35 height 6
type input "6"
click at [224, 206] on button "Update Search" at bounding box center [231, 208] width 43 height 8
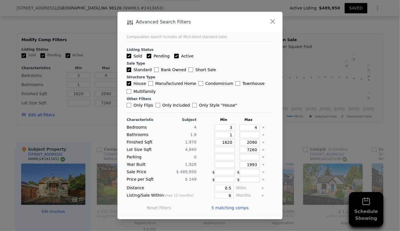
click at [229, 208] on span "5 matching comps" at bounding box center [229, 208] width 37 height 6
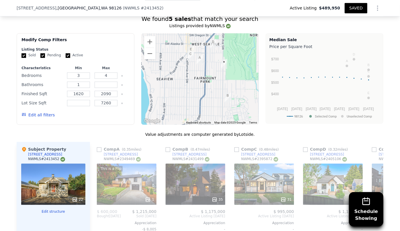
drag, startPoint x: 203, startPoint y: 58, endPoint x: 213, endPoint y: 40, distance: 20.5
click at [213, 40] on div at bounding box center [200, 79] width 118 height 92
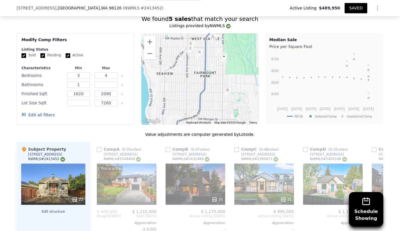
click at [34, 112] on button "Edit all filters" at bounding box center [37, 115] width 33 height 6
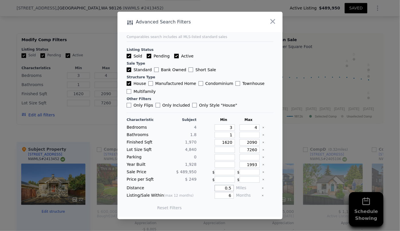
drag, startPoint x: 206, startPoint y: 187, endPoint x: 193, endPoint y: 188, distance: 13.2
click at [195, 188] on div "Distance 0.5 Miles" at bounding box center [200, 188] width 147 height 6
type input "1"
click at [232, 209] on button "Update Search" at bounding box center [231, 208] width 43 height 8
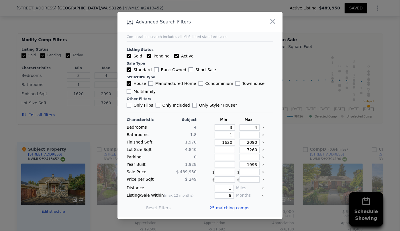
click at [238, 207] on span "25 matching comps" at bounding box center [229, 208] width 40 height 6
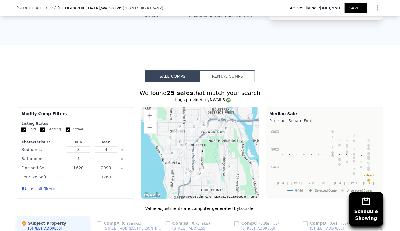
scroll to position [495, 0]
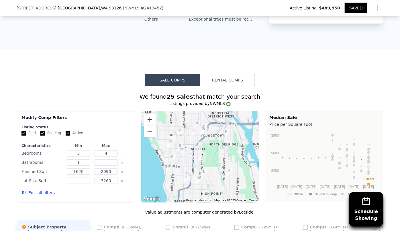
click at [147, 114] on button "Zoom in" at bounding box center [149, 119] width 11 height 11
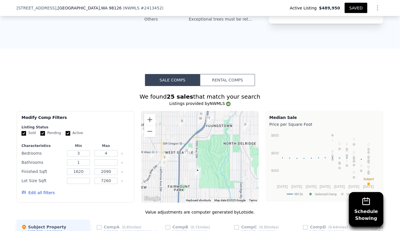
drag, startPoint x: 205, startPoint y: 175, endPoint x: 197, endPoint y: 190, distance: 17.1
click at [197, 190] on div at bounding box center [200, 157] width 118 height 92
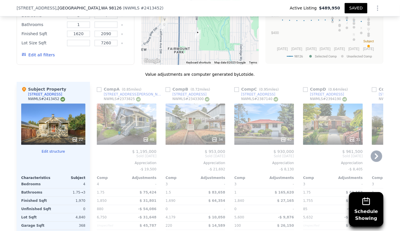
scroll to position [625, 0]
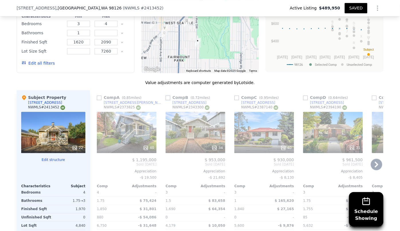
click at [166, 96] on input "checkbox" at bounding box center [168, 98] width 5 height 5
checkbox input "true"
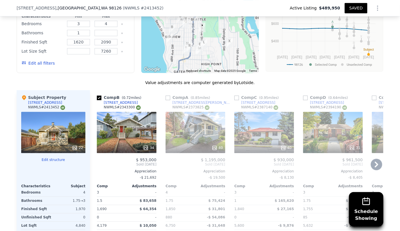
click at [371, 159] on icon at bounding box center [376, 164] width 11 height 11
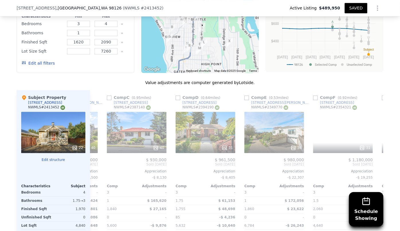
scroll to position [0, 137]
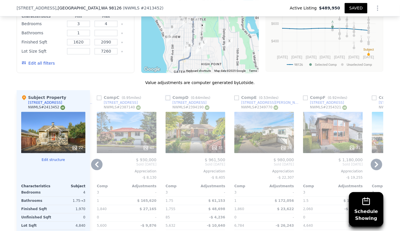
click at [166, 96] on input "checkbox" at bounding box center [168, 98] width 5 height 5
checkbox input "true"
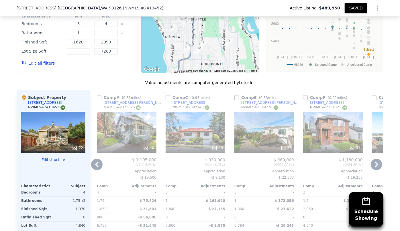
click at [375, 162] on icon at bounding box center [376, 165] width 3 height 6
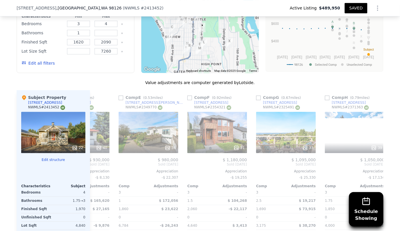
scroll to position [0, 275]
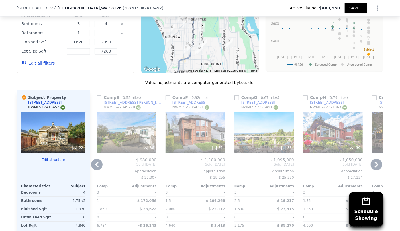
click at [375, 162] on icon at bounding box center [376, 165] width 3 height 6
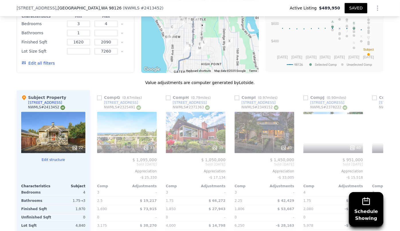
scroll to position [0, 412]
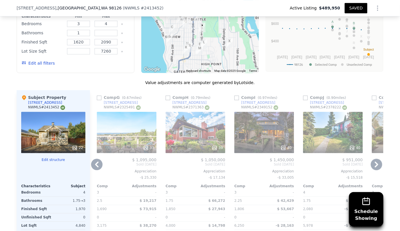
click at [375, 162] on icon at bounding box center [376, 165] width 3 height 6
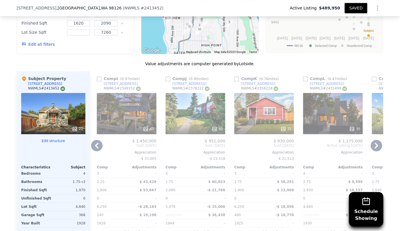
scroll to position [651, 0]
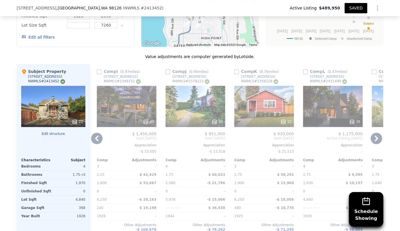
click at [372, 133] on icon at bounding box center [376, 138] width 11 height 11
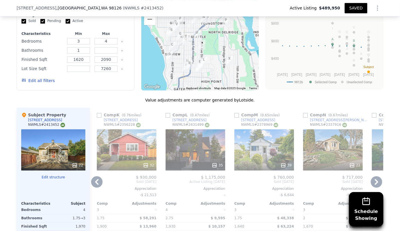
scroll to position [599, 0]
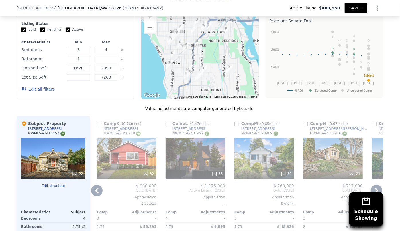
click at [269, 155] on div "39" at bounding box center [264, 158] width 60 height 41
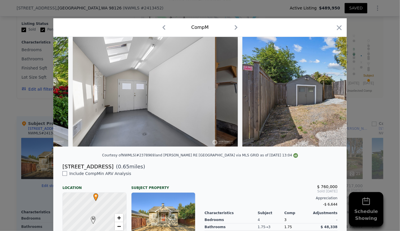
scroll to position [0, 4592]
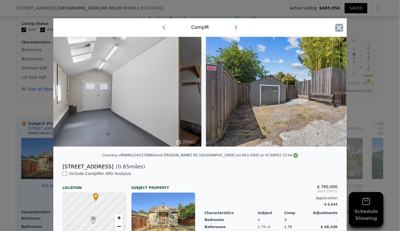
click at [335, 27] on icon "button" at bounding box center [339, 28] width 8 height 8
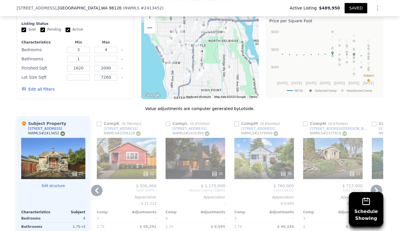
click at [234, 122] on input "checkbox" at bounding box center [236, 124] width 5 height 5
checkbox input "true"
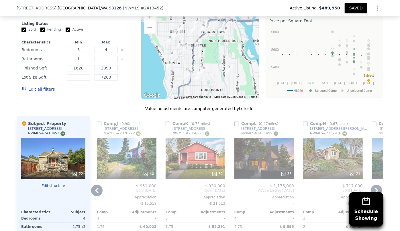
click at [375, 188] on icon at bounding box center [376, 191] width 3 height 6
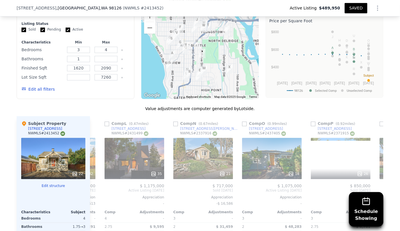
scroll to position [0, 825]
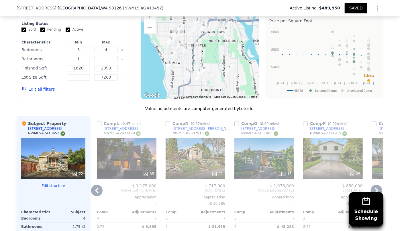
click at [377, 185] on icon at bounding box center [376, 190] width 11 height 11
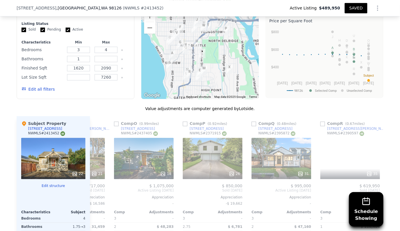
scroll to position [0, 962]
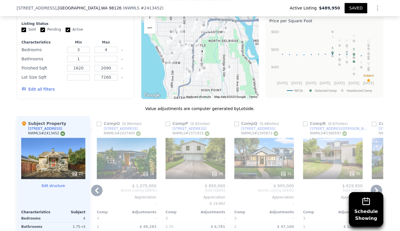
click at [270, 154] on div "31" at bounding box center [264, 158] width 60 height 41
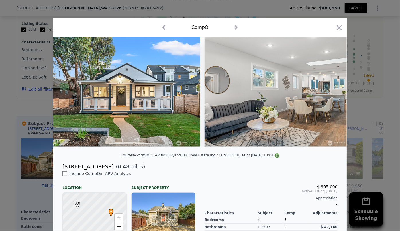
drag, startPoint x: 334, startPoint y: 29, endPoint x: 400, endPoint y: 230, distance: 211.5
click at [335, 31] on icon "button" at bounding box center [339, 28] width 8 height 8
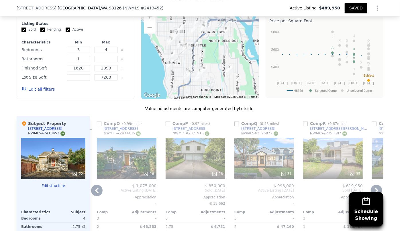
click at [376, 185] on icon at bounding box center [376, 190] width 11 height 11
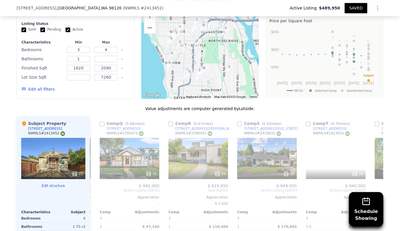
scroll to position [0, 1100]
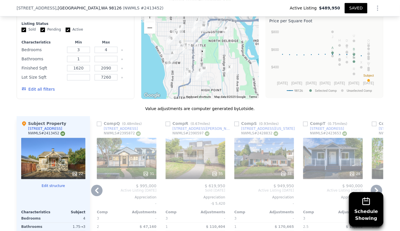
click at [375, 188] on icon at bounding box center [376, 191] width 3 height 6
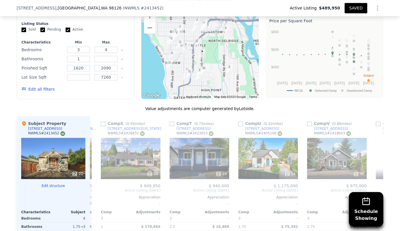
scroll to position [0, 1237]
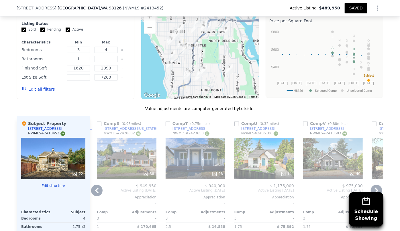
click at [376, 185] on icon at bounding box center [376, 190] width 11 height 11
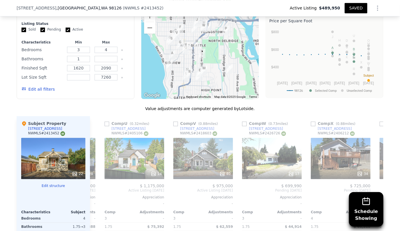
scroll to position [0, 1375]
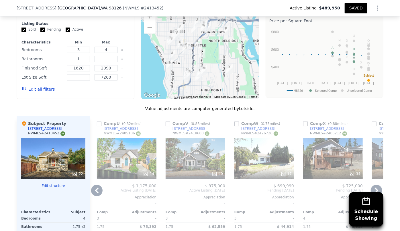
click at [375, 188] on icon at bounding box center [376, 191] width 3 height 6
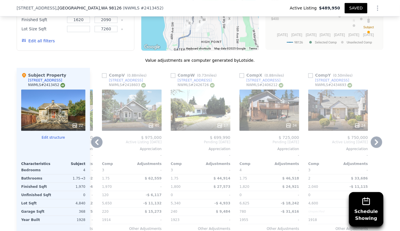
scroll to position [651, 0]
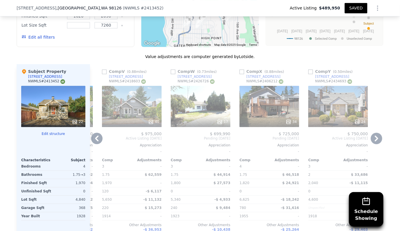
click at [345, 103] on div "24" at bounding box center [338, 106] width 60 height 41
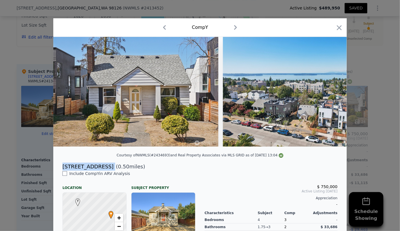
drag, startPoint x: 74, startPoint y: 170, endPoint x: 104, endPoint y: 170, distance: 29.8
click at [104, 170] on div "4817 42nd Ave SW ( 0.50 miles)" at bounding box center [200, 167] width 284 height 8
copy div "4817 42nd Ave SW"
click at [331, 21] on div "Comp Y" at bounding box center [199, 27] width 293 height 19
click at [337, 28] on icon "button" at bounding box center [339, 27] width 5 height 5
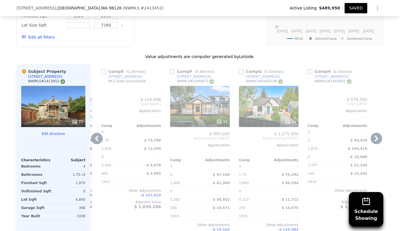
click at [377, 133] on icon at bounding box center [376, 138] width 11 height 11
type input "1.5"
type input "2.5"
type input "1520"
type input "3001"
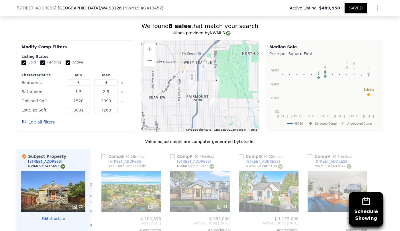
scroll to position [521, 0]
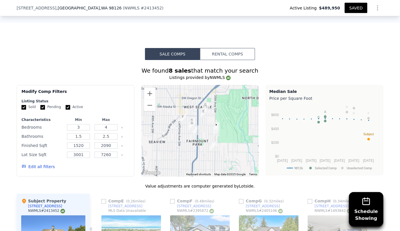
click at [34, 164] on button "Edit all filters" at bounding box center [37, 167] width 33 height 6
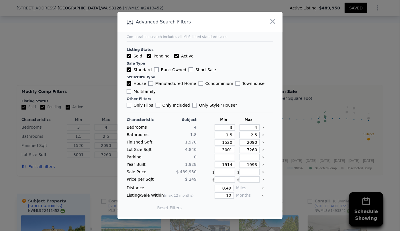
drag, startPoint x: 255, startPoint y: 137, endPoint x: 229, endPoint y: 137, distance: 26.3
click at [229, 137] on div "Bathrooms 1.8 1.5 2.5" at bounding box center [200, 135] width 147 height 6
drag, startPoint x: 229, startPoint y: 137, endPoint x: 193, endPoint y: 137, distance: 35.8
click at [193, 137] on div "Bathrooms 1.8 1.5" at bounding box center [200, 135] width 147 height 6
type input "1"
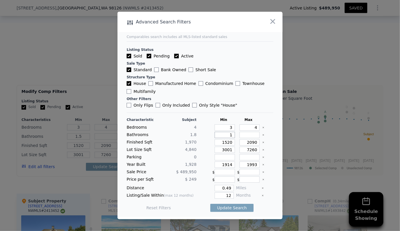
type input "1"
drag, startPoint x: 229, startPoint y: 143, endPoint x: 194, endPoint y: 149, distance: 36.3
click at [194, 149] on div "Characteristic Subject Min Max Bedrooms 4 3 4 Bathrooms 1.8 1 Finished Sqft 1,9…" at bounding box center [200, 167] width 147 height 99
type input "1"
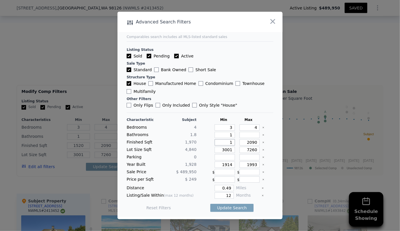
type input "1"
type input "17"
type input "170"
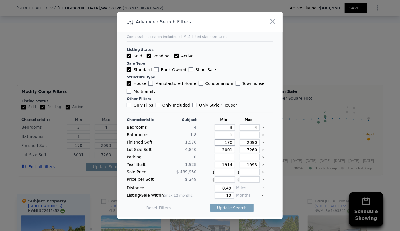
type input "1700"
drag, startPoint x: 256, startPoint y: 144, endPoint x: 221, endPoint y: 145, distance: 35.3
click at [223, 144] on div "Finished Sqft 1,970 1700 2090" at bounding box center [200, 142] width 147 height 6
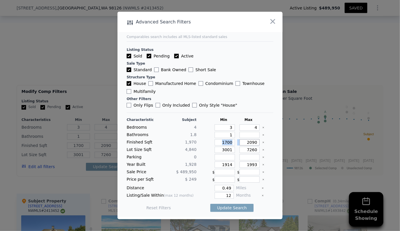
click at [255, 141] on input "2090" at bounding box center [249, 142] width 20 height 6
click at [254, 142] on input "2090" at bounding box center [249, 142] width 20 height 6
click at [249, 143] on input "2090" at bounding box center [249, 142] width 20 height 6
type input "290"
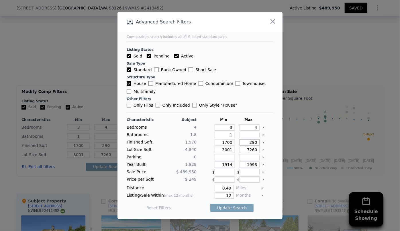
type input "2190"
drag, startPoint x: 228, startPoint y: 149, endPoint x: 211, endPoint y: 149, distance: 16.9
click at [212, 149] on div "3001" at bounding box center [223, 150] width 23 height 6
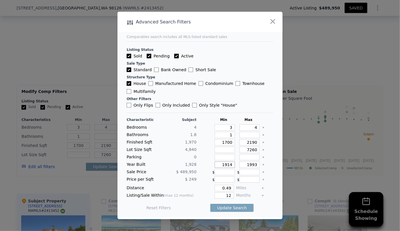
drag, startPoint x: 229, startPoint y: 164, endPoint x: 198, endPoint y: 164, distance: 31.2
click at [198, 164] on div "Year Built 1,928 1914 1993" at bounding box center [200, 165] width 147 height 6
click at [250, 164] on input "1993" at bounding box center [249, 165] width 20 height 6
type input "1983"
drag, startPoint x: 229, startPoint y: 188, endPoint x: 203, endPoint y: 188, distance: 25.8
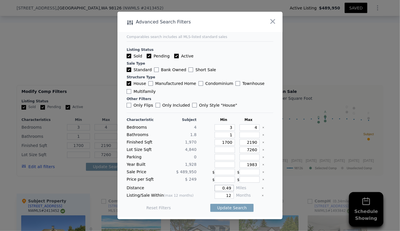
click at [203, 188] on div "0.49" at bounding box center [216, 188] width 35 height 6
type input "0.65"
drag, startPoint x: 228, startPoint y: 194, endPoint x: 208, endPoint y: 196, distance: 19.8
click at [208, 196] on div "12" at bounding box center [216, 196] width 35 height 6
type input "6"
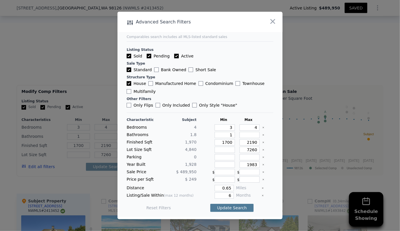
click at [225, 207] on button "Update Search" at bounding box center [231, 208] width 43 height 8
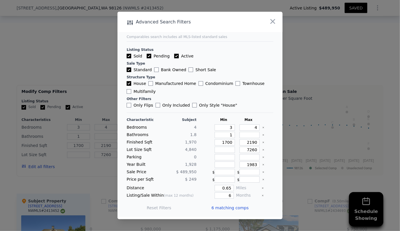
scroll to position [0, 133]
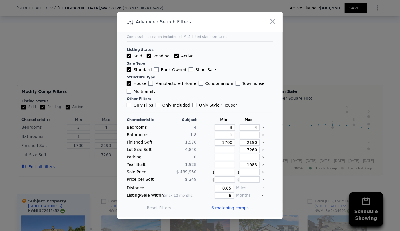
click at [229, 209] on span "6 matching comps" at bounding box center [229, 208] width 37 height 6
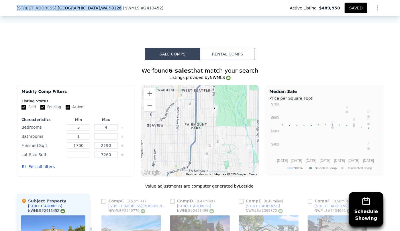
drag, startPoint x: 15, startPoint y: 7, endPoint x: 82, endPoint y: 5, distance: 67.1
click at [82, 5] on div "5040 35th Ave SW , Seattle , WA 98126 ( NWMLS # 2413452 ) Active Listing $489,9…" at bounding box center [200, 8] width 400 height 16
copy div "5040 35th Ave SW , Seattle , WA 98126"
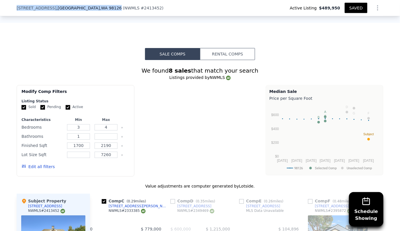
type input "1.5"
type input "2.5"
type input "1520"
type input "2090"
type input "3001"
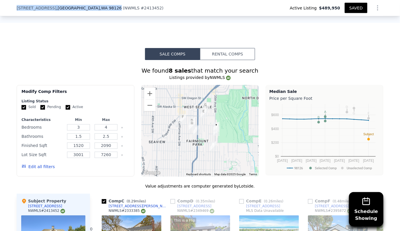
click at [30, 164] on button "Edit all filters" at bounding box center [37, 167] width 33 height 6
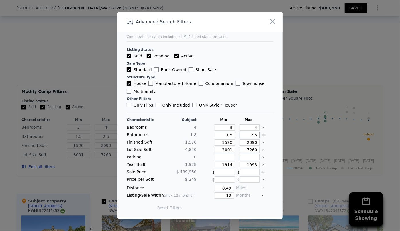
drag, startPoint x: 252, startPoint y: 135, endPoint x: 245, endPoint y: 136, distance: 7.2
click at [245, 136] on input "2.5" at bounding box center [249, 135] width 20 height 6
drag, startPoint x: 223, startPoint y: 136, endPoint x: 202, endPoint y: 137, distance: 20.9
click at [202, 137] on div "Bathrooms 1.8 1.5" at bounding box center [200, 135] width 147 height 6
type input "1"
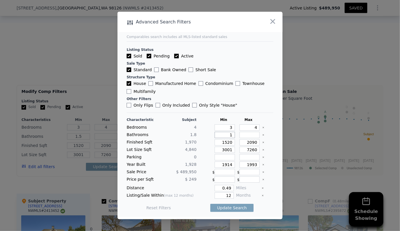
type input "1"
drag, startPoint x: 229, startPoint y: 143, endPoint x: 182, endPoint y: 144, distance: 47.5
click at [182, 143] on div "Finished Sqft 1,970 1520 2090" at bounding box center [200, 142] width 147 height 6
type input "1"
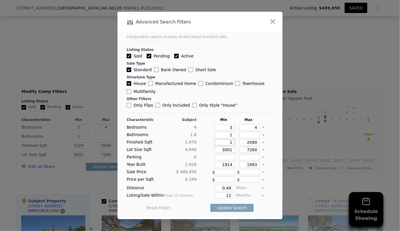
type input "1"
type input "17"
type input "170"
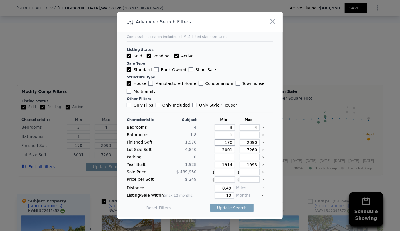
type input "1700"
click at [249, 143] on input "2090" at bounding box center [249, 142] width 20 height 6
type input "290"
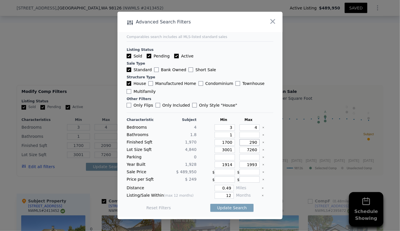
type input "290"
type input "2190"
drag, startPoint x: 229, startPoint y: 149, endPoint x: 186, endPoint y: 149, distance: 42.7
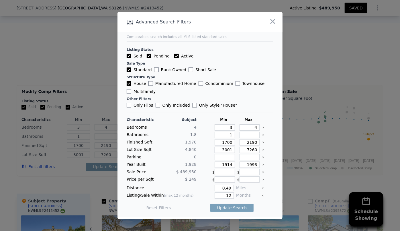
click at [186, 149] on div "Lot Size Sqft 4,840 3001 7260" at bounding box center [200, 150] width 147 height 6
drag, startPoint x: 215, startPoint y: 164, endPoint x: 204, endPoint y: 164, distance: 11.5
click at [204, 164] on div "Year Built 1,928 1914 1993" at bounding box center [200, 165] width 147 height 6
click at [251, 165] on input "1993" at bounding box center [249, 165] width 20 height 6
type input "1973"
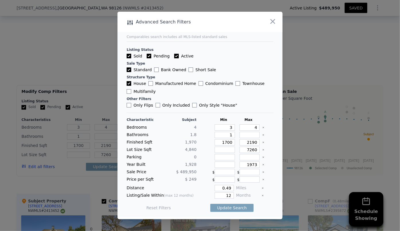
drag, startPoint x: 230, startPoint y: 189, endPoint x: 199, endPoint y: 192, distance: 31.0
click at [199, 191] on div "Distance 0.49 Miles" at bounding box center [200, 188] width 147 height 6
click at [229, 189] on input "0.49" at bounding box center [224, 188] width 19 height 6
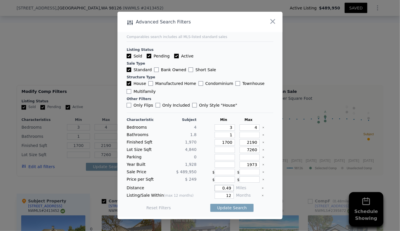
click at [229, 189] on input "0.49" at bounding box center [224, 188] width 19 height 6
click at [236, 193] on div "Months" at bounding box center [247, 196] width 23 height 6
click at [230, 188] on input "0.49" at bounding box center [224, 188] width 19 height 6
type input "0.75"
drag, startPoint x: 231, startPoint y: 195, endPoint x: 186, endPoint y: 194, distance: 44.4
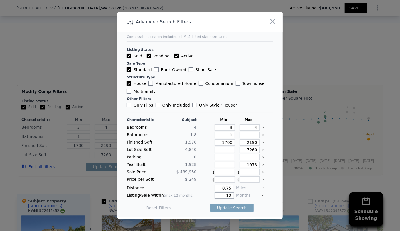
click at [186, 194] on div "Listing/Sale Within (max 12 months) 12 Months" at bounding box center [200, 196] width 147 height 6
type input "6"
click at [223, 215] on div "Update Search" at bounding box center [231, 208] width 43 height 16
click at [225, 210] on button "Update Search" at bounding box center [231, 208] width 43 height 8
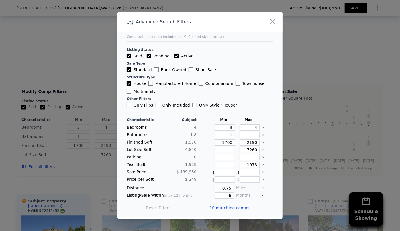
click at [231, 210] on span "10 matching comps" at bounding box center [229, 208] width 40 height 6
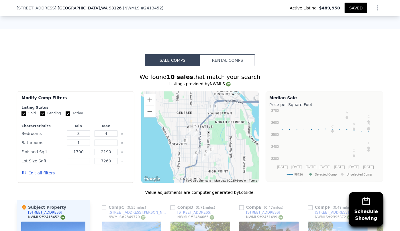
scroll to position [521, 0]
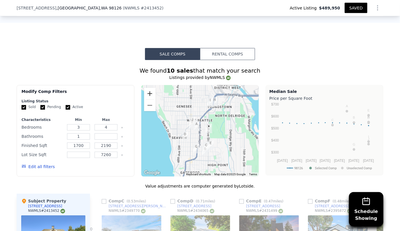
click at [147, 88] on button "Zoom in" at bounding box center [149, 93] width 11 height 11
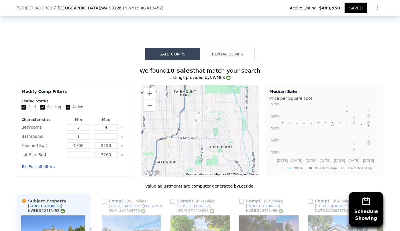
drag, startPoint x: 200, startPoint y: 152, endPoint x: 186, endPoint y: 97, distance: 56.5
click at [186, 97] on div at bounding box center [200, 131] width 118 height 92
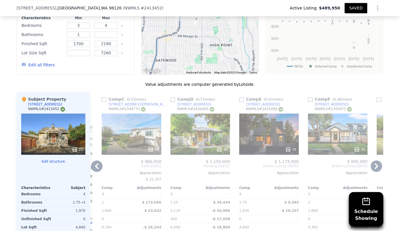
scroll to position [625, 0]
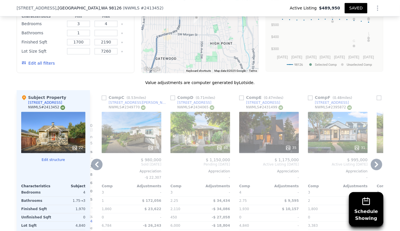
click at [92, 159] on icon at bounding box center [96, 164] width 11 height 11
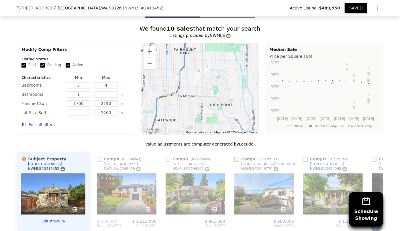
scroll to position [547, 0]
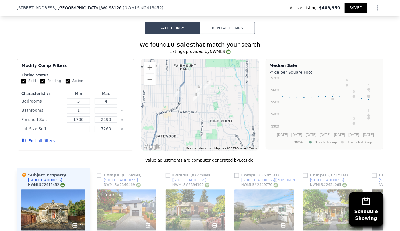
click at [146, 74] on button "Zoom out" at bounding box center [149, 79] width 11 height 11
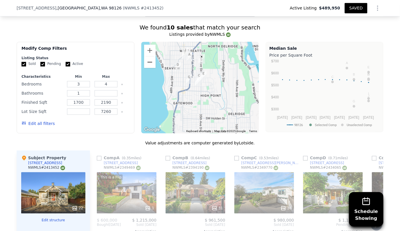
scroll to position [599, 0]
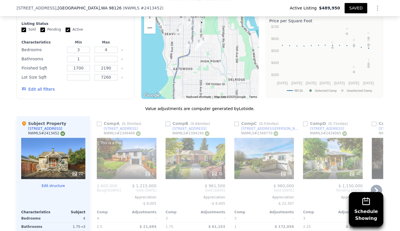
click at [166, 122] on input "checkbox" at bounding box center [168, 124] width 5 height 5
checkbox input "true"
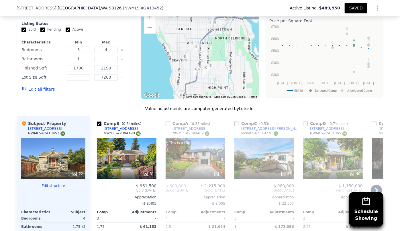
click at [375, 188] on icon at bounding box center [376, 191] width 3 height 6
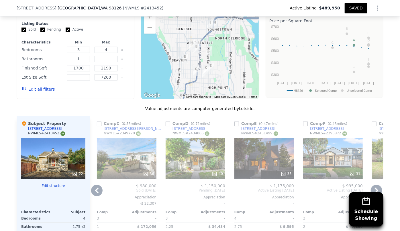
click at [375, 188] on icon at bounding box center [376, 191] width 3 height 6
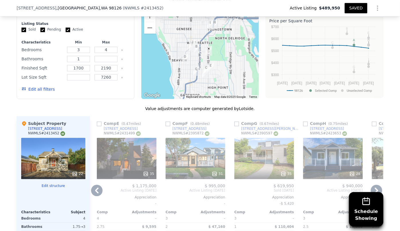
click at [375, 185] on icon at bounding box center [376, 190] width 11 height 11
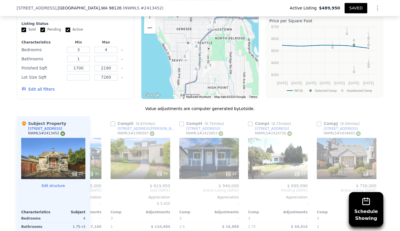
scroll to position [0, 408]
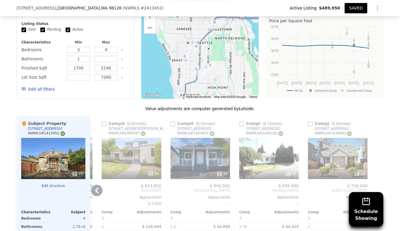
click at [96, 185] on icon at bounding box center [96, 190] width 11 height 11
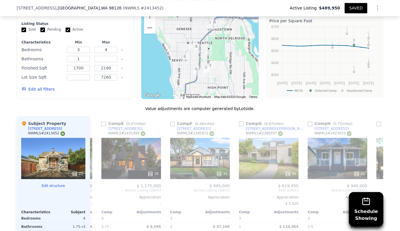
scroll to position [0, 270]
click at [97, 185] on icon at bounding box center [96, 190] width 11 height 11
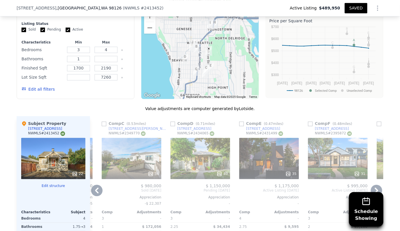
click at [98, 185] on icon at bounding box center [96, 190] width 11 height 11
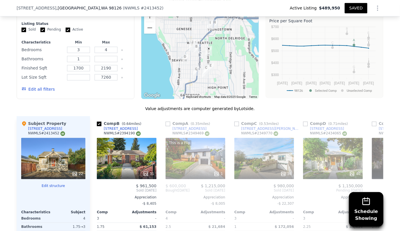
scroll to position [0, 0]
click at [98, 184] on div "$ 961,500" at bounding box center [127, 186] width 60 height 5
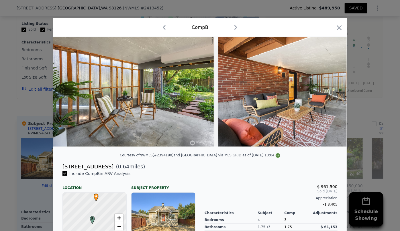
scroll to position [0, 4578]
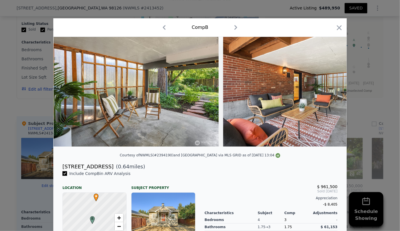
click at [335, 28] on icon "button" at bounding box center [339, 28] width 8 height 8
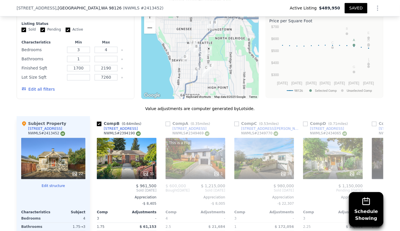
click at [44, 86] on button "Edit all filters" at bounding box center [37, 89] width 33 height 6
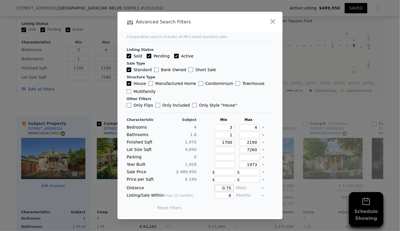
drag, startPoint x: 230, startPoint y: 190, endPoint x: 191, endPoint y: 190, distance: 39.2
click at [191, 190] on div "Distance 0.75 Miles" at bounding box center [200, 188] width 147 height 6
type input "0.85"
click at [230, 209] on button "Update Search" at bounding box center [231, 208] width 43 height 8
checkbox input "false"
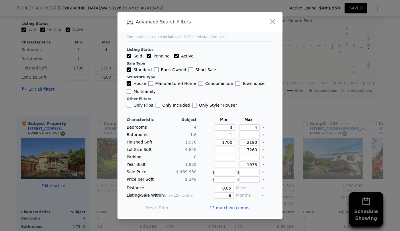
click at [231, 207] on span "13 matching comps" at bounding box center [229, 208] width 40 height 6
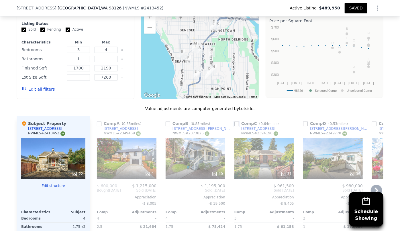
click at [235, 122] on input "checkbox" at bounding box center [236, 124] width 5 height 5
checkbox input "true"
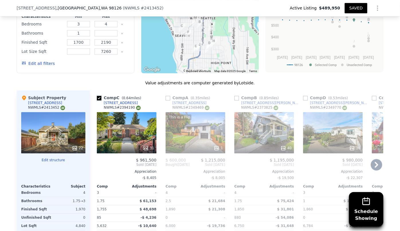
scroll to position [625, 0]
click at [372, 159] on icon at bounding box center [376, 164] width 11 height 11
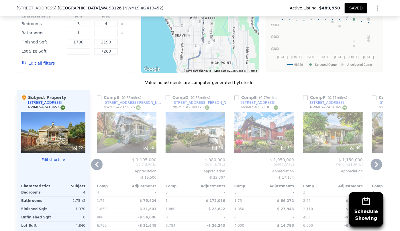
scroll to position [599, 0]
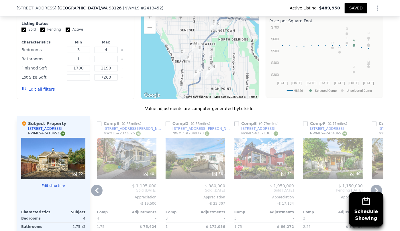
click at [376, 185] on icon at bounding box center [376, 190] width 11 height 11
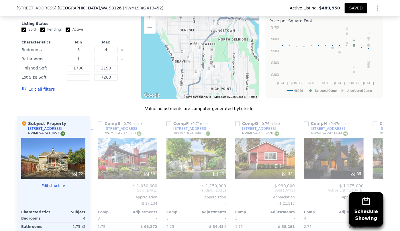
scroll to position [0, 275]
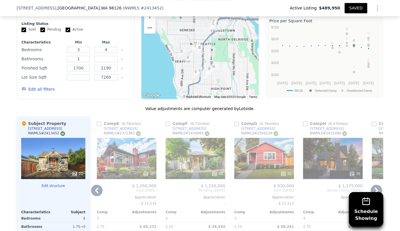
click at [374, 185] on icon at bounding box center [376, 190] width 11 height 11
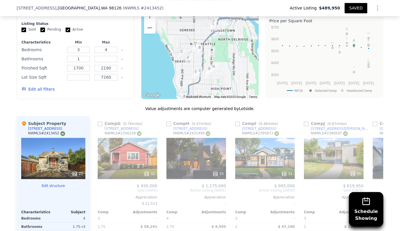
scroll to position [0, 412]
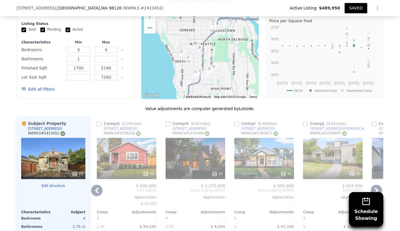
click at [375, 185] on icon at bounding box center [376, 190] width 11 height 11
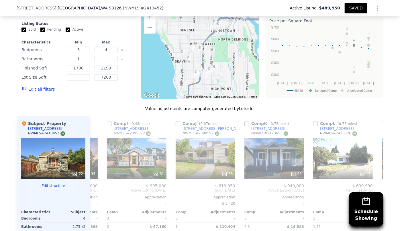
scroll to position [0, 550]
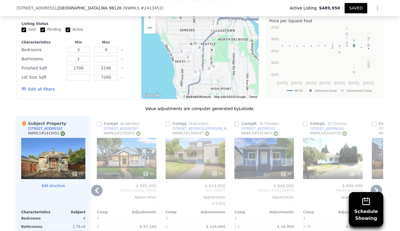
click at [373, 185] on icon at bounding box center [376, 190] width 11 height 11
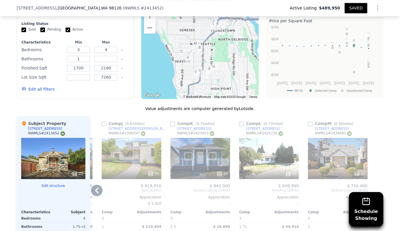
click at [40, 86] on button "Edit all filters" at bounding box center [37, 89] width 33 height 6
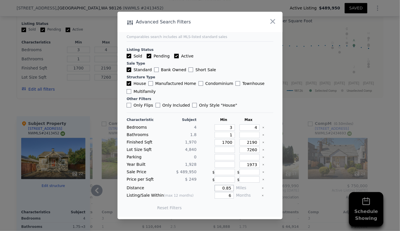
drag, startPoint x: 229, startPoint y: 188, endPoint x: 164, endPoint y: 188, distance: 65.3
click at [166, 188] on div "Distance 0.85 Miles" at bounding box center [200, 188] width 147 height 6
type input "1"
click at [228, 206] on button "Update Search" at bounding box center [231, 208] width 43 height 8
checkbox input "false"
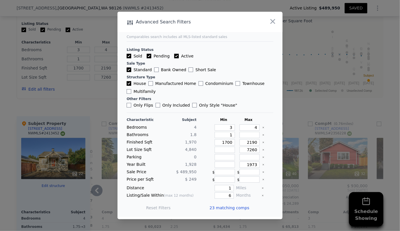
click at [229, 208] on span "23 matching comps" at bounding box center [229, 208] width 40 height 6
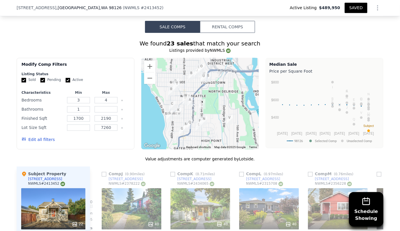
scroll to position [547, 0]
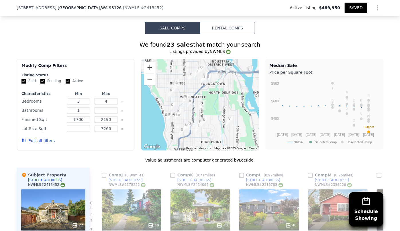
click at [151, 62] on button "Zoom in" at bounding box center [149, 67] width 11 height 11
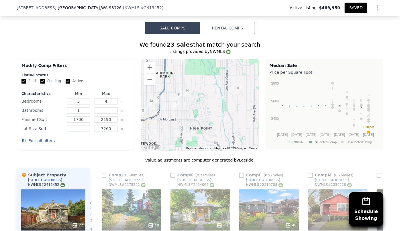
drag, startPoint x: 205, startPoint y: 114, endPoint x: 183, endPoint y: 63, distance: 55.1
click at [183, 63] on div at bounding box center [200, 105] width 118 height 92
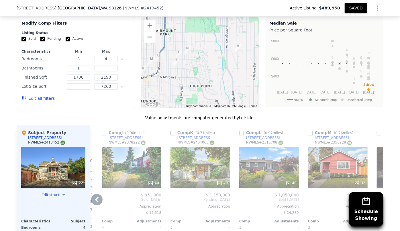
scroll to position [599, 0]
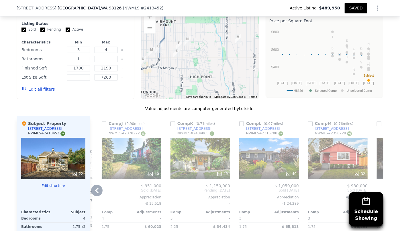
click at [149, 22] on button "Zoom out" at bounding box center [149, 27] width 11 height 11
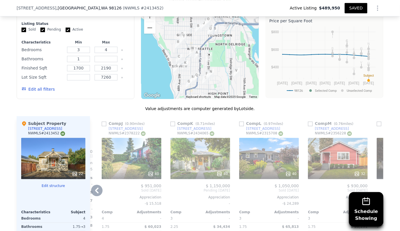
drag, startPoint x: 229, startPoint y: 50, endPoint x: 243, endPoint y: 74, distance: 27.1
click at [243, 74] on div at bounding box center [200, 53] width 118 height 92
click at [95, 188] on icon at bounding box center [96, 191] width 3 height 6
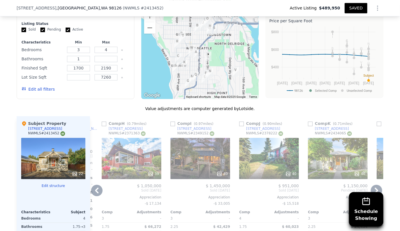
click at [93, 185] on icon at bounding box center [96, 190] width 11 height 11
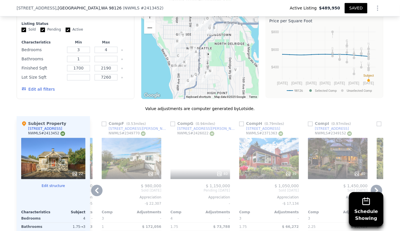
click at [93, 185] on icon at bounding box center [96, 190] width 11 height 11
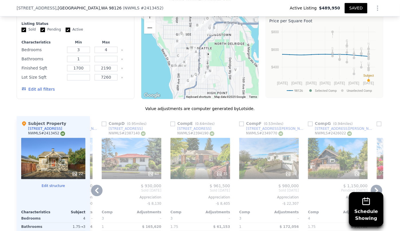
click at [93, 185] on icon at bounding box center [96, 190] width 11 height 11
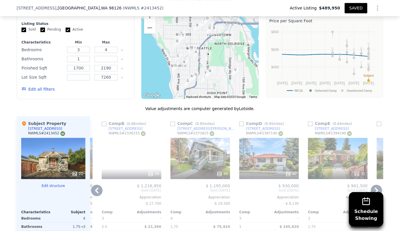
click at [93, 185] on icon at bounding box center [96, 190] width 11 height 11
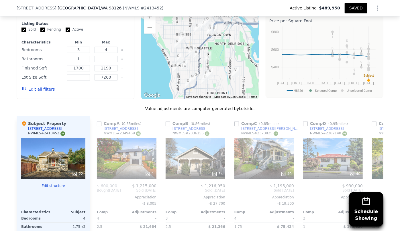
scroll to position [0, 0]
click at [377, 185] on icon at bounding box center [376, 190] width 11 height 11
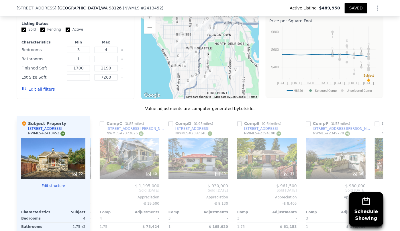
scroll to position [0, 137]
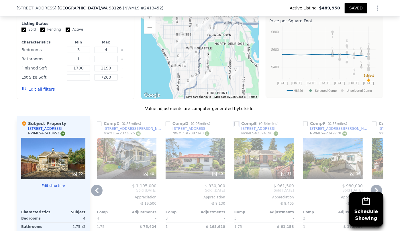
click at [234, 122] on input "checkbox" at bounding box center [236, 124] width 5 height 5
checkbox input "true"
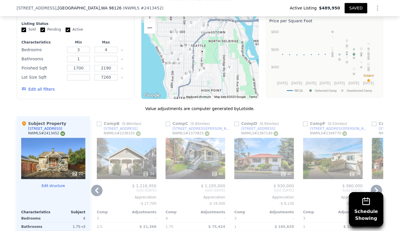
click at [378, 185] on icon at bounding box center [376, 190] width 11 height 11
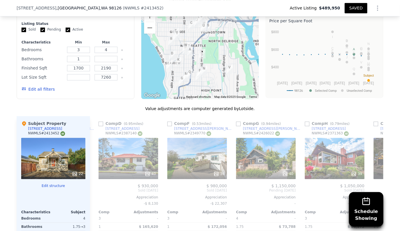
scroll to position [0, 275]
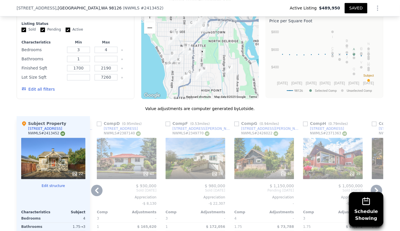
click at [377, 185] on icon at bounding box center [376, 190] width 11 height 11
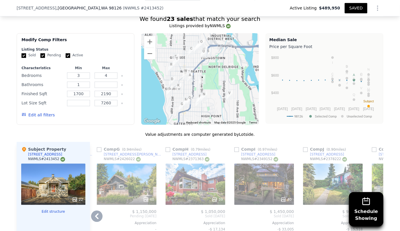
scroll to position [599, 0]
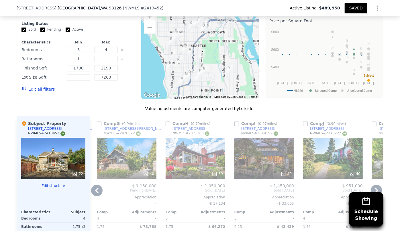
click at [375, 185] on icon at bounding box center [376, 190] width 11 height 11
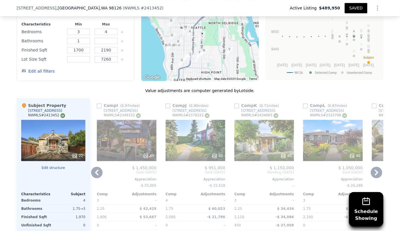
scroll to position [625, 0]
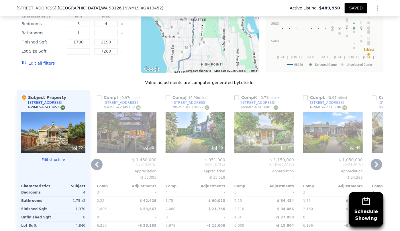
click at [373, 159] on icon at bounding box center [376, 164] width 11 height 11
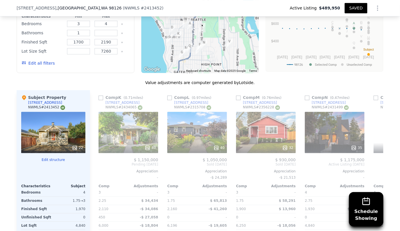
scroll to position [0, 687]
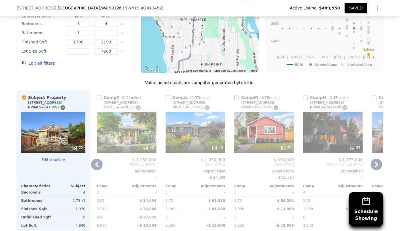
click at [374, 159] on icon at bounding box center [376, 164] width 11 height 11
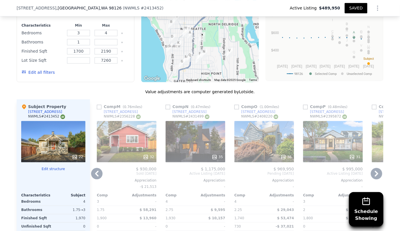
scroll to position [625, 0]
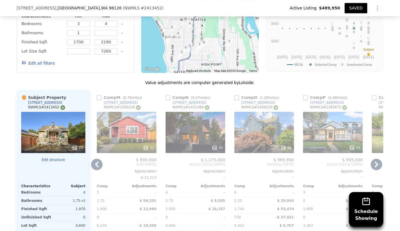
click at [376, 159] on icon at bounding box center [376, 164] width 11 height 11
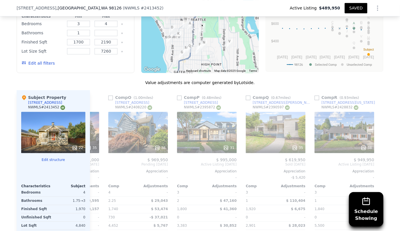
scroll to position [0, 962]
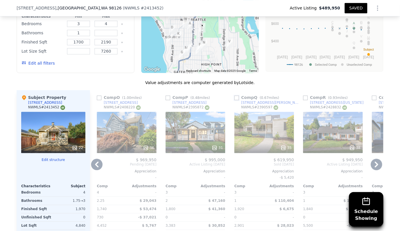
click at [235, 96] on input "checkbox" at bounding box center [236, 98] width 5 height 5
checkbox input "true"
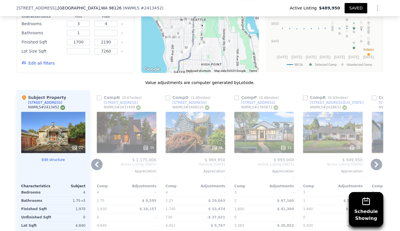
scroll to position [599, 0]
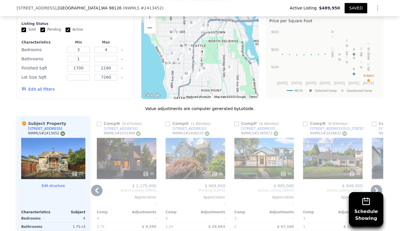
click at [375, 185] on icon at bounding box center [376, 190] width 11 height 11
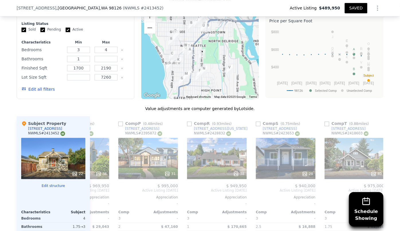
scroll to position [0, 1100]
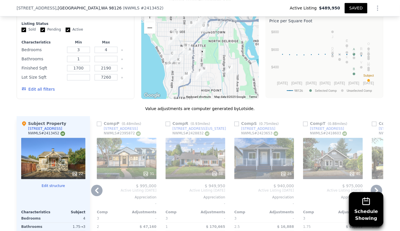
click at [375, 185] on icon at bounding box center [376, 190] width 11 height 11
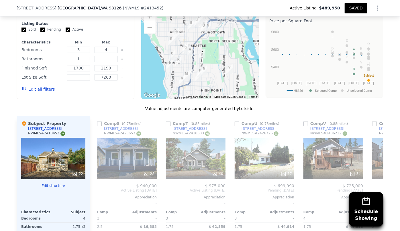
scroll to position [0, 1237]
drag, startPoint x: 304, startPoint y: 116, endPoint x: 317, endPoint y: 132, distance: 20.4
click at [304, 122] on input "checkbox" at bounding box center [305, 124] width 5 height 5
checkbox input "true"
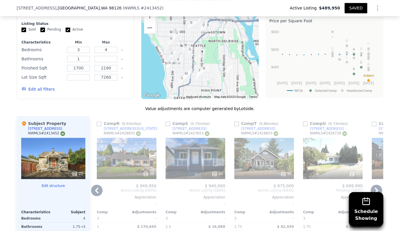
click at [375, 188] on icon at bounding box center [376, 191] width 3 height 6
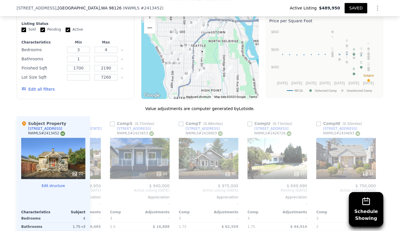
scroll to position [0, 1301]
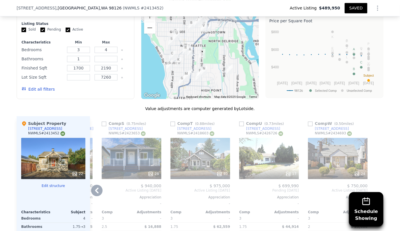
click at [97, 185] on icon at bounding box center [96, 190] width 11 height 11
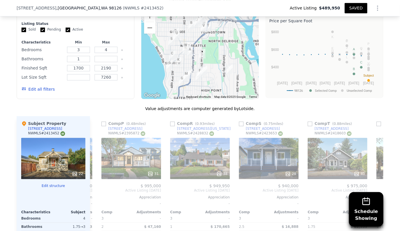
scroll to position [0, 1164]
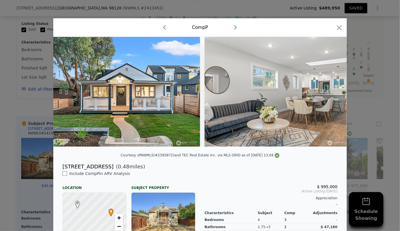
drag, startPoint x: 339, startPoint y: 28, endPoint x: 254, endPoint y: 85, distance: 102.5
click at [339, 28] on icon "button" at bounding box center [339, 28] width 8 height 8
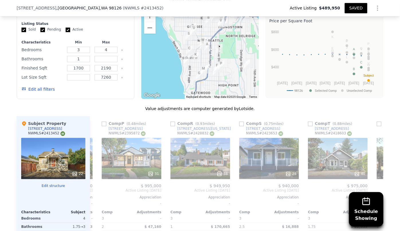
drag, startPoint x: 199, startPoint y: 37, endPoint x: 216, endPoint y: 27, distance: 19.9
click at [216, 27] on div at bounding box center [200, 53] width 118 height 92
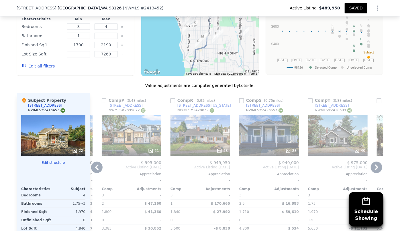
scroll to position [625, 0]
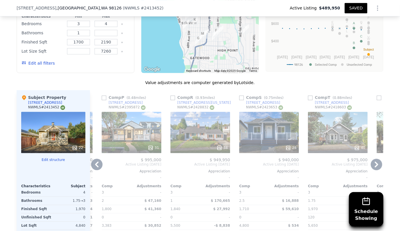
click at [136, 130] on div "31" at bounding box center [132, 132] width 60 height 41
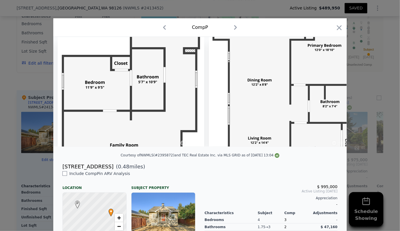
scroll to position [0, 4389]
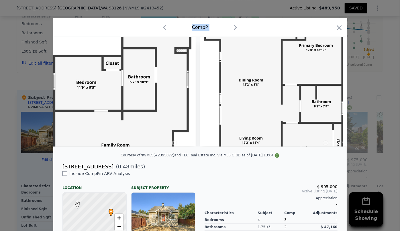
click at [336, 18] on div "​ Comp P Courtesy of NWMLS (#2395872) and TEC Real Estate Inc. via MLS GRID as …" at bounding box center [200, 164] width 400 height 328
click at [335, 26] on icon "button" at bounding box center [339, 28] width 8 height 8
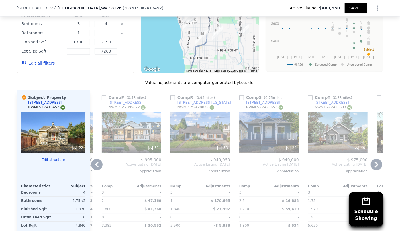
click at [144, 120] on div "31" at bounding box center [132, 132] width 60 height 41
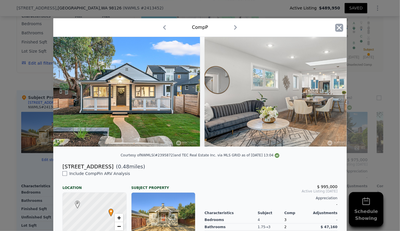
click at [339, 25] on icon "button" at bounding box center [339, 28] width 8 height 8
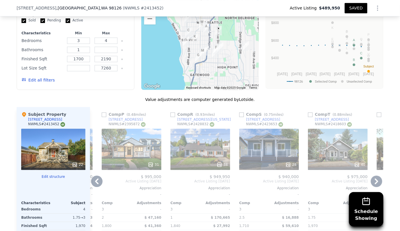
scroll to position [599, 0]
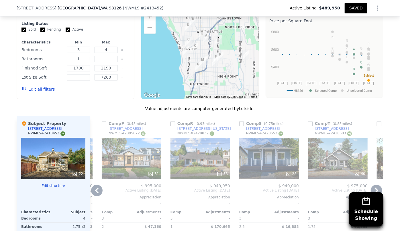
click at [97, 185] on icon at bounding box center [96, 190] width 11 height 11
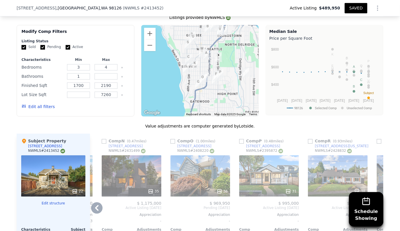
scroll to position [573, 0]
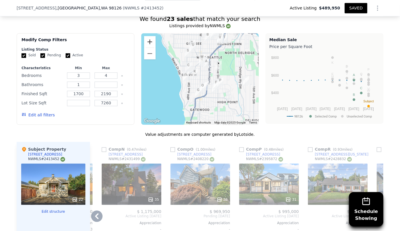
click at [148, 36] on button "Zoom in" at bounding box center [149, 41] width 11 height 11
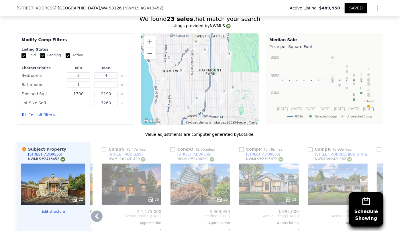
drag, startPoint x: 238, startPoint y: 89, endPoint x: 229, endPoint y: 90, distance: 9.2
click at [229, 90] on div at bounding box center [200, 79] width 118 height 92
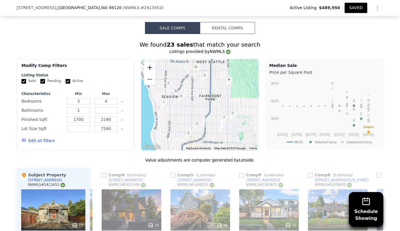
click at [152, 62] on button "Zoom in" at bounding box center [149, 67] width 11 height 11
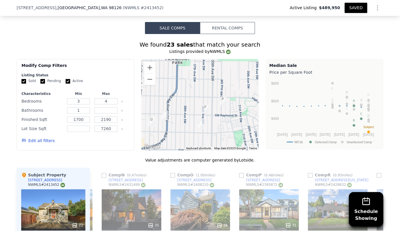
drag, startPoint x: 228, startPoint y: 118, endPoint x: 187, endPoint y: 91, distance: 49.0
click at [187, 91] on div at bounding box center [200, 105] width 118 height 92
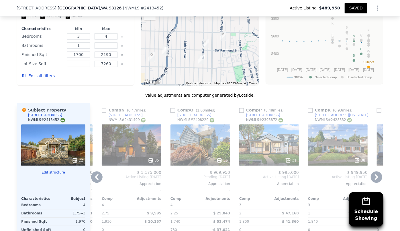
scroll to position [625, 0]
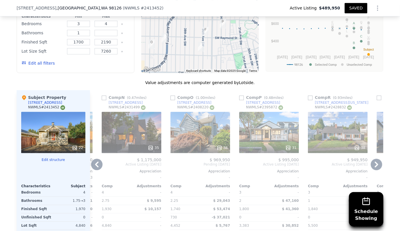
click at [95, 162] on icon at bounding box center [96, 165] width 3 height 6
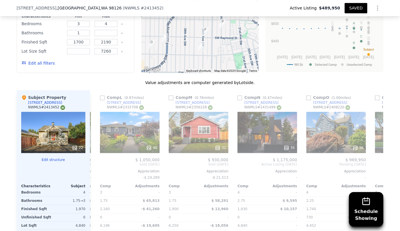
scroll to position [0, 889]
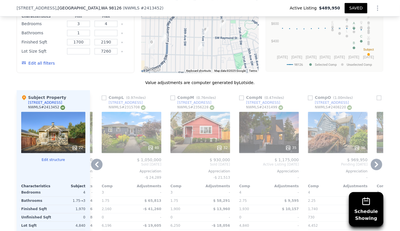
click at [95, 162] on icon at bounding box center [96, 165] width 3 height 6
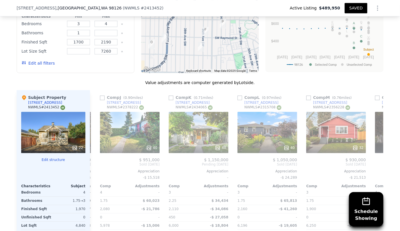
scroll to position [0, 751]
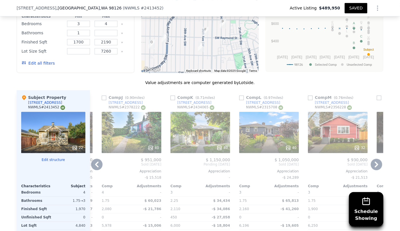
click at [95, 162] on icon at bounding box center [96, 165] width 3 height 6
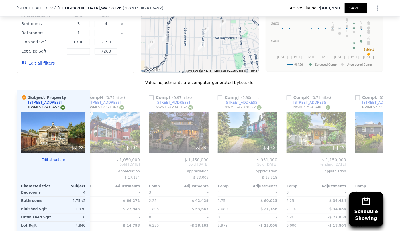
scroll to position [0, 614]
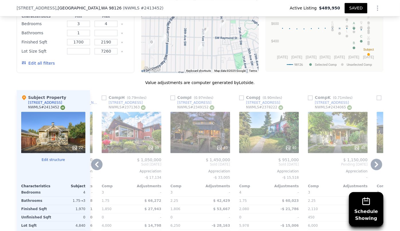
click at [95, 162] on icon at bounding box center [96, 165] width 3 height 6
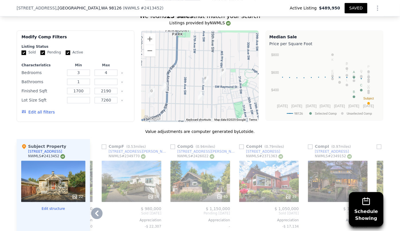
scroll to position [573, 0]
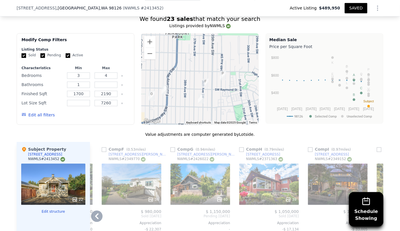
click at [133, 182] on div "36" at bounding box center [132, 184] width 60 height 41
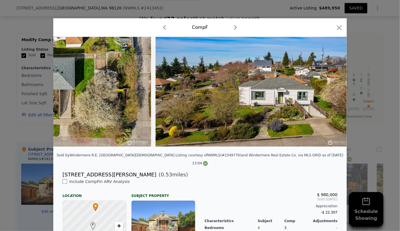
scroll to position [0, 5282]
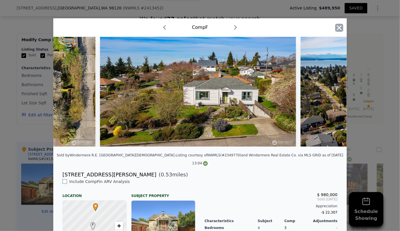
click at [337, 26] on icon "button" at bounding box center [339, 27] width 5 height 5
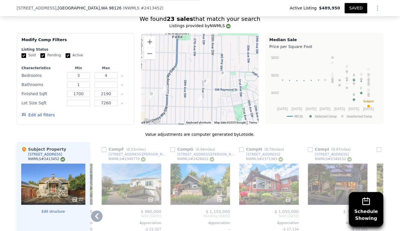
click at [102, 147] on input "checkbox" at bounding box center [104, 149] width 5 height 5
checkbox input "true"
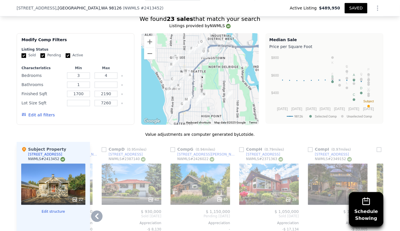
click at [96, 211] on icon at bounding box center [96, 216] width 11 height 11
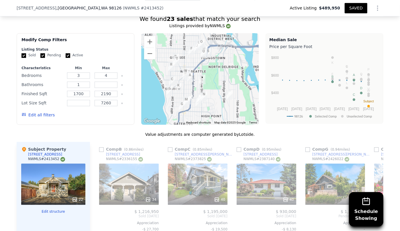
scroll to position [0, 339]
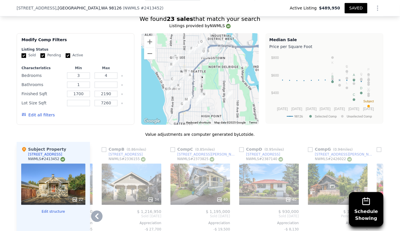
click at [97, 211] on icon at bounding box center [96, 216] width 11 height 11
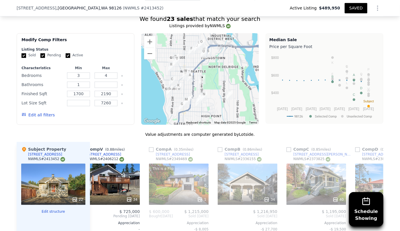
scroll to position [0, 201]
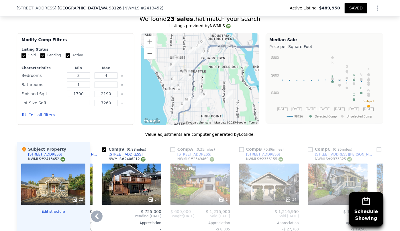
click at [97, 211] on icon at bounding box center [96, 216] width 11 height 11
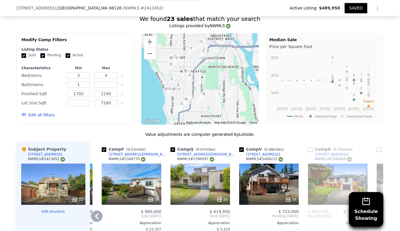
click at [97, 211] on icon at bounding box center [96, 216] width 11 height 11
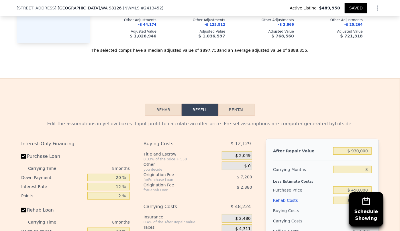
scroll to position [859, 0]
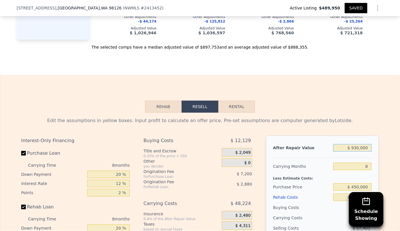
click at [367, 145] on input "$ 930,000" at bounding box center [352, 147] width 38 height 7
type input "$ 930"
type input "-$ 601,356"
type input "$ 93"
type input "-$ 688,335"
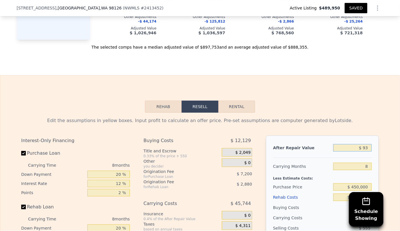
type input "$ 9"
type input "-$ 688,414"
type input "$ 8"
type input "-$ 688,415"
type input "$ 86"
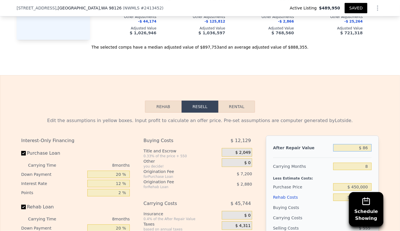
type input "-$ 688,342"
type input "$ 8"
type input "-$ 688,415"
type input "$ 85"
type input "-$ 688,343"
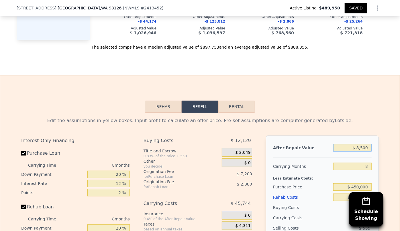
type input "$ 85,000"
type input "-$ 608,846"
type input "$ 850,000"
type input "$ 107,349"
type input "$ 850,000"
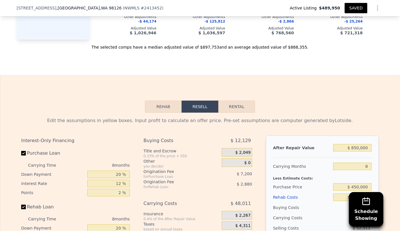
click at [330, 80] on div "Rehab Resell Rental Edit the assumptions in yellow boxes. Input profit to calcu…" at bounding box center [200, 213] width 400 height 276
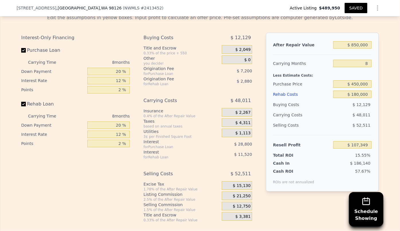
scroll to position [963, 0]
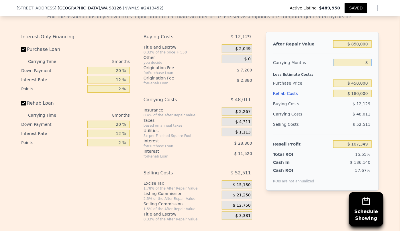
click at [369, 59] on input "8" at bounding box center [352, 62] width 38 height 7
type input "1"
type input "$ 149,359"
type input "10"
type input "$ 95,348"
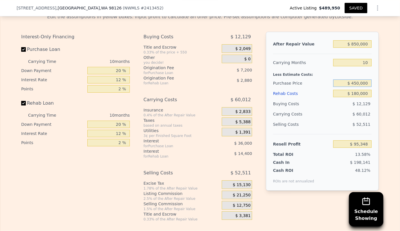
click at [334, 80] on input "$ 450,000" at bounding box center [352, 83] width 38 height 7
click at [367, 59] on input "10" at bounding box center [352, 62] width 38 height 7
type input "1"
type input "$ 149,359"
type input "12"
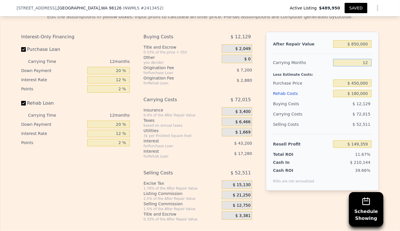
type input "$ 83,345"
type input "1"
type input "$ 149,359"
type input "10"
type input "$ 95,348"
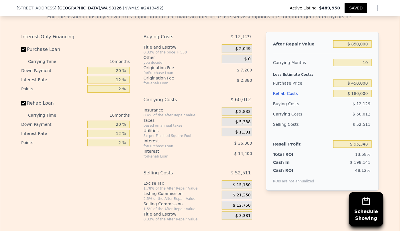
click at [299, 143] on div "Resell Profit" at bounding box center [302, 144] width 58 height 10
click at [357, 80] on input "$ 450,000" at bounding box center [352, 83] width 38 height 7
type input "$ 430,000"
click at [338, 123] on div "$ 52,511" at bounding box center [352, 124] width 39 height 10
type input "$ 117,335"
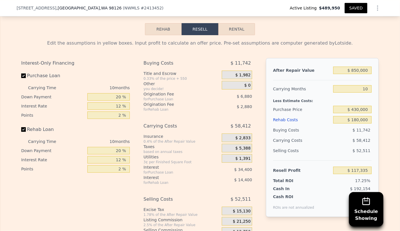
scroll to position [911, 0]
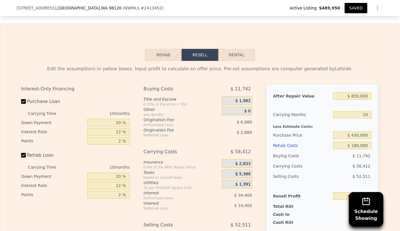
click at [355, 9] on button "SAVED" at bounding box center [356, 8] width 23 height 10
click at [238, 49] on button "Rental" at bounding box center [236, 55] width 37 height 12
select select "30"
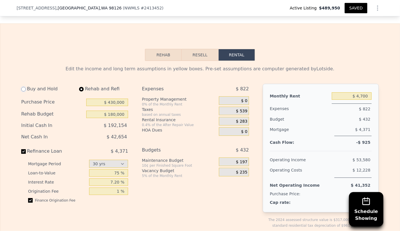
click at [21, 87] on input "radio" at bounding box center [23, 89] width 5 height 5
radio input "true"
type input "$ 197,000"
type input "$ 4,050"
select select "30"
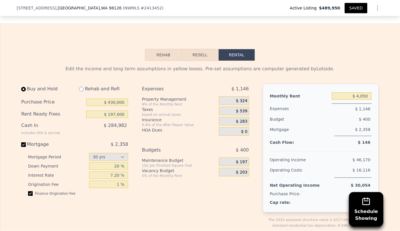
click at [79, 87] on input "radio" at bounding box center [81, 89] width 5 height 5
radio input "true"
type input "$ 180,000"
type input "$ 4,700"
select select "30"
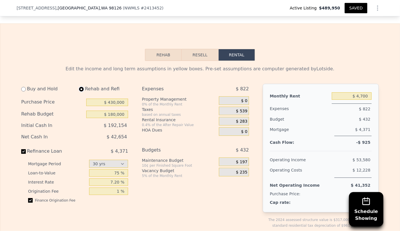
click at [196, 51] on button "Resell" at bounding box center [200, 55] width 36 height 12
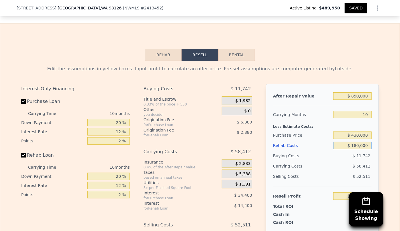
click at [355, 142] on input "$ 180,000" at bounding box center [352, 145] width 38 height 7
type input "$ 10,000"
type input "$ 303,655"
type input "$ 100,000"
type input "$ 205,015"
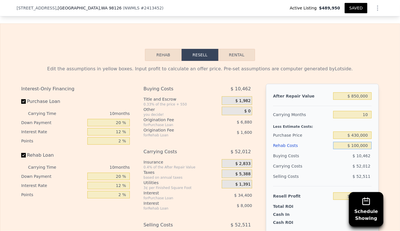
type input "$ 100,000"
click at [348, 154] on div "$ 10,462" at bounding box center [352, 156] width 39 height 10
click at [240, 52] on button "Rental" at bounding box center [236, 55] width 37 height 12
select select "30"
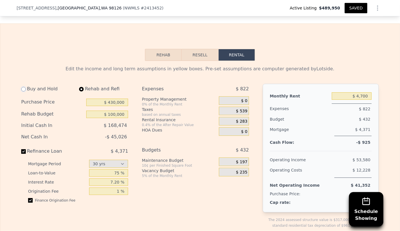
click at [21, 87] on input "radio" at bounding box center [23, 89] width 5 height 5
radio input "true"
type input "$ 197,000"
type input "$ 4,050"
select select "30"
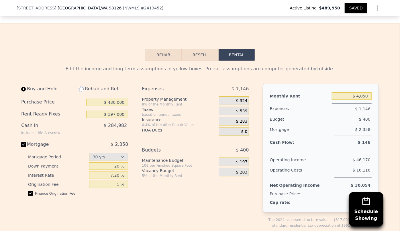
click at [80, 87] on input "radio" at bounding box center [81, 89] width 5 height 5
radio input "true"
type input "$ 100,000"
type input "$ 4,700"
select select "30"
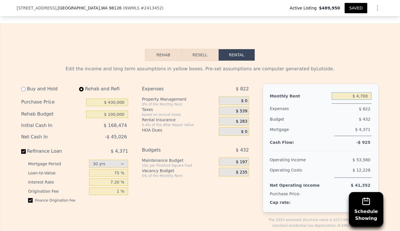
click at [364, 93] on input "$ 4,700" at bounding box center [352, 96] width 40 height 7
type input "$ 4,700"
click at [114, 111] on input "$ 100,000" at bounding box center [107, 114] width 42 height 7
type input "$ 80,000"
click at [196, 49] on button "Resell" at bounding box center [200, 55] width 36 height 12
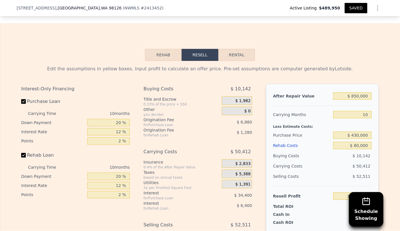
click at [226, 52] on button "Rental" at bounding box center [236, 55] width 37 height 12
select select "30"
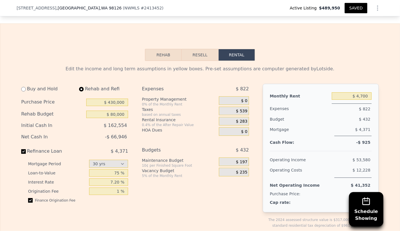
click at [199, 49] on button "Resell" at bounding box center [200, 55] width 36 height 12
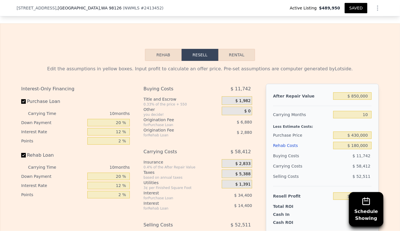
type input "2.75"
type input "1650"
type input "2180"
type input "2901"
type input "7200"
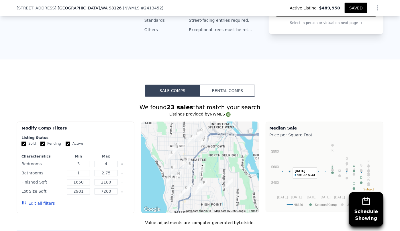
scroll to position [469, 0]
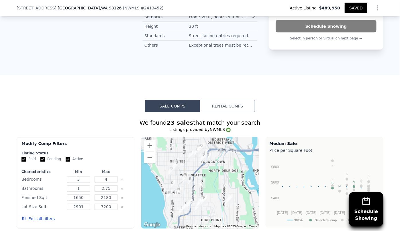
click at [356, 8] on button "SAVED" at bounding box center [356, 8] width 23 height 10
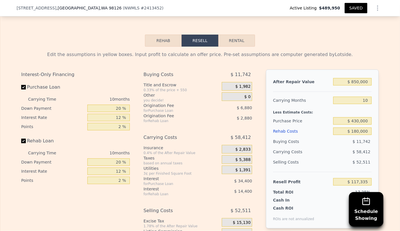
scroll to position [937, 0]
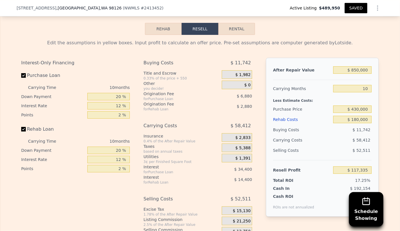
click at [362, 42] on div "Edit the assumptions in yellow boxes. Input profit to calculate an offer price.…" at bounding box center [199, 144] width 357 height 208
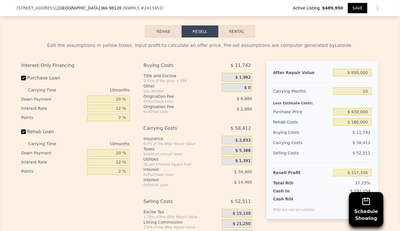
scroll to position [935, 0]
click at [369, 118] on input "$ 180,000" at bounding box center [352, 121] width 38 height 7
type input "$ 1"
type input "$ 314,614"
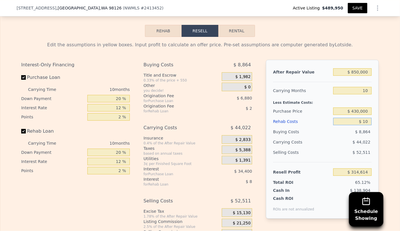
type input "$ 100"
type input "$ 314,503"
type input "$ 1,000"
type input "$ 313,519"
type input "$ 10,000"
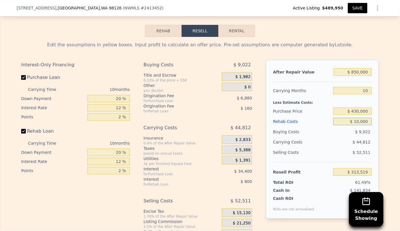
type input "$ 303,655"
type input "$ 100,000"
type input "$ 205,015"
type input "$ 100,000"
click at [374, 46] on div "Edit the assumptions in yellow boxes. Input profit to calculate an offer price.…" at bounding box center [199, 146] width 357 height 208
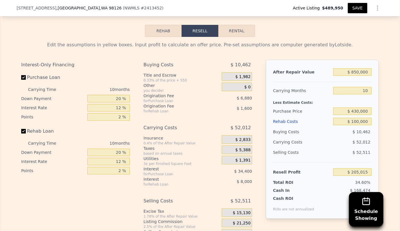
click at [235, 27] on button "Rental" at bounding box center [236, 31] width 37 height 12
select select "30"
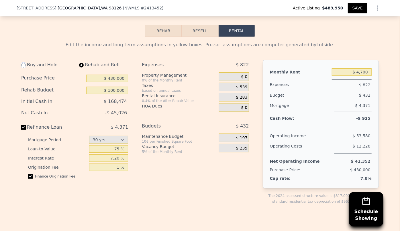
click at [23, 63] on input "radio" at bounding box center [23, 65] width 5 height 5
radio input "true"
type input "$ 197,000"
type input "$ 4,050"
select select "30"
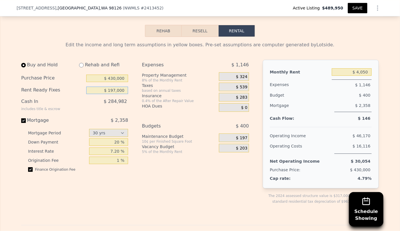
click at [114, 88] on input "$ 197,000" at bounding box center [107, 90] width 42 height 7
type input "$ 100,000"
click at [130, 97] on div "Buy and Hold Rehab and Refi Purchase Price $ 430,000 Rent Ready Fixes $ 100,000…" at bounding box center [76, 137] width 111 height 154
click at [80, 63] on input "radio" at bounding box center [81, 65] width 5 height 5
radio input "true"
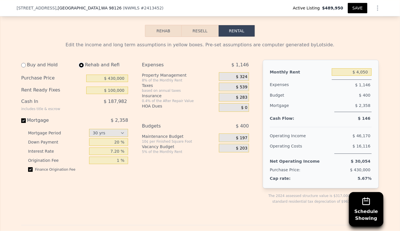
type input "$ 4,700"
select select "30"
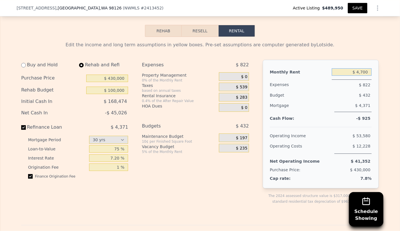
click at [369, 68] on input "$ 4,700" at bounding box center [352, 71] width 40 height 7
type input "$ 4,600"
drag, startPoint x: 371, startPoint y: 86, endPoint x: 329, endPoint y: 105, distance: 45.7
click at [371, 86] on div "Monthly Rent $ 4,600 Expenses $ 822 Budget $ 427 Mortgage $ 4,371 Cash Flow: -$…" at bounding box center [321, 124] width 116 height 129
click at [328, 105] on div "Mortgage" at bounding box center [301, 107] width 62 height 12
